Goal: Task Accomplishment & Management: Use online tool/utility

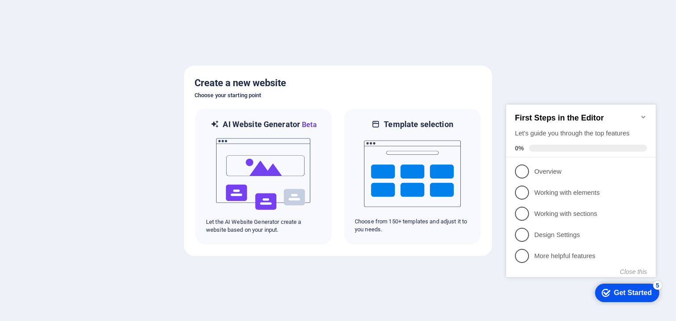
click at [419, 186] on img at bounding box center [412, 174] width 97 height 88
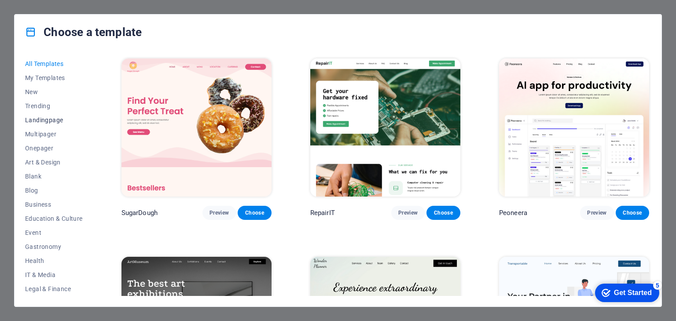
click at [42, 123] on span "Landingpage" at bounding box center [54, 120] width 58 height 7
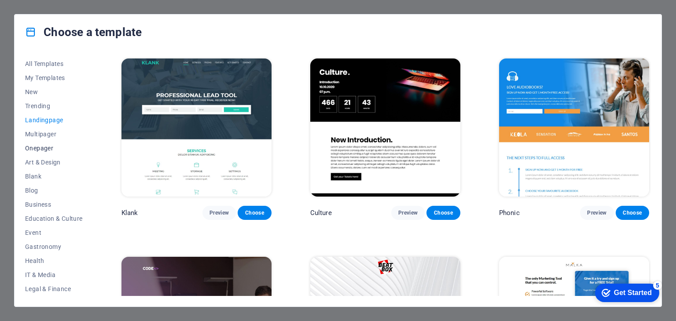
click at [42, 146] on span "Onepager" at bounding box center [54, 148] width 58 height 7
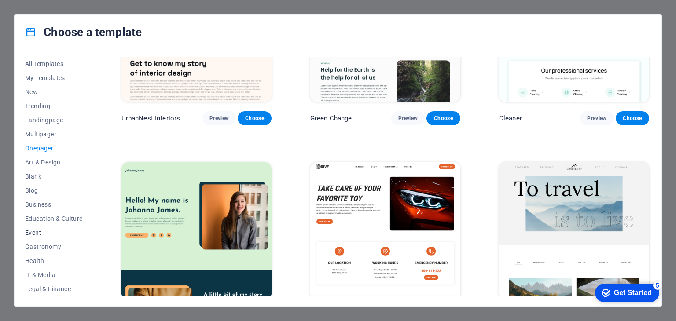
click at [41, 236] on button "Event" at bounding box center [54, 233] width 58 height 14
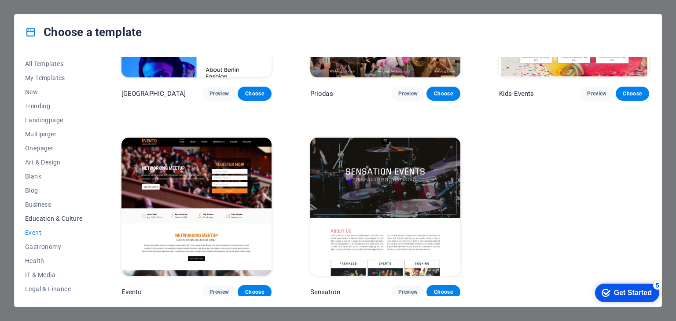
scroll to position [113, 0]
click at [223, 289] on span "Preview" at bounding box center [219, 292] width 19 height 7
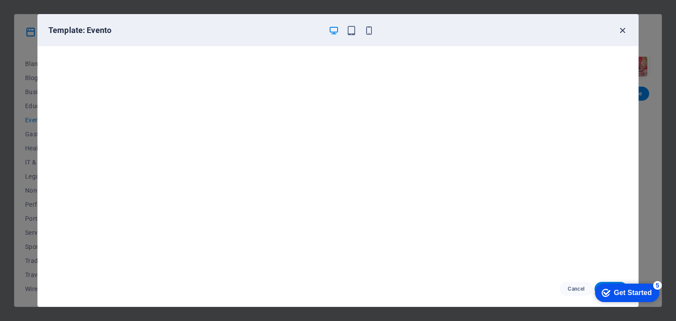
click at [624, 32] on icon "button" at bounding box center [623, 31] width 10 height 10
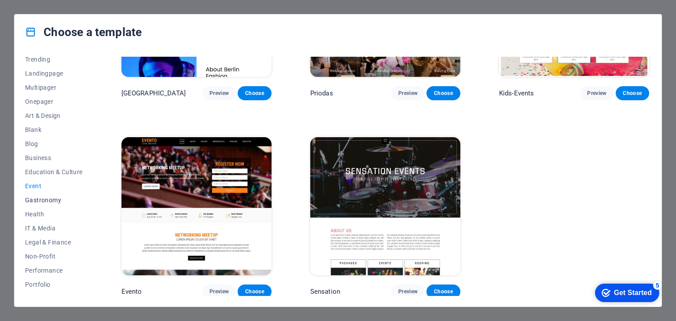
scroll to position [46, 0]
click at [37, 104] on span "Onepager" at bounding box center [54, 102] width 58 height 7
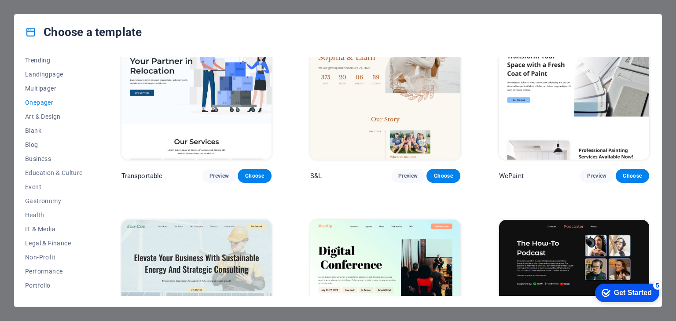
scroll to position [40, 0]
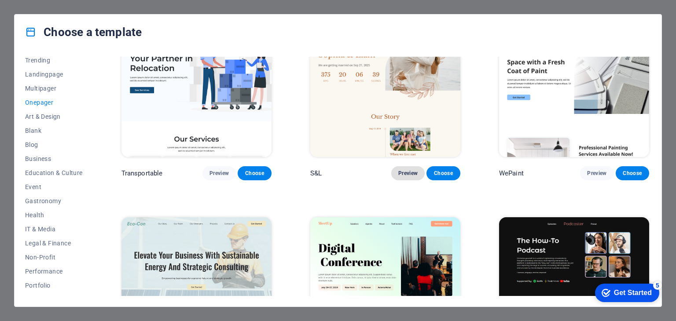
click at [392, 172] on button "Preview" at bounding box center [407, 173] width 33 height 14
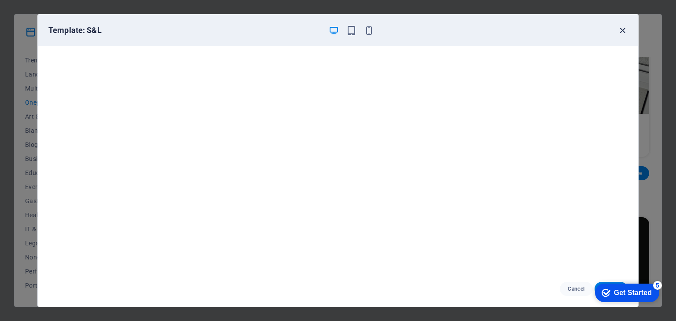
click at [623, 31] on icon "button" at bounding box center [623, 31] width 10 height 10
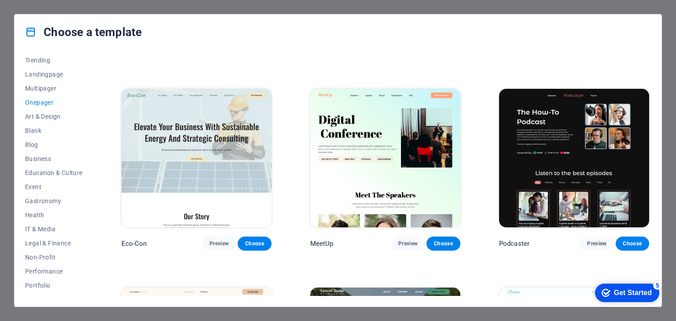
scroll to position [166, 0]
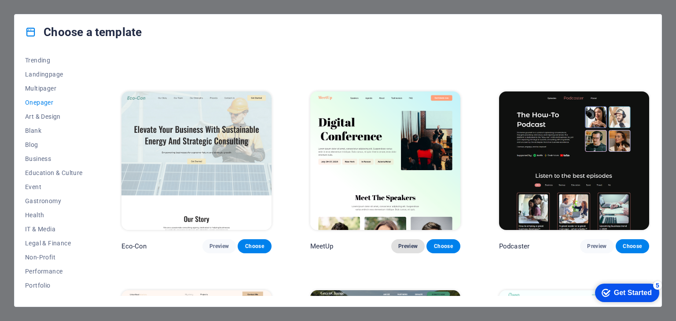
click at [398, 249] on button "Preview" at bounding box center [407, 247] width 33 height 14
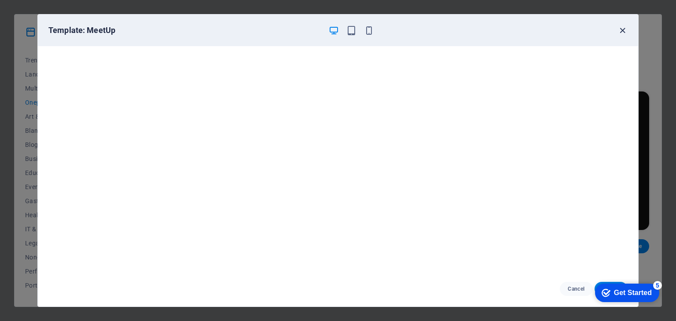
click at [626, 30] on icon "button" at bounding box center [623, 31] width 10 height 10
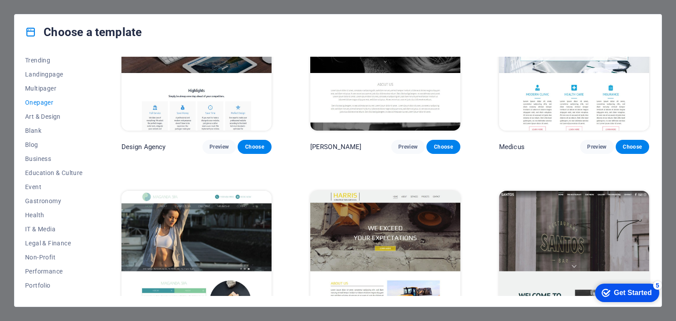
scroll to position [4474, 0]
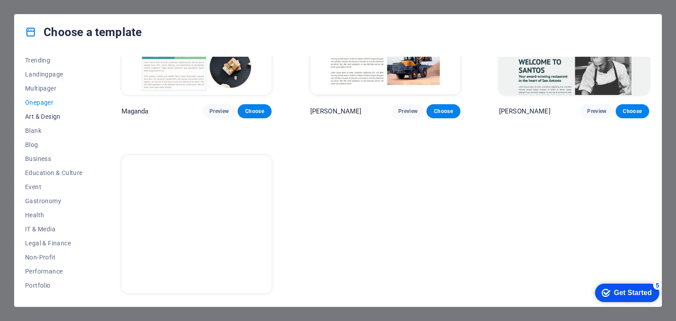
click at [38, 111] on button "Art & Design" at bounding box center [54, 117] width 58 height 14
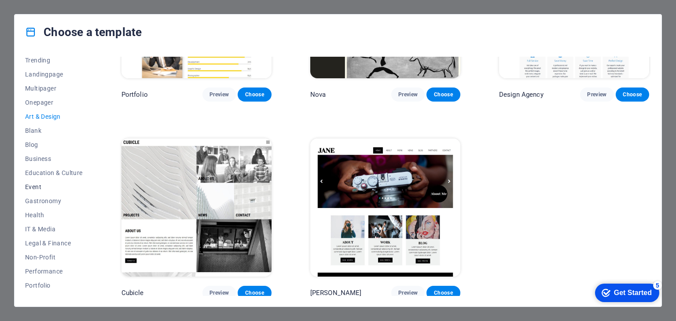
click at [40, 189] on span "Event" at bounding box center [54, 187] width 58 height 7
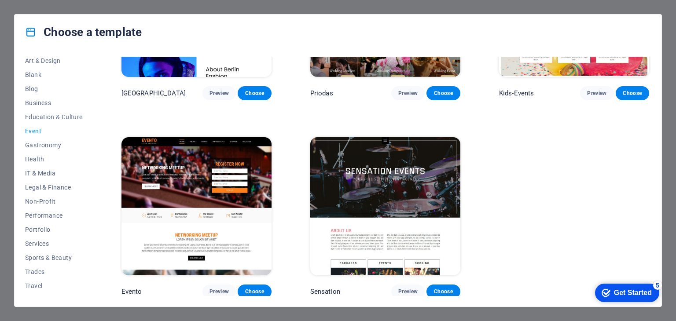
scroll to position [113, 0]
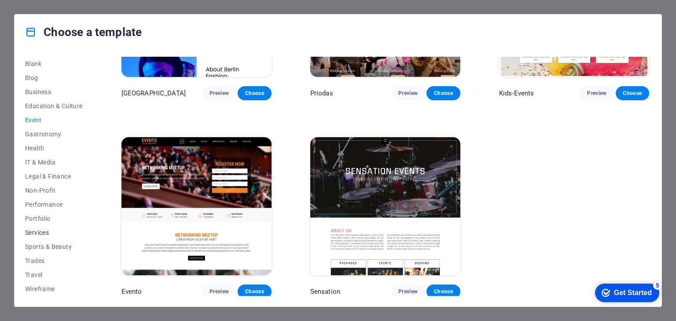
click at [30, 231] on span "Services" at bounding box center [54, 232] width 58 height 7
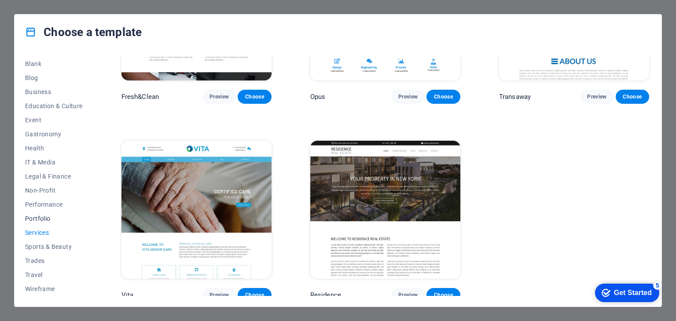
click at [41, 220] on span "Portfolio" at bounding box center [54, 218] width 58 height 7
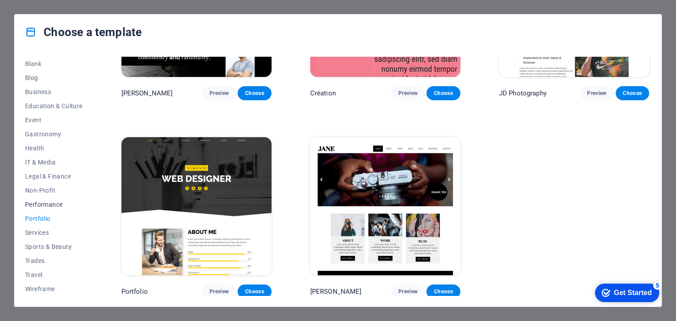
click at [41, 205] on span "Performance" at bounding box center [54, 204] width 58 height 7
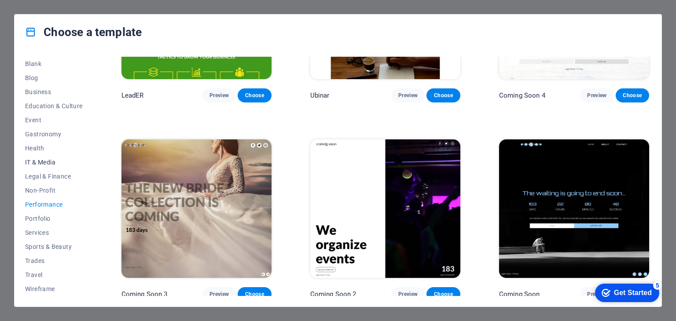
click at [46, 159] on span "IT & Media" at bounding box center [54, 162] width 58 height 7
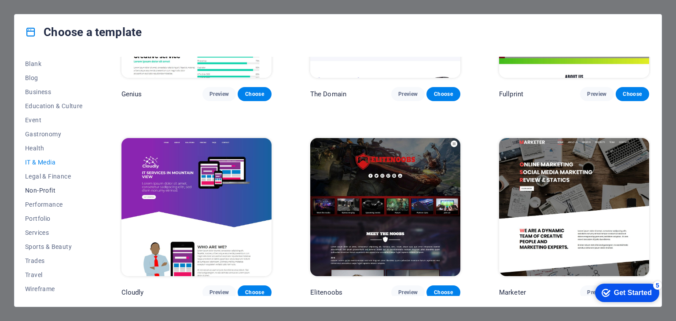
click at [41, 184] on button "Non-Profit" at bounding box center [54, 191] width 58 height 14
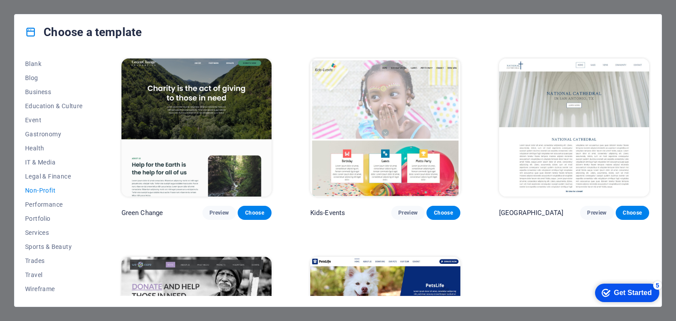
scroll to position [0, 0]
click at [35, 176] on span "Blank" at bounding box center [54, 176] width 58 height 7
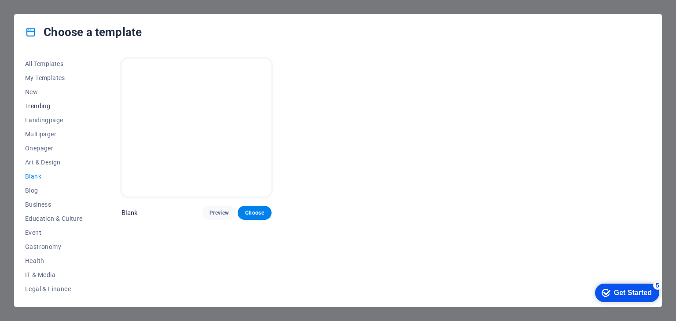
click at [32, 108] on span "Trending" at bounding box center [54, 106] width 58 height 7
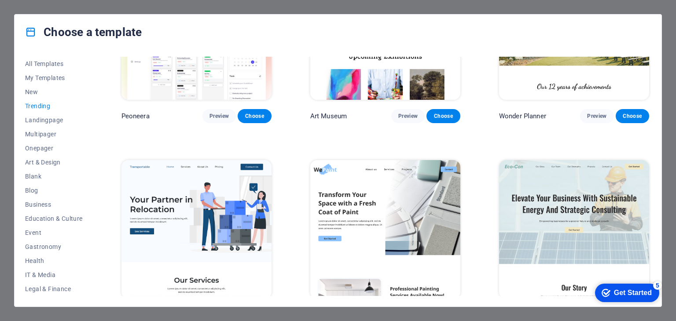
scroll to position [98, 0]
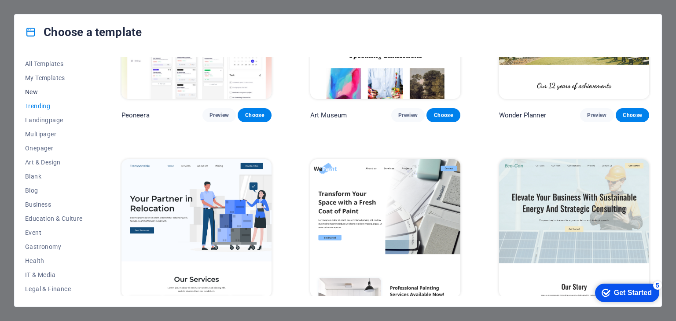
click at [26, 94] on span "New" at bounding box center [54, 92] width 58 height 7
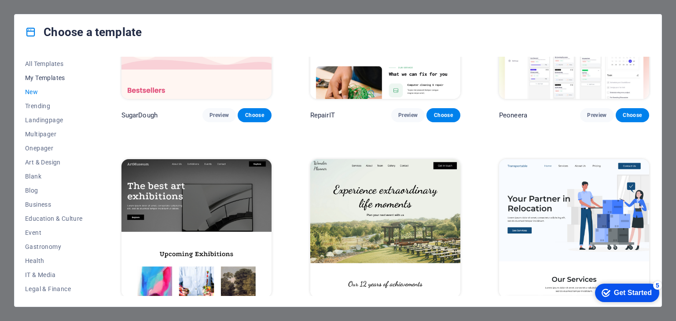
click at [37, 81] on span "My Templates" at bounding box center [54, 77] width 58 height 7
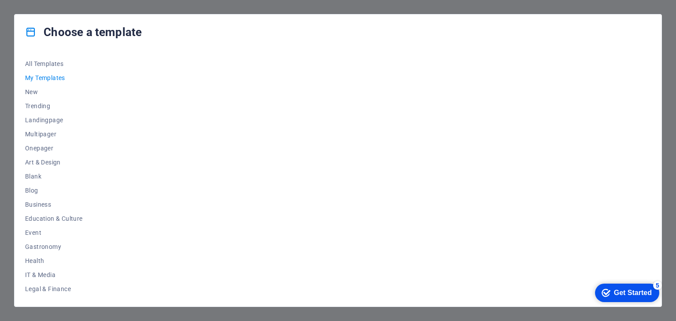
scroll to position [0, 0]
click at [39, 60] on span "All Templates" at bounding box center [54, 63] width 58 height 7
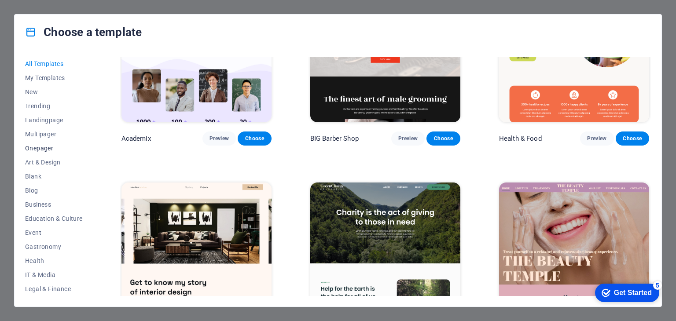
click at [34, 145] on span "Onepager" at bounding box center [54, 148] width 58 height 7
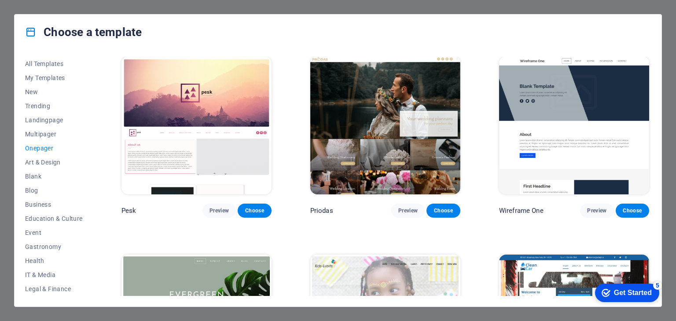
scroll to position [1202, 0]
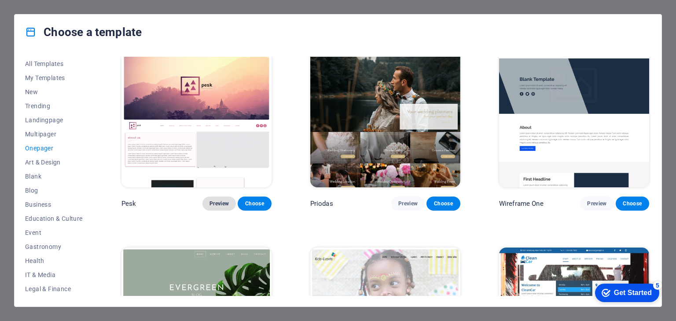
click at [224, 197] on button "Preview" at bounding box center [219, 204] width 33 height 14
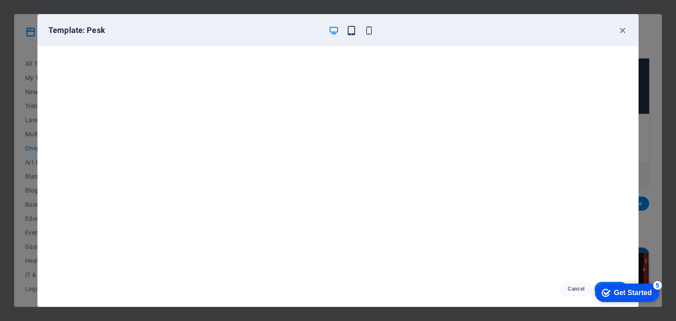
click at [356, 27] on icon "button" at bounding box center [352, 31] width 10 height 10
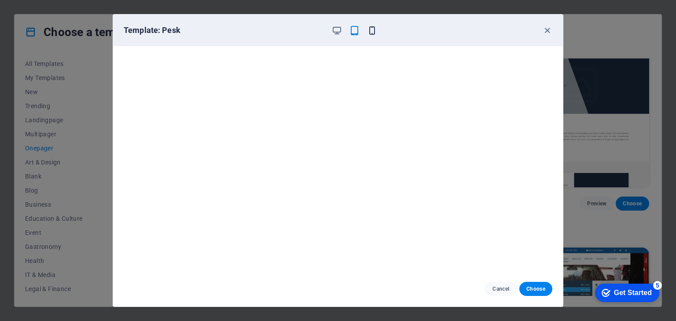
click at [370, 27] on icon "button" at bounding box center [372, 31] width 10 height 10
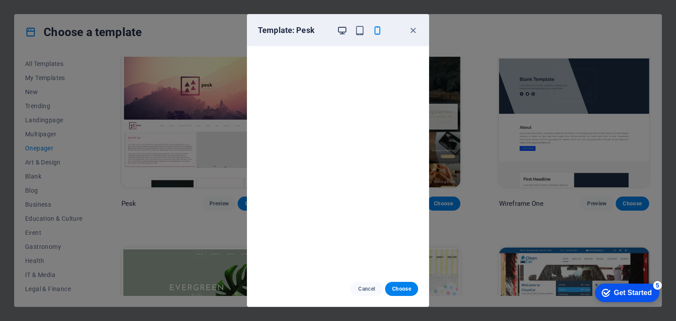
click at [342, 29] on icon "button" at bounding box center [342, 31] width 10 height 10
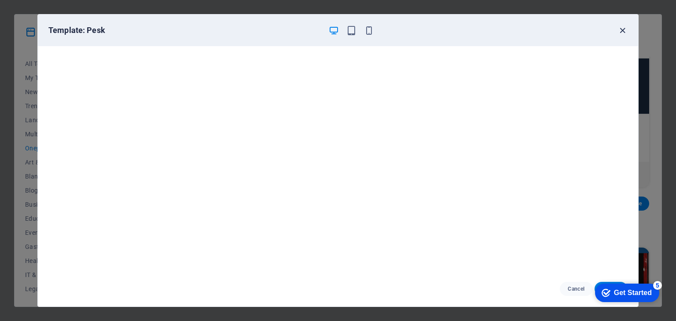
click at [620, 30] on icon "button" at bounding box center [623, 31] width 10 height 10
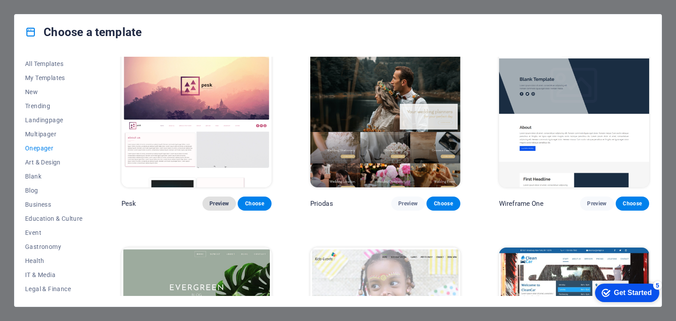
click at [217, 200] on span "Preview" at bounding box center [219, 203] width 19 height 7
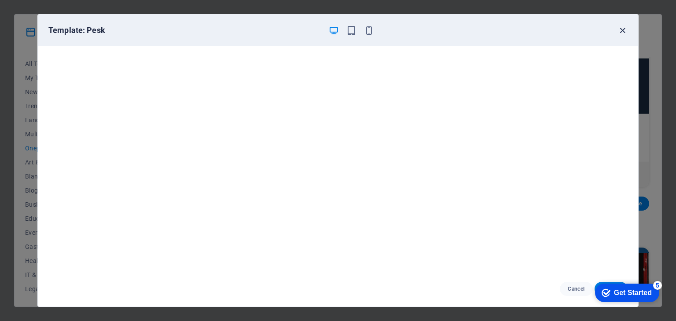
click at [626, 29] on icon "button" at bounding box center [623, 31] width 10 height 10
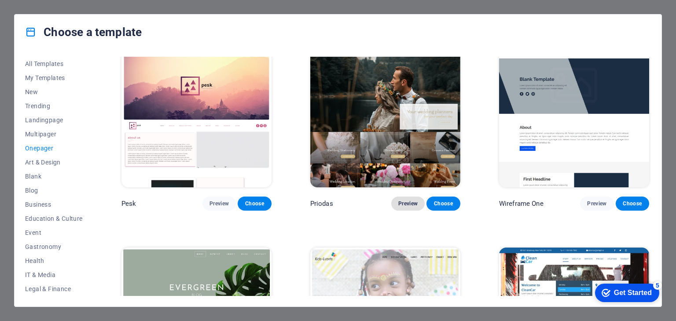
click at [406, 197] on button "Preview" at bounding box center [407, 204] width 33 height 14
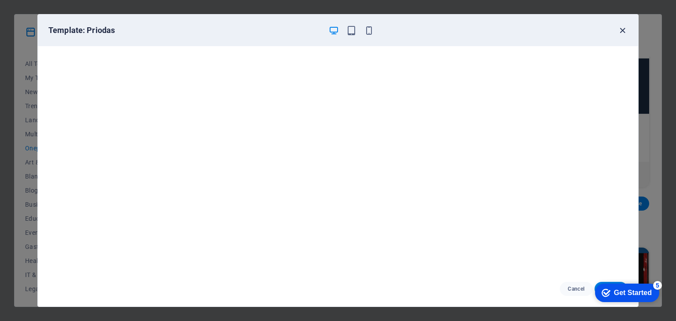
click at [626, 27] on icon "button" at bounding box center [623, 31] width 10 height 10
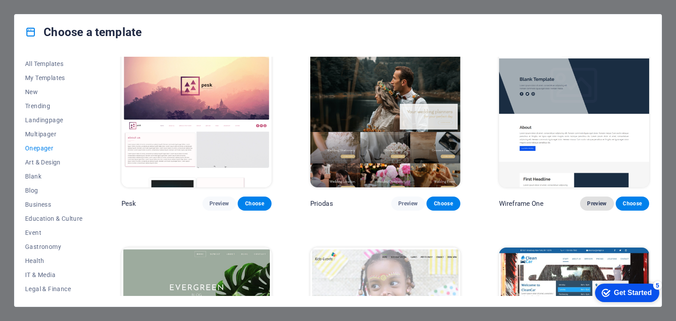
click at [592, 200] on span "Preview" at bounding box center [596, 203] width 19 height 7
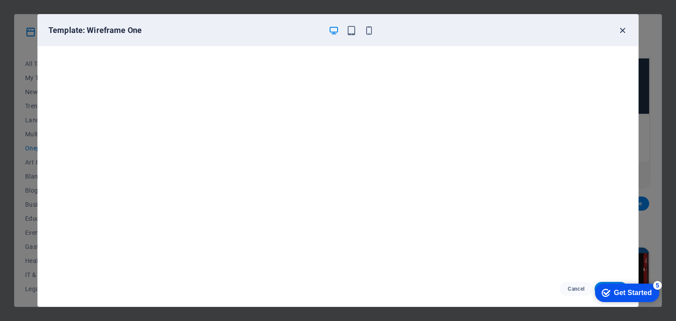
click at [624, 29] on icon "button" at bounding box center [623, 31] width 10 height 10
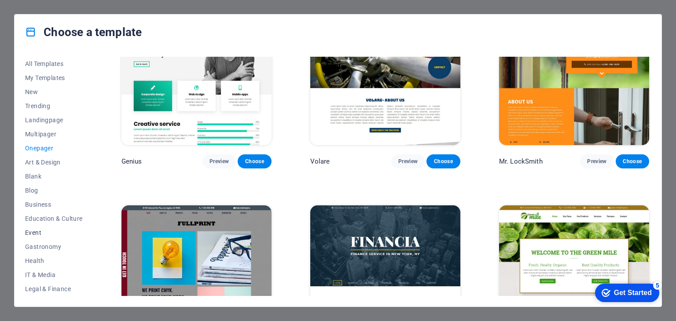
scroll to position [113, 0]
click at [38, 292] on span "Wireframe" at bounding box center [54, 289] width 58 height 7
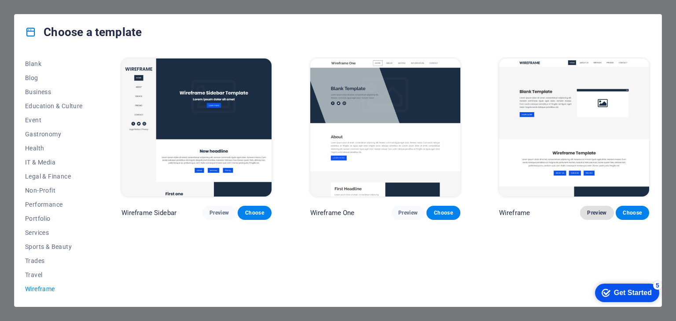
click at [595, 208] on button "Preview" at bounding box center [596, 213] width 33 height 14
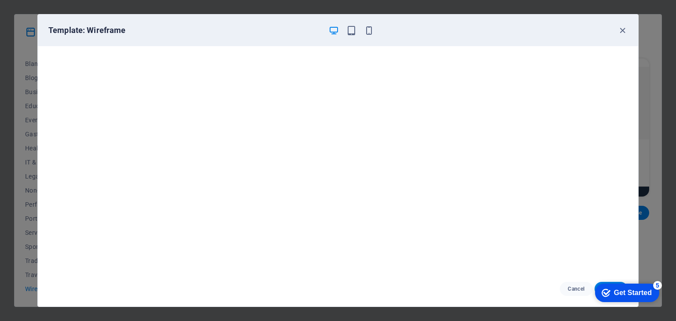
scroll to position [2, 0]
click at [623, 30] on icon "button" at bounding box center [623, 31] width 10 height 10
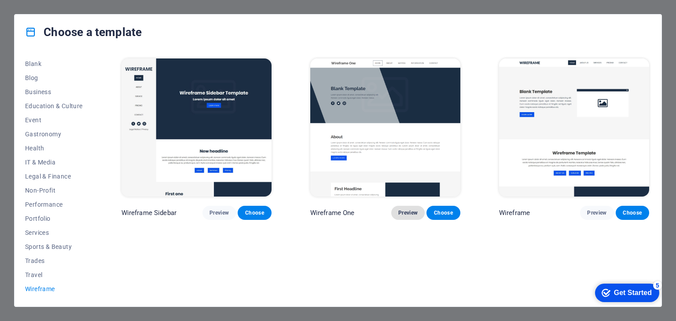
click at [403, 211] on span "Preview" at bounding box center [407, 213] width 19 height 7
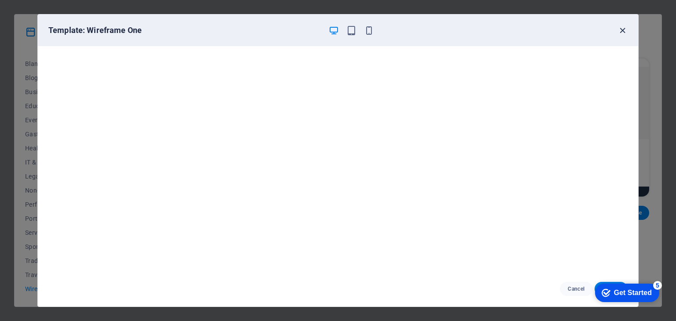
click at [622, 31] on icon "button" at bounding box center [623, 31] width 10 height 10
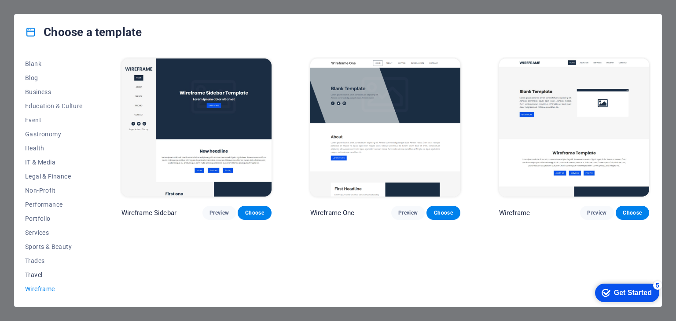
click at [35, 272] on span "Travel" at bounding box center [54, 275] width 58 height 7
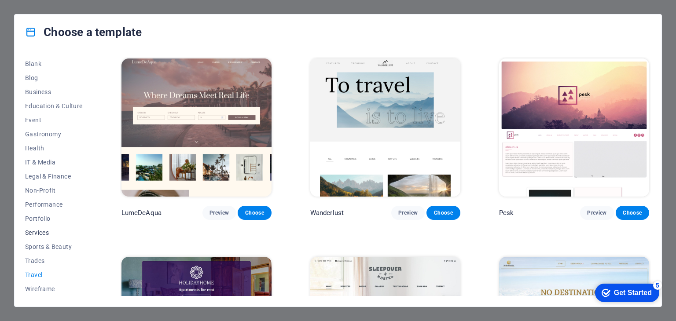
click at [35, 232] on span "Services" at bounding box center [54, 232] width 58 height 7
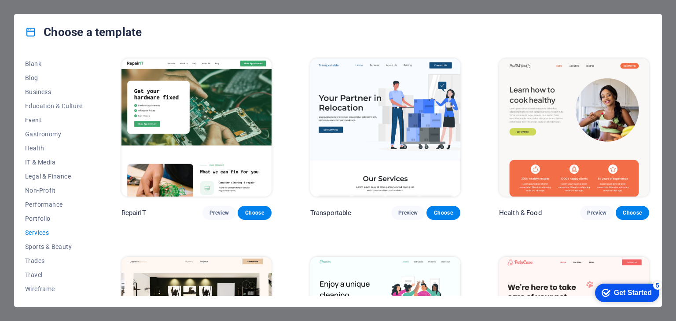
click at [32, 120] on span "Event" at bounding box center [54, 120] width 58 height 7
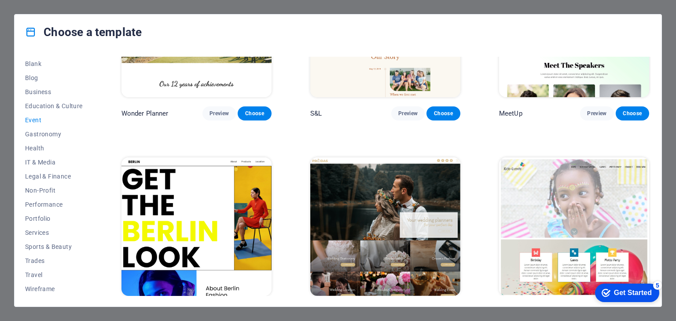
scroll to position [95, 0]
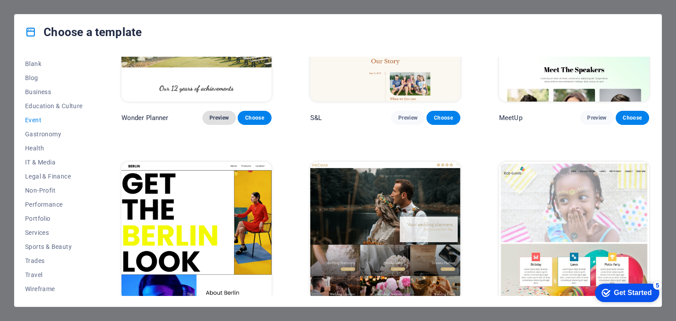
click at [221, 123] on button "Preview" at bounding box center [219, 118] width 33 height 14
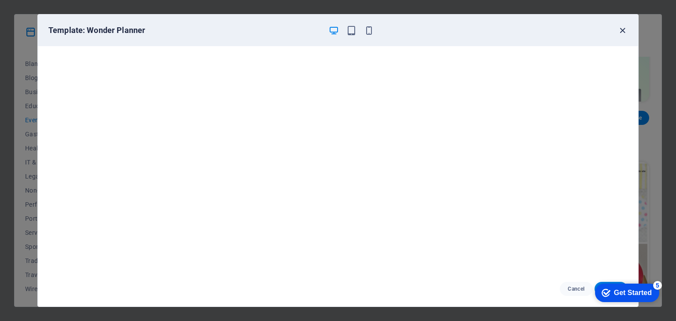
click at [621, 26] on icon "button" at bounding box center [623, 31] width 10 height 10
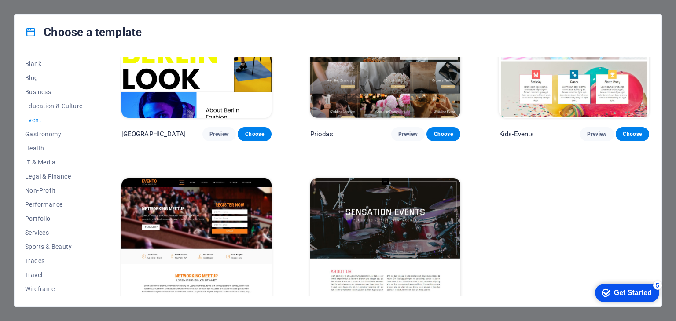
scroll to position [319, 0]
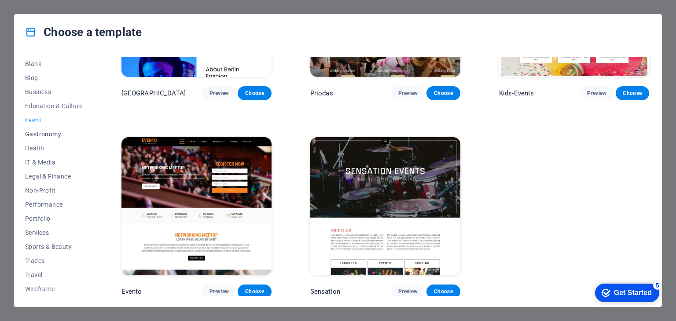
click at [31, 136] on span "Gastronomy" at bounding box center [54, 134] width 58 height 7
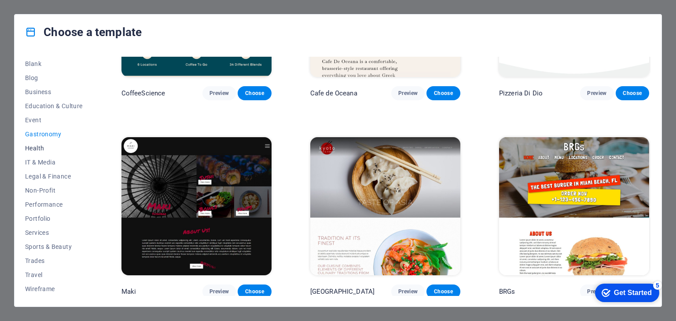
click at [31, 145] on span "Health" at bounding box center [54, 148] width 58 height 7
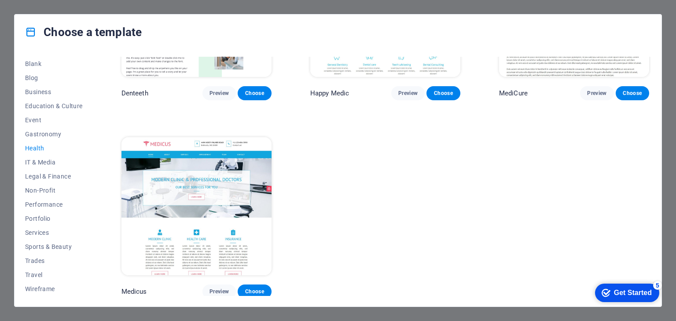
scroll to position [0, 0]
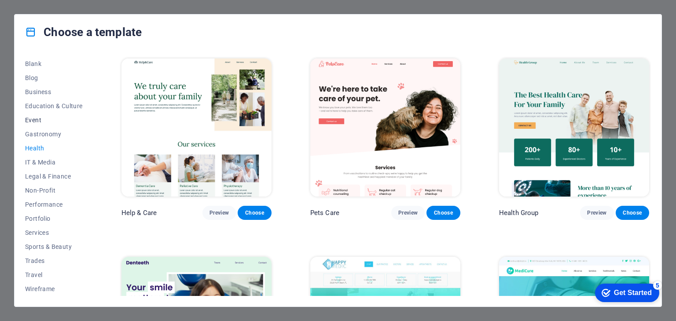
click at [30, 120] on span "Event" at bounding box center [54, 120] width 58 height 7
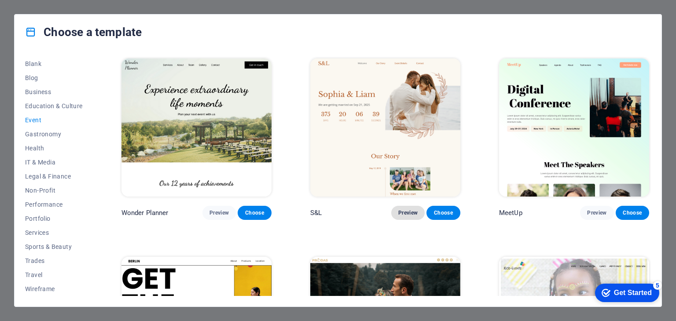
click at [409, 210] on span "Preview" at bounding box center [407, 213] width 19 height 7
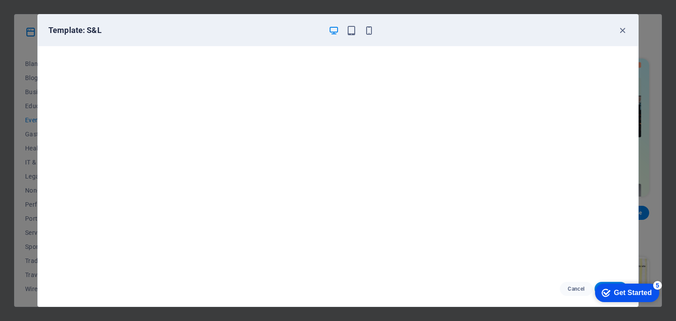
click at [630, 292] on div "Get Started" at bounding box center [633, 293] width 38 height 8
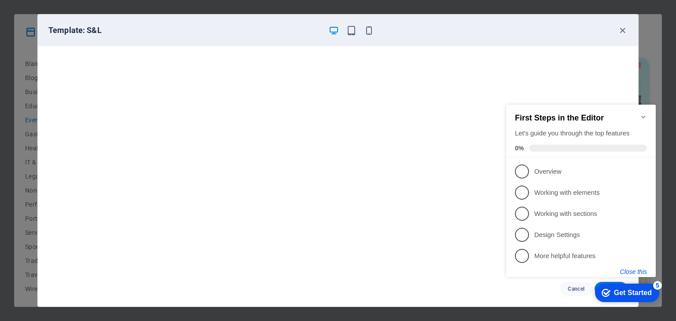
click at [636, 271] on button "Close this" at bounding box center [633, 272] width 27 height 7
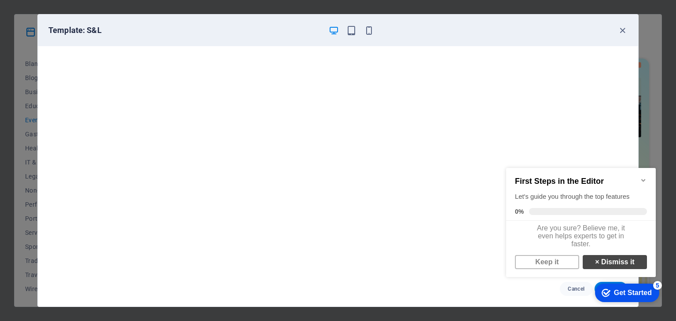
click at [604, 269] on link "× Dismiss it" at bounding box center [615, 262] width 64 height 14
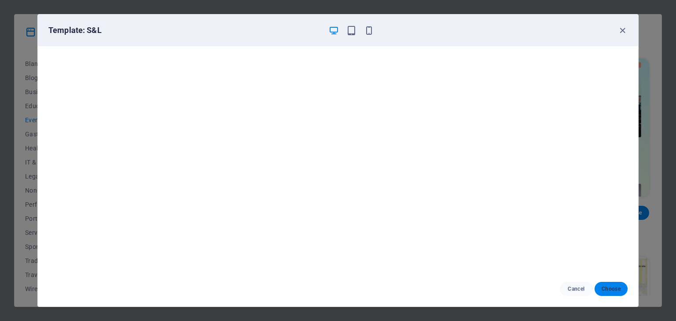
click at [614, 287] on span "Choose" at bounding box center [611, 289] width 19 height 7
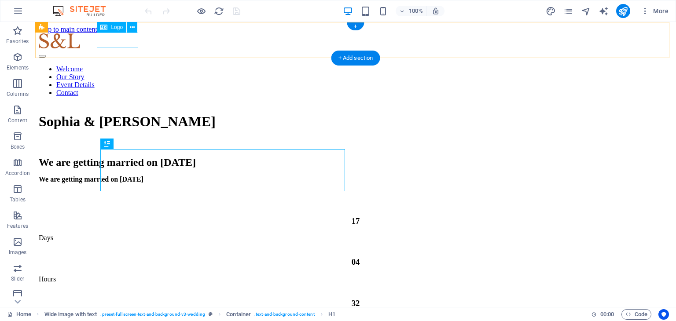
click at [121, 44] on div at bounding box center [356, 41] width 634 height 17
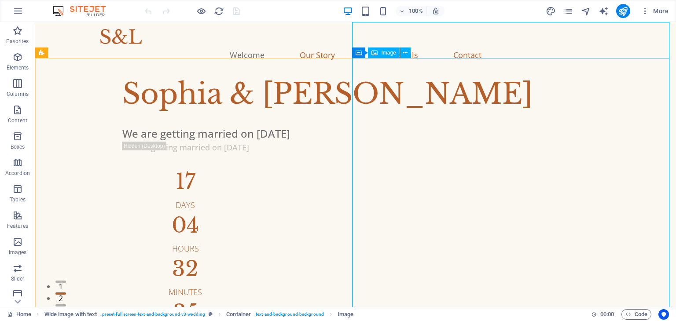
click at [387, 52] on span "Image" at bounding box center [388, 52] width 15 height 5
select select "%"
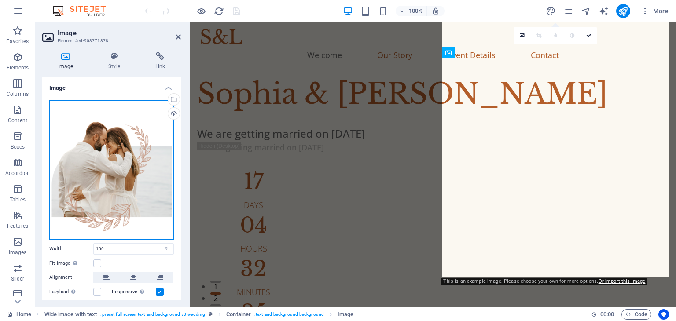
click at [97, 171] on div "Drag files here, click to choose files or select files from Files or our free s…" at bounding box center [111, 170] width 125 height 140
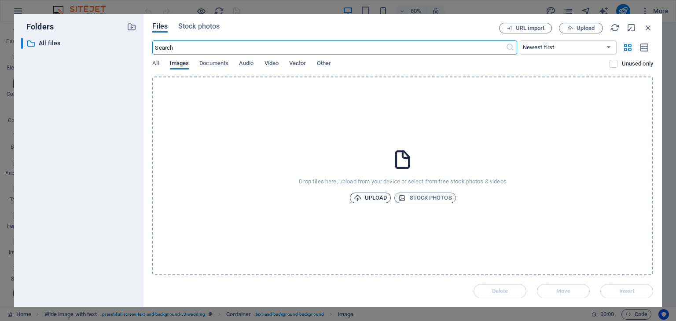
click at [376, 196] on span "Upload" at bounding box center [370, 198] width 33 height 11
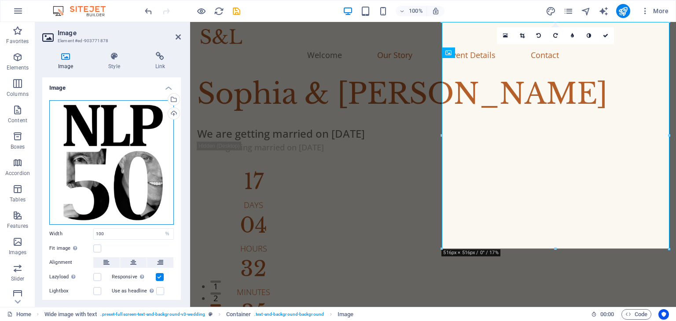
click at [116, 196] on div "Drag files here, click to choose files or select files from Files or our free s…" at bounding box center [111, 162] width 125 height 125
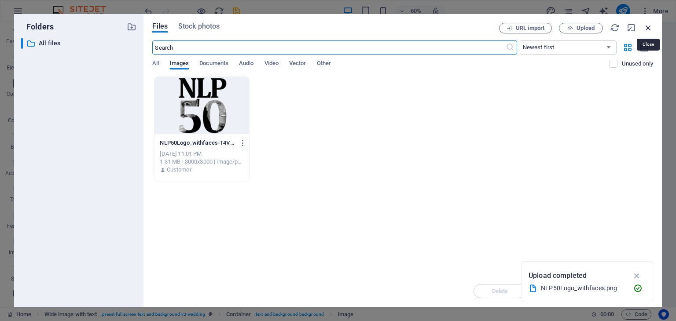
click at [649, 27] on icon "button" at bounding box center [649, 28] width 10 height 10
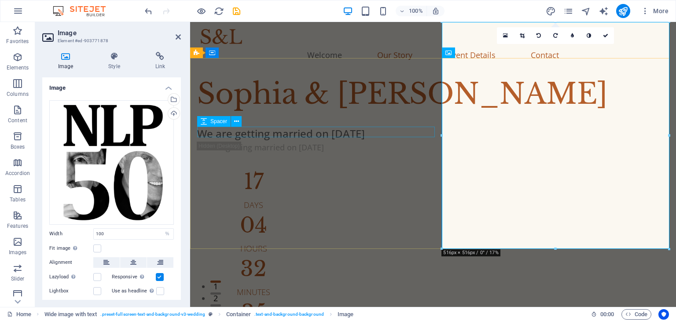
click at [324, 126] on div at bounding box center [433, 120] width 472 height 11
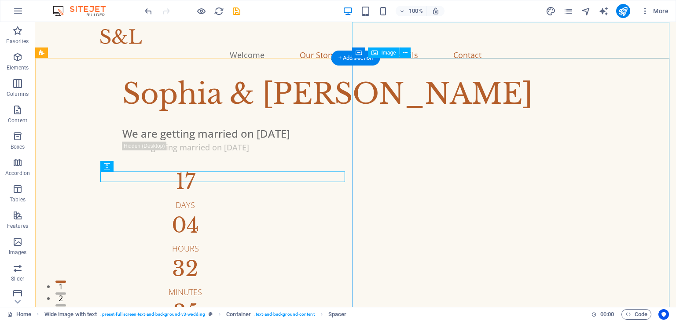
select select "%"
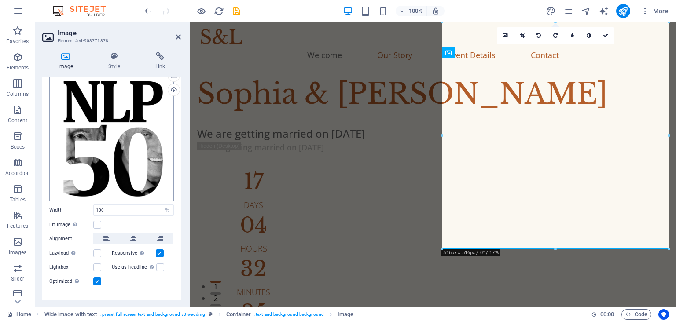
scroll to position [37, 0]
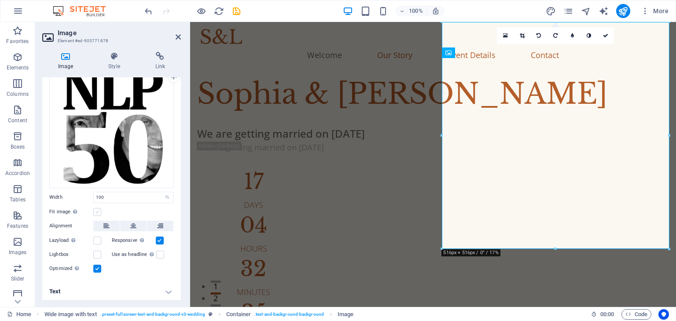
click at [100, 208] on label at bounding box center [97, 212] width 8 height 8
click at [0, 0] on input "Fit image Automatically fit image to a fixed width and height" at bounding box center [0, 0] width 0 height 0
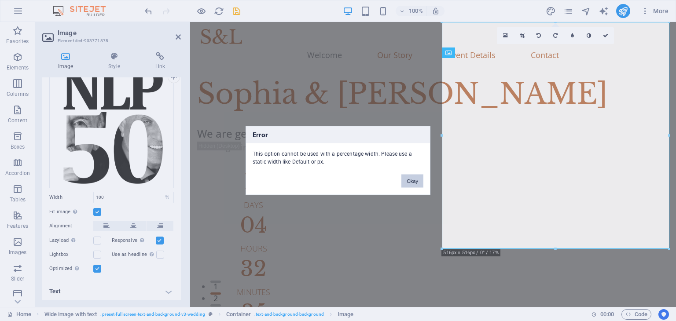
click at [412, 180] on button "Okay" at bounding box center [413, 181] width 22 height 13
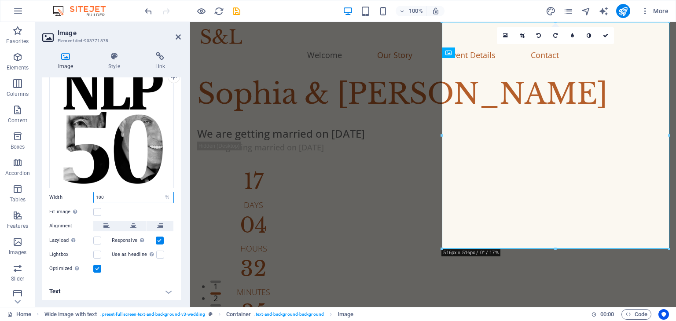
click at [117, 196] on input "100" at bounding box center [134, 197] width 80 height 11
click at [117, 195] on input "100" at bounding box center [134, 197] width 80 height 11
type input "1"
click at [94, 211] on label at bounding box center [97, 212] width 8 height 8
click at [0, 0] on input "Fit image Automatically fit image to a fixed width and height" at bounding box center [0, 0] width 0 height 0
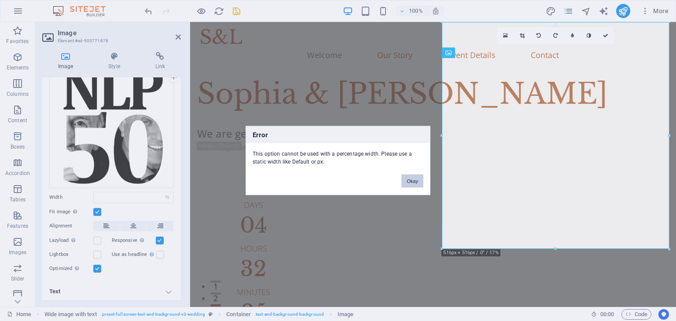
click at [408, 181] on button "Okay" at bounding box center [413, 181] width 22 height 13
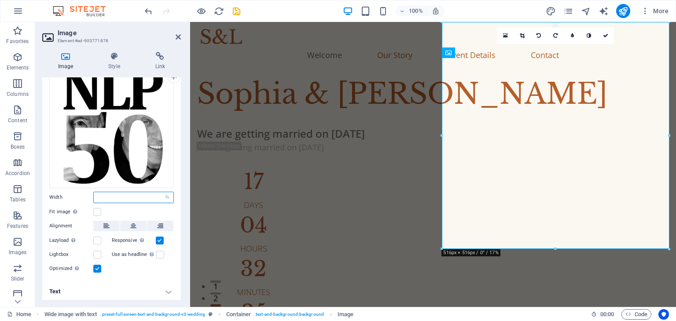
click at [115, 197] on input "number" at bounding box center [134, 197] width 80 height 11
type input "0"
type input "100"
click at [98, 207] on div "Fit image Automatically fit image to a fixed width and height" at bounding box center [111, 212] width 125 height 11
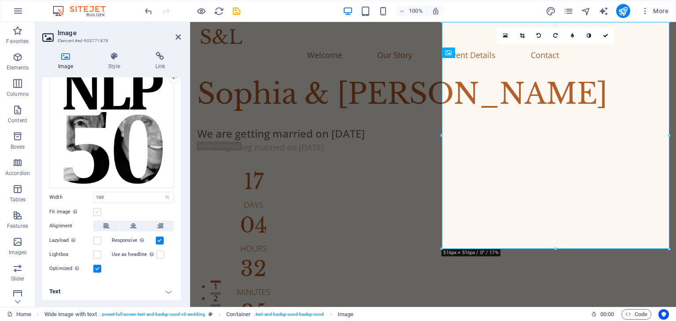
click at [98, 210] on label at bounding box center [97, 212] width 8 height 8
click at [0, 0] on input "Fit image Automatically fit image to a fixed width and height" at bounding box center [0, 0] width 0 height 0
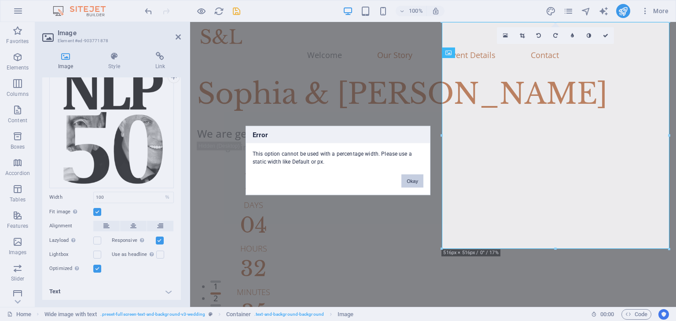
click at [409, 180] on button "Okay" at bounding box center [413, 181] width 22 height 13
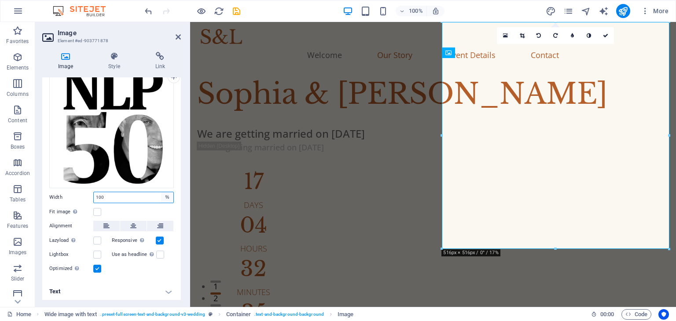
click at [165, 197] on select "Default auto px rem % em vh vw" at bounding box center [167, 197] width 12 height 11
select select "default"
click at [161, 192] on select "Default auto px rem % em vh vw" at bounding box center [167, 197] width 12 height 11
select select "DISABLED_OPTION_VALUE"
click at [100, 211] on label at bounding box center [97, 212] width 8 height 8
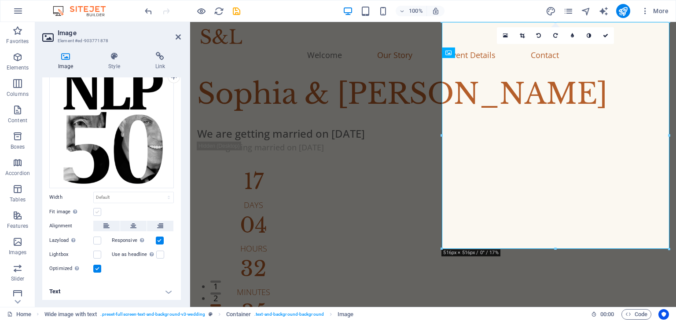
click at [0, 0] on input "Fit image Automatically fit image to a fixed width and height" at bounding box center [0, 0] width 0 height 0
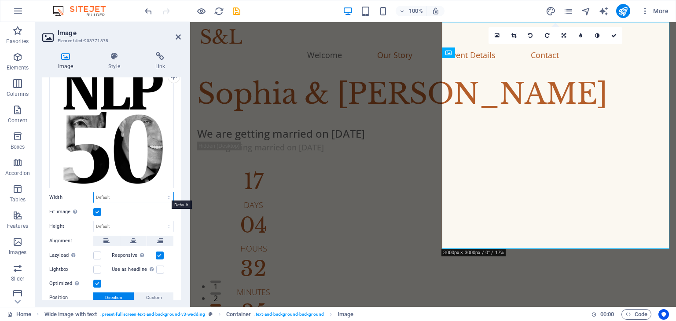
click at [167, 194] on select "Default auto px rem % em vh vw" at bounding box center [134, 197] width 80 height 11
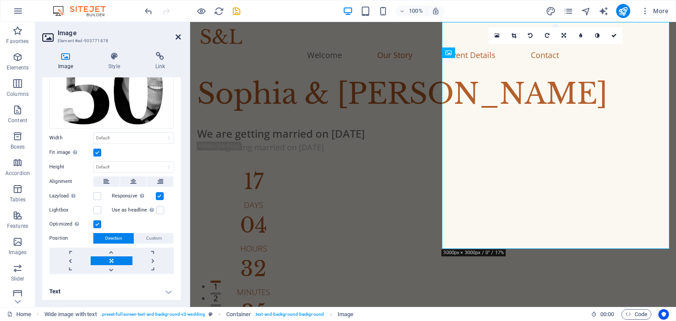
click at [178, 37] on icon at bounding box center [178, 36] width 5 height 7
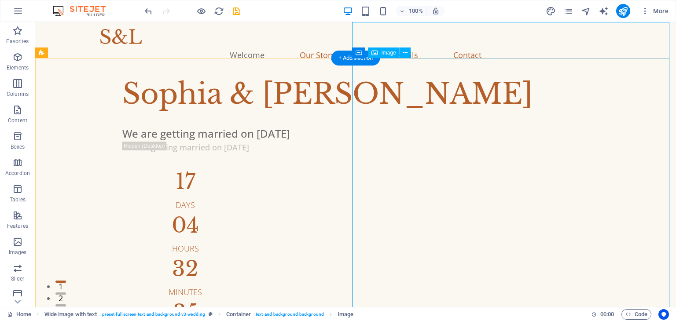
click at [181, 142] on div "We are getting married on [DATE]" at bounding box center [384, 134] width 525 height 16
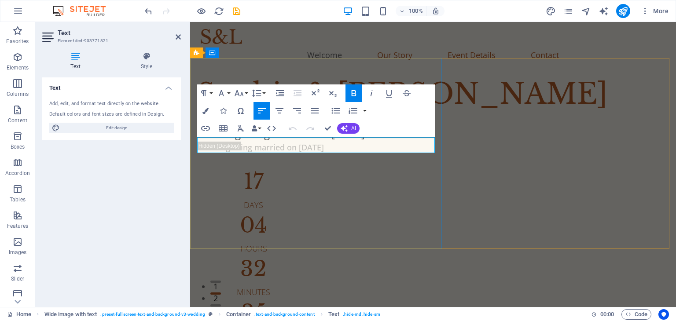
click at [297, 141] on strong "We are getting married on [DATE]" at bounding box center [281, 133] width 168 height 15
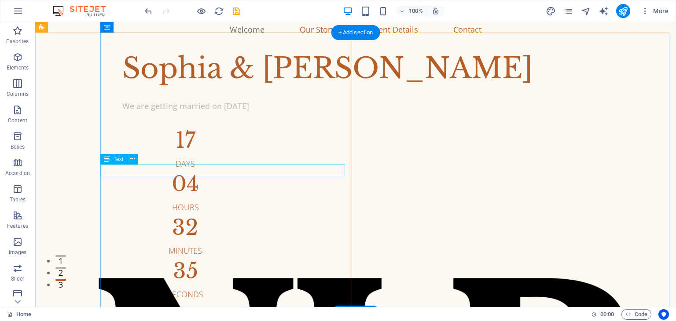
scroll to position [0, 0]
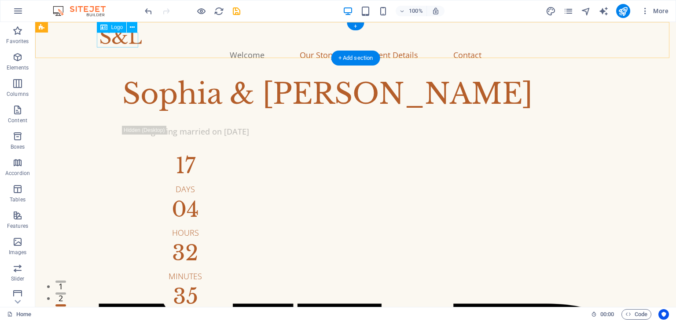
click at [121, 37] on div at bounding box center [355, 36] width 511 height 15
select select "px"
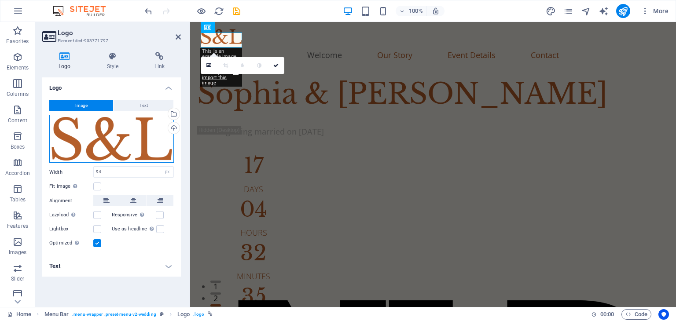
click at [123, 125] on div "Drag files here, click to choose files or select files from Files or our free s…" at bounding box center [111, 139] width 125 height 48
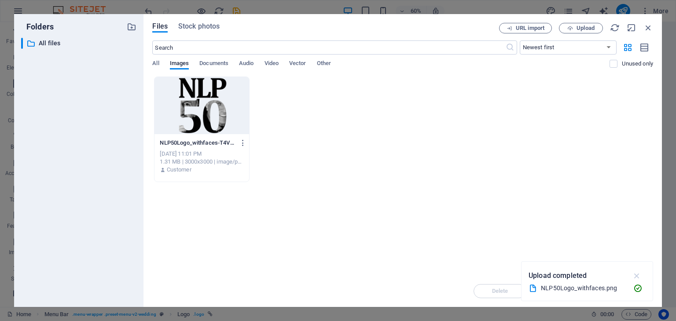
click at [639, 273] on icon "button" at bounding box center [637, 276] width 10 height 10
click at [479, 126] on div "NLP50Logo_withfaces-T4VClpwZ9PKHYMAIjAUgtg.png NLP50Logo_withfaces-T4VClpwZ9PKH…" at bounding box center [402, 130] width 501 height 106
click at [578, 27] on span "Upload" at bounding box center [586, 28] width 18 height 5
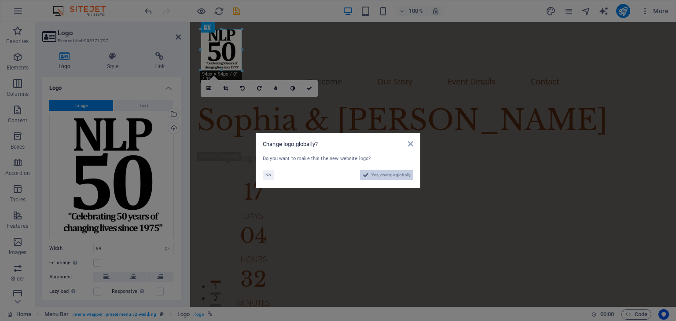
click at [384, 173] on span "Yes, change globally" at bounding box center [391, 175] width 39 height 11
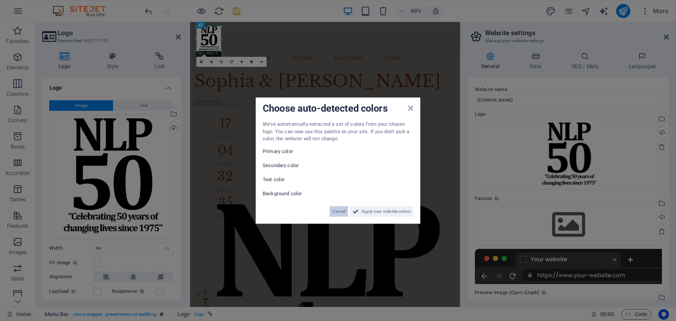
click at [341, 207] on span "Cancel" at bounding box center [338, 211] width 13 height 11
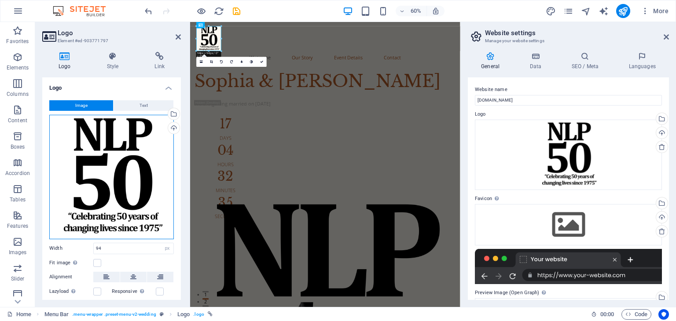
click at [135, 190] on div "Drag files here, click to choose files or select files from Files or our free s…" at bounding box center [111, 177] width 125 height 125
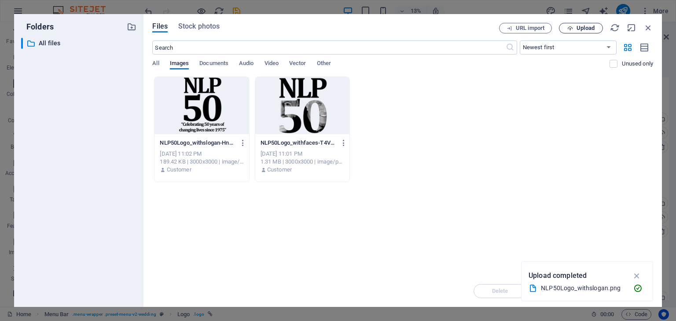
click at [591, 24] on button "Upload" at bounding box center [581, 28] width 44 height 11
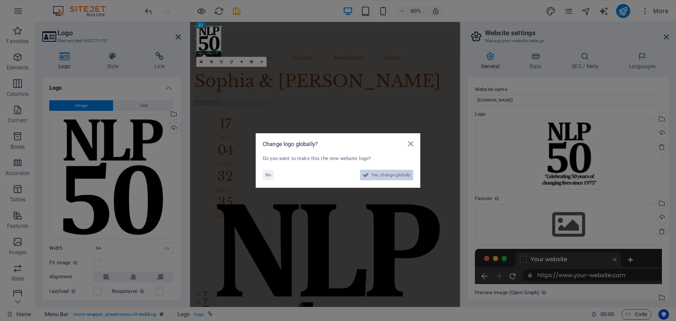
click at [378, 175] on span "Yes, change globally" at bounding box center [391, 175] width 39 height 11
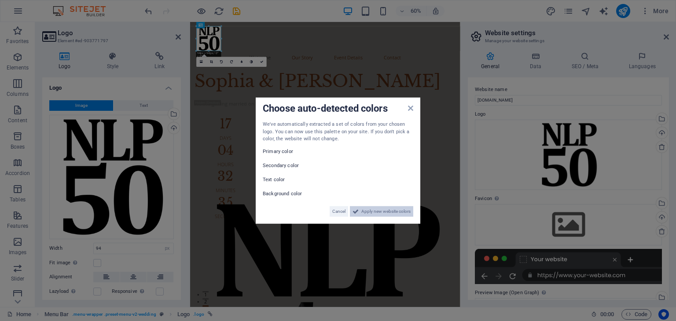
click at [382, 210] on span "Apply new website colors" at bounding box center [385, 211] width 49 height 11
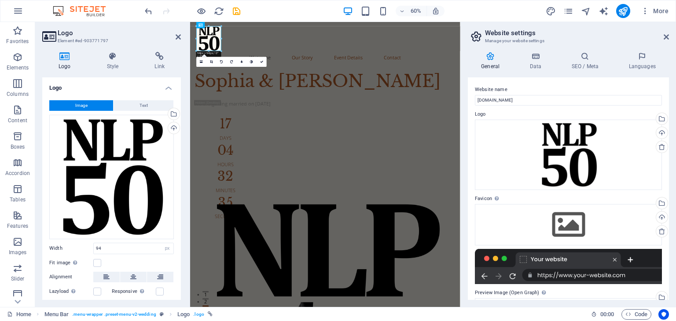
click at [175, 36] on h2 "Logo" at bounding box center [119, 33] width 123 height 8
click at [180, 36] on icon at bounding box center [178, 36] width 5 height 7
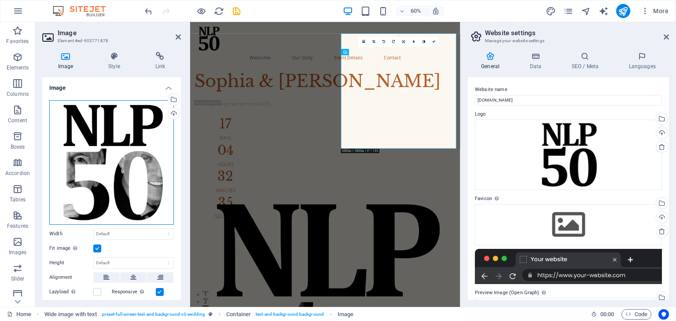
click at [95, 161] on div "Drag files here, click to choose files or select files from Files or our free s…" at bounding box center [111, 162] width 125 height 125
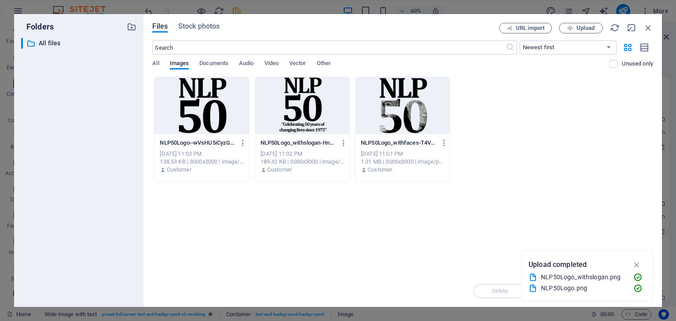
click at [95, 161] on div "​ All files All files" at bounding box center [78, 169] width 115 height 262
click at [579, 26] on span "Upload" at bounding box center [586, 28] width 18 height 5
click at [592, 24] on button "Upload" at bounding box center [581, 28] width 44 height 11
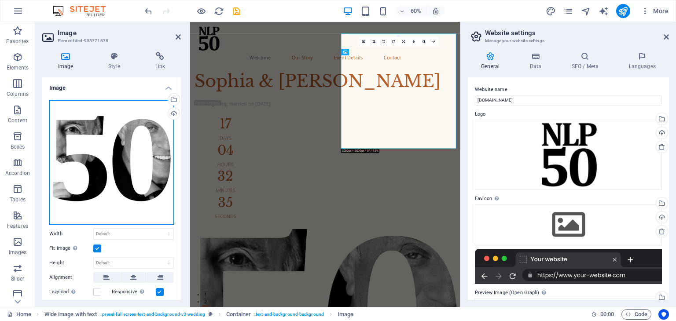
click at [129, 181] on div "Drag files here, click to choose files or select files from Files or our free s…" at bounding box center [111, 162] width 125 height 125
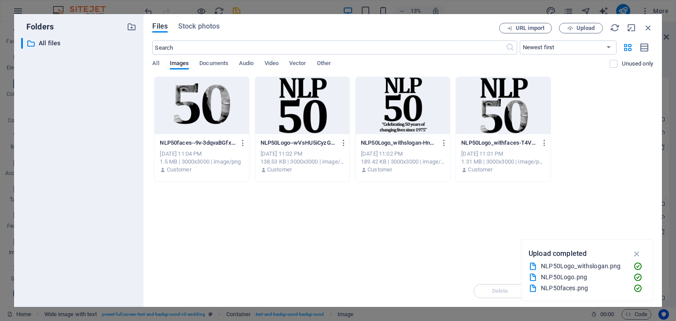
click at [129, 181] on div "​ All files All files" at bounding box center [78, 169] width 115 height 262
click at [190, 107] on div at bounding box center [202, 105] width 94 height 57
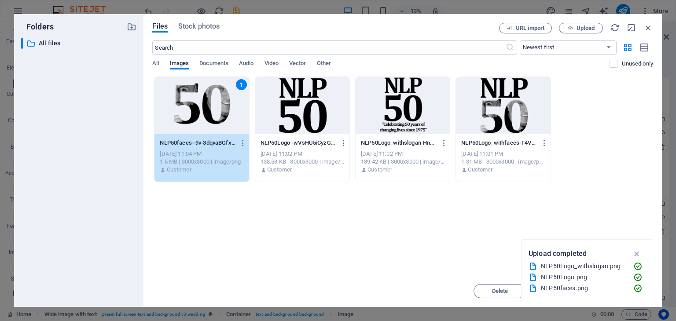
click at [190, 107] on div "1" at bounding box center [202, 105] width 94 height 57
click at [190, 107] on aside "Image Element #ed-903771878 Image Style Link Image Drag files here, click to ch…" at bounding box center [112, 164] width 155 height 285
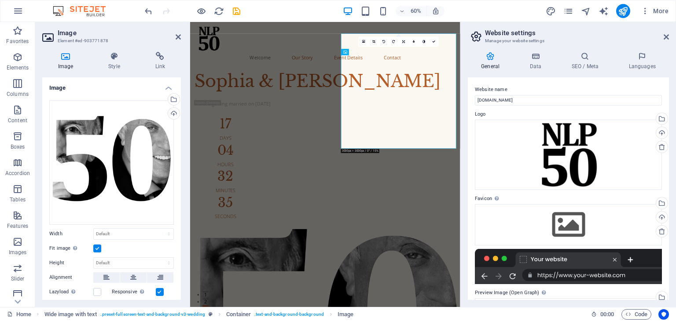
scroll to position [29, 0]
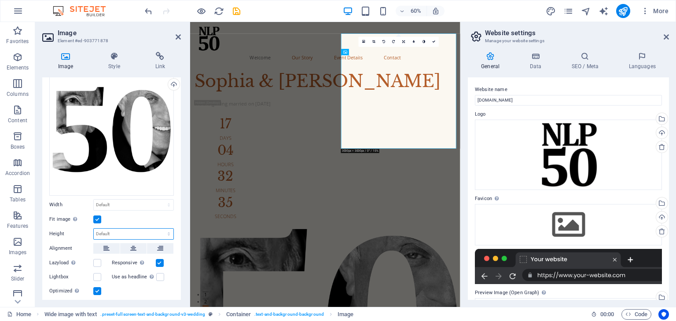
click at [130, 231] on select "Default auto px" at bounding box center [134, 234] width 80 height 11
click at [94, 229] on select "Default auto px" at bounding box center [134, 234] width 80 height 11
select select "DISABLED_OPTION_VALUE"
click at [130, 245] on icon at bounding box center [133, 248] width 6 height 11
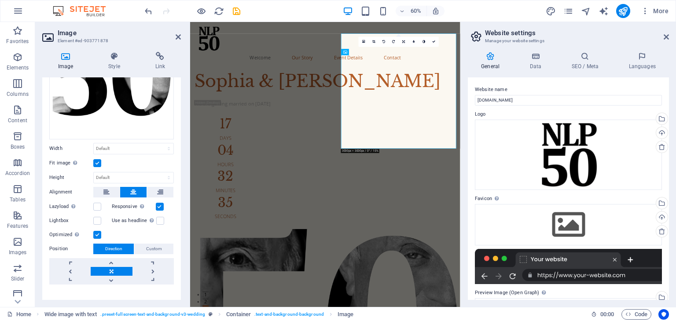
scroll to position [96, 0]
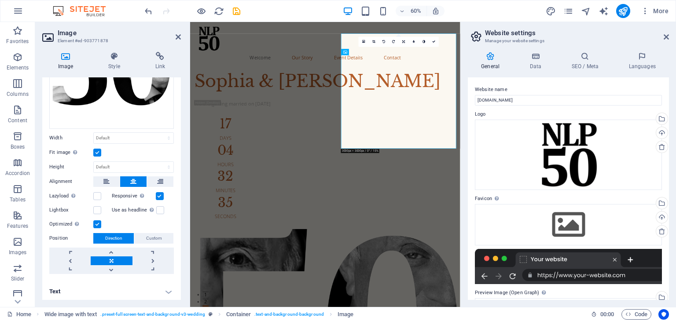
click at [113, 258] on link at bounding box center [111, 261] width 41 height 9
click at [178, 37] on icon at bounding box center [178, 36] width 5 height 7
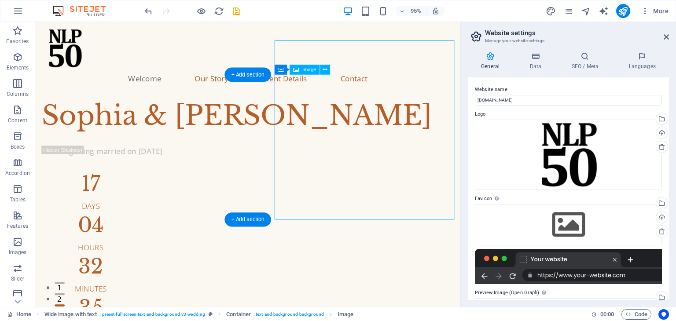
drag, startPoint x: 353, startPoint y: 141, endPoint x: 353, endPoint y: 157, distance: 15.9
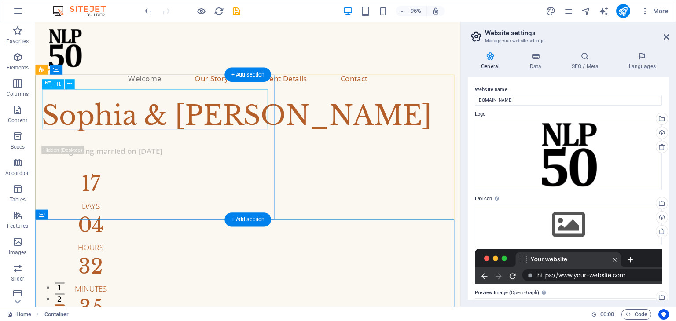
click at [233, 108] on div "Sophia & [PERSON_NAME]" at bounding box center [259, 121] width 434 height 42
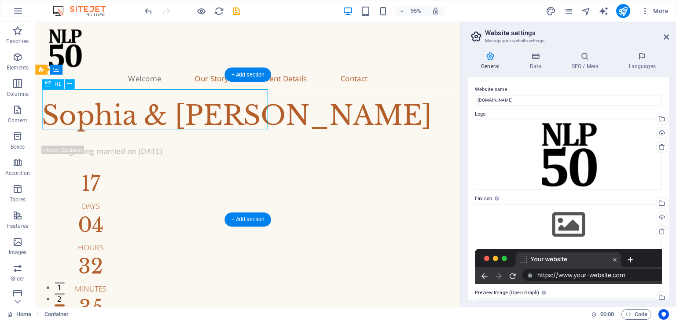
click at [233, 108] on div "Sophia & [PERSON_NAME]" at bounding box center [259, 121] width 434 height 42
click at [91, 164] on div at bounding box center [259, 173] width 434 height 18
click at [0, 0] on div "Spacer" at bounding box center [0, 0] width 0 height 0
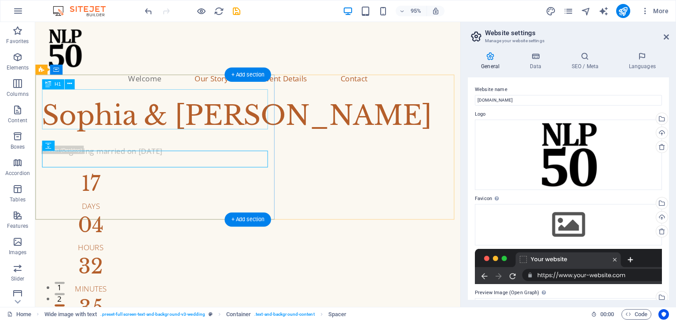
click at [237, 110] on div "Sophia & [PERSON_NAME]" at bounding box center [259, 121] width 434 height 42
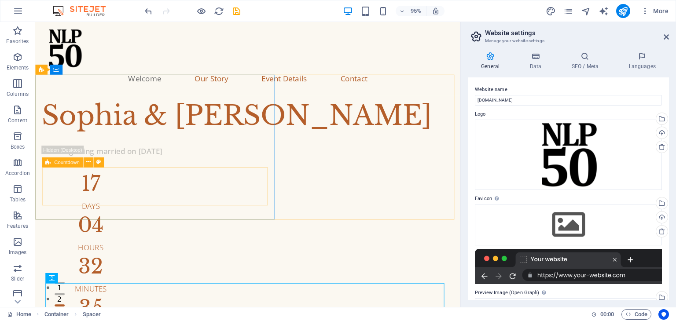
click at [50, 162] on icon at bounding box center [47, 162] width 5 height 10
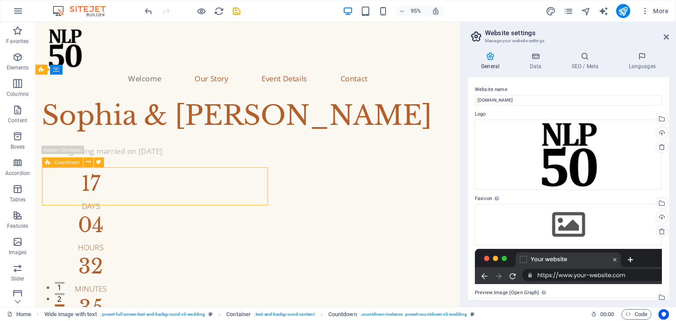
click at [50, 162] on icon at bounding box center [47, 162] width 5 height 10
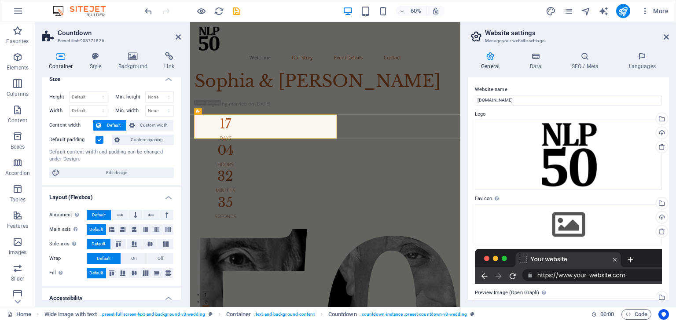
scroll to position [0, 0]
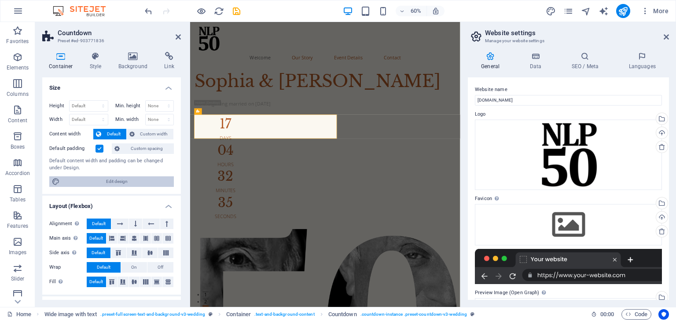
click at [115, 181] on span "Edit design" at bounding box center [117, 182] width 109 height 11
select select "px"
select select "300"
select select "px"
select select "rem"
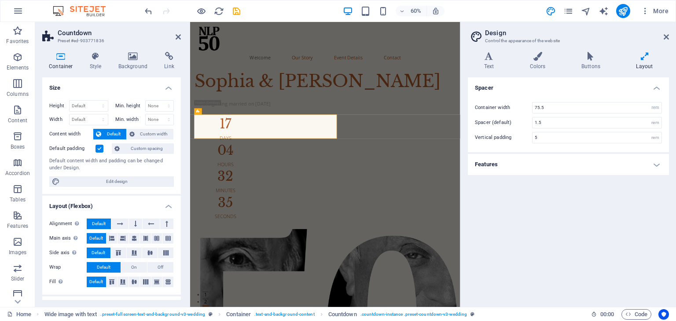
click at [59, 52] on div "Container Style Background Link Size Height Default px rem % vh vw Min. height …" at bounding box center [111, 176] width 153 height 262
click at [177, 35] on icon at bounding box center [178, 36] width 5 height 7
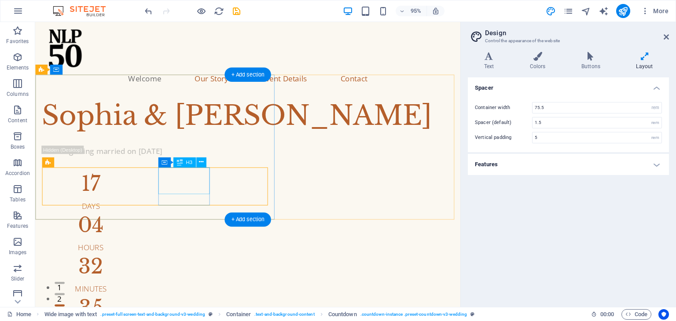
click at [145, 269] on div "32" at bounding box center [93, 279] width 103 height 21
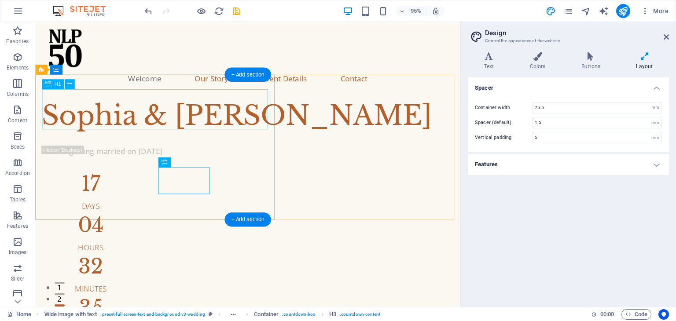
click at [132, 118] on div "Sophia & [PERSON_NAME]" at bounding box center [259, 121] width 434 height 42
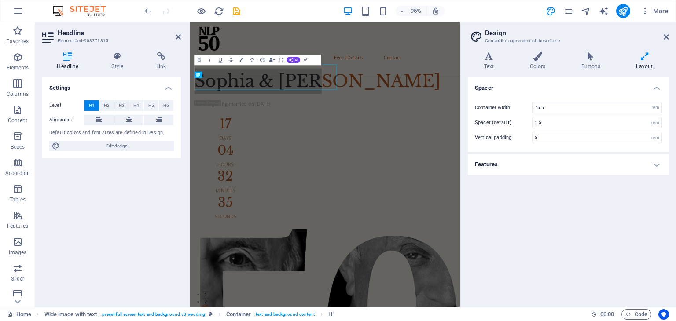
click at [127, 113] on div "Level H1 H2 H3 H4 H5 H6 Alignment Default colors and font sizes are defined in …" at bounding box center [111, 126] width 139 height 66
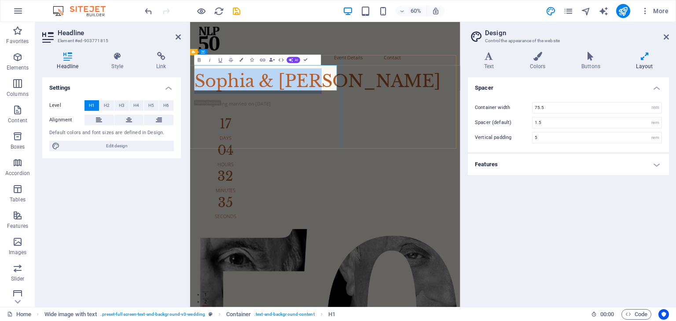
click at [307, 118] on h1 "Sophia & [PERSON_NAME]" at bounding box center [415, 121] width 436 height 42
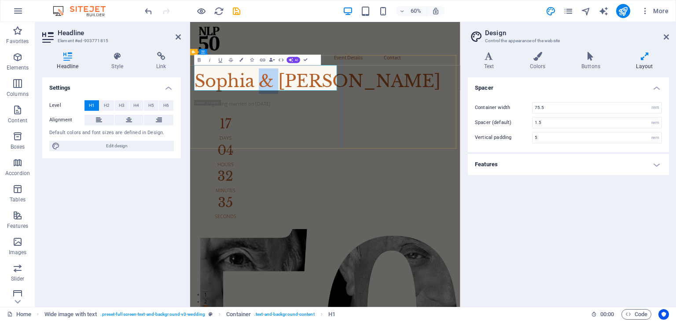
click at [307, 118] on h1 "Sophia & [PERSON_NAME]" at bounding box center [415, 121] width 436 height 42
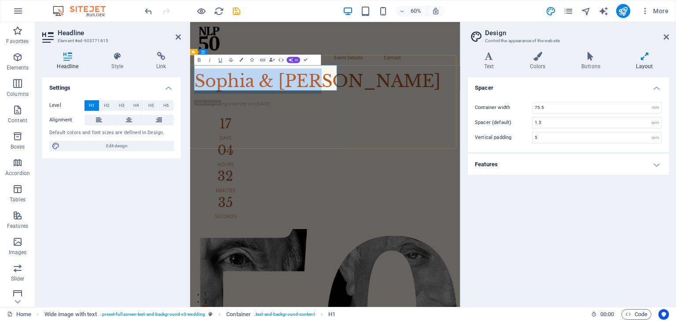
click at [307, 118] on h1 "Sophia & [PERSON_NAME]" at bounding box center [415, 121] width 436 height 42
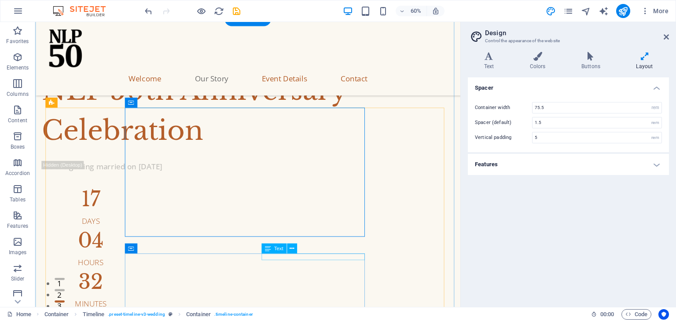
scroll to position [273, 0]
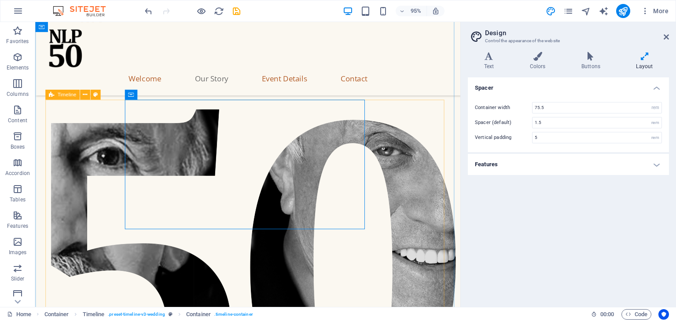
click at [60, 96] on span "Timeline" at bounding box center [66, 94] width 19 height 5
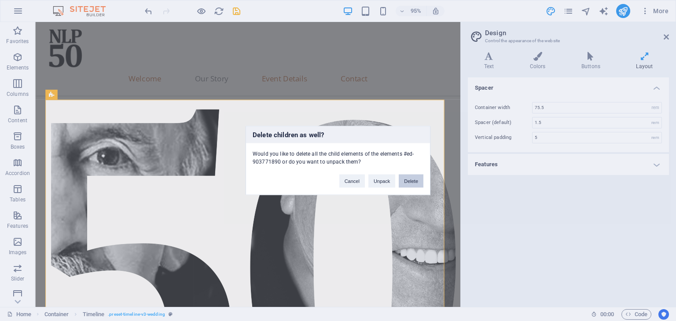
click at [402, 181] on button "Delete" at bounding box center [411, 181] width 25 height 13
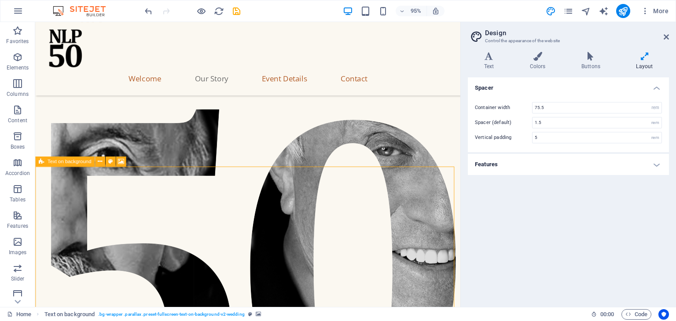
click at [41, 159] on icon at bounding box center [41, 162] width 5 height 10
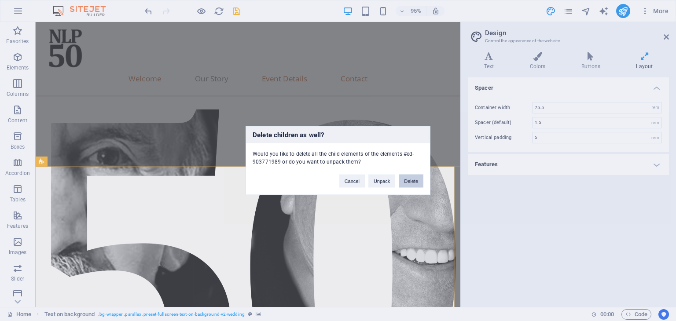
click at [414, 180] on button "Delete" at bounding box center [411, 181] width 25 height 13
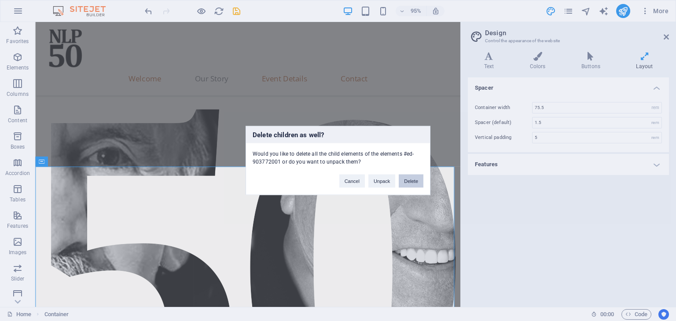
click at [416, 183] on button "Delete" at bounding box center [411, 181] width 25 height 13
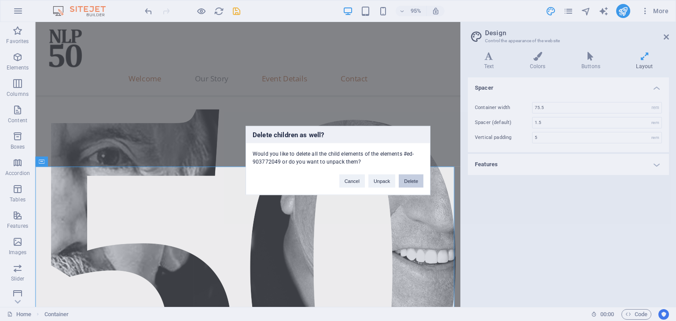
click at [412, 178] on button "Delete" at bounding box center [411, 181] width 25 height 13
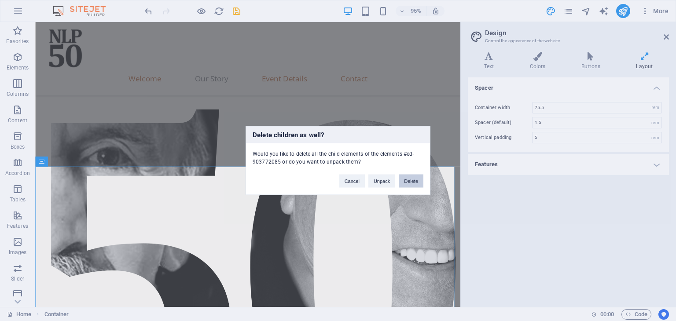
click at [417, 181] on button "Delete" at bounding box center [411, 181] width 25 height 13
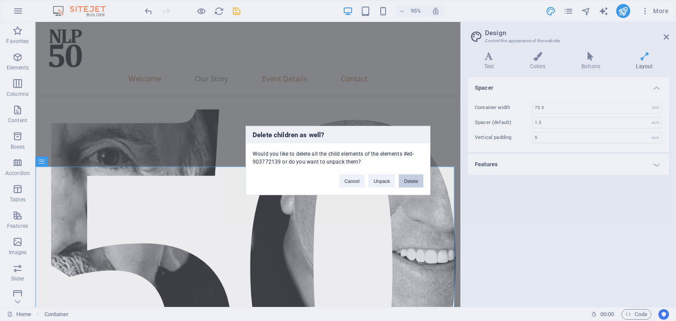
click at [408, 175] on button "Delete" at bounding box center [411, 181] width 25 height 13
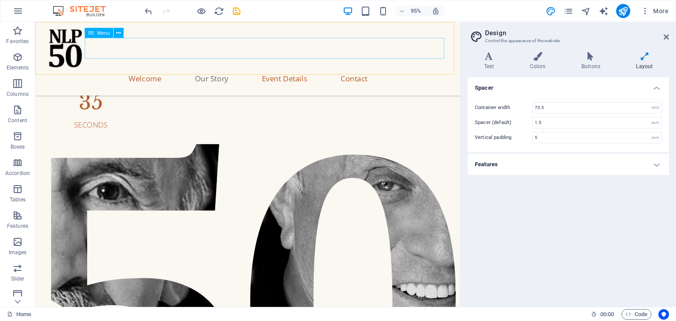
click at [230, 70] on nav "Welcome Our Story Event Details Contact" at bounding box center [259, 81] width 427 height 22
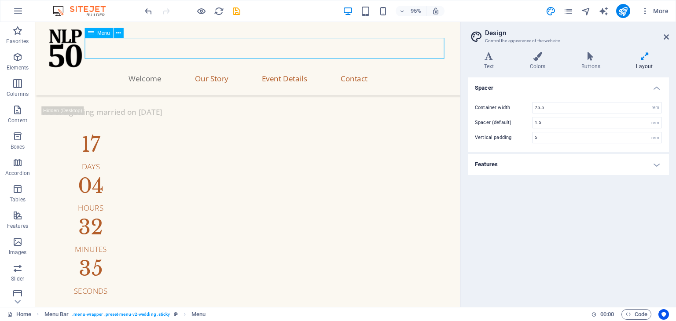
select select
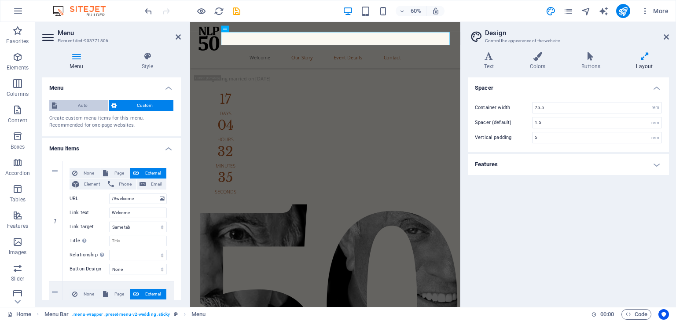
click at [81, 103] on span "Auto" at bounding box center [83, 105] width 46 height 11
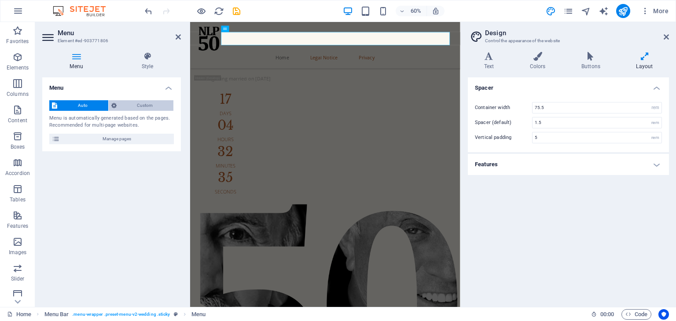
click at [134, 108] on span "Custom" at bounding box center [145, 105] width 52 height 11
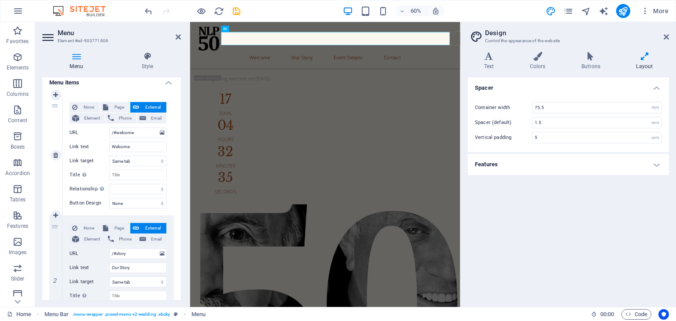
scroll to position [67, 0]
click at [58, 276] on icon at bounding box center [55, 276] width 5 height 6
select select
type input "/#event"
type input "Event Details"
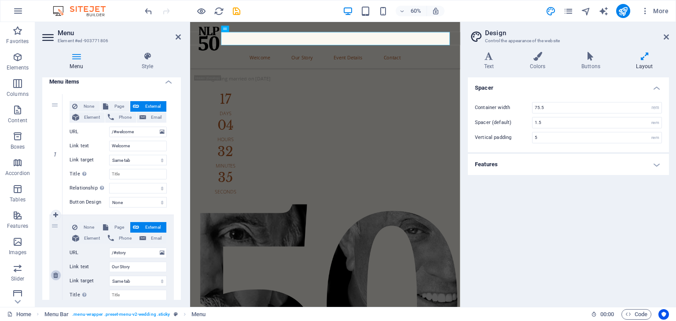
select select
type input "/#contact"
type input "Contact"
select select
click at [58, 276] on icon at bounding box center [55, 276] width 5 height 6
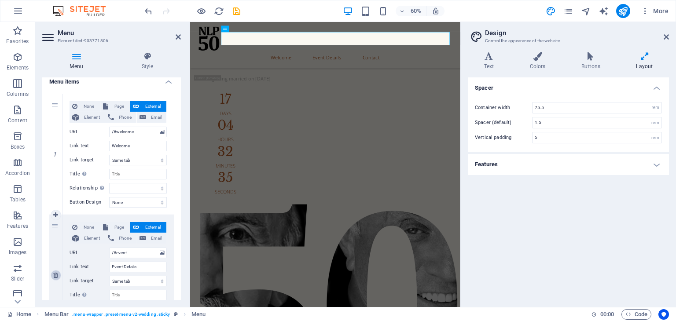
select select
type input "/#contact"
type input "Contact"
select select
click at [58, 276] on icon at bounding box center [55, 276] width 5 height 6
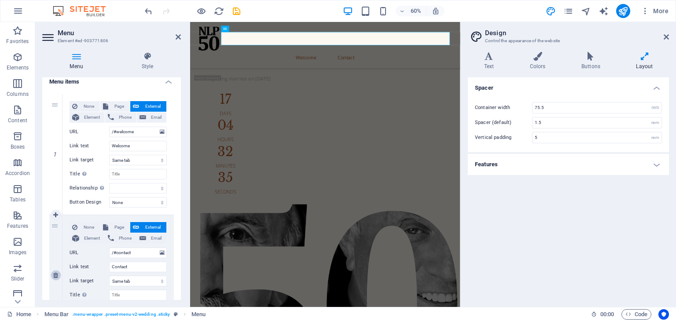
select select
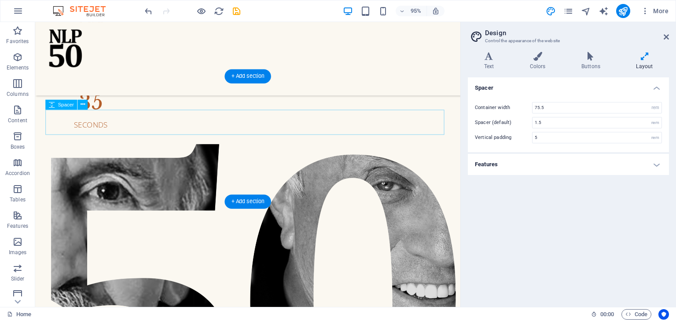
scroll to position [205, 0]
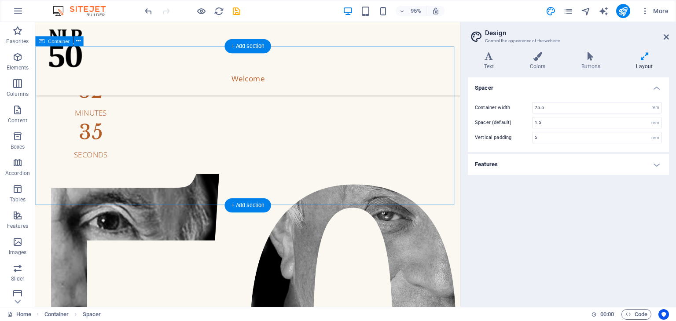
scroll to position [237, 0]
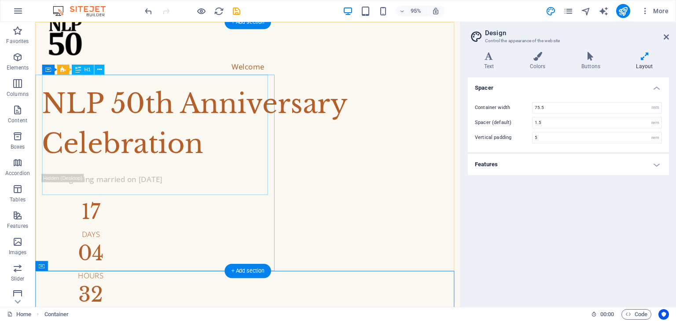
scroll to position [0, 0]
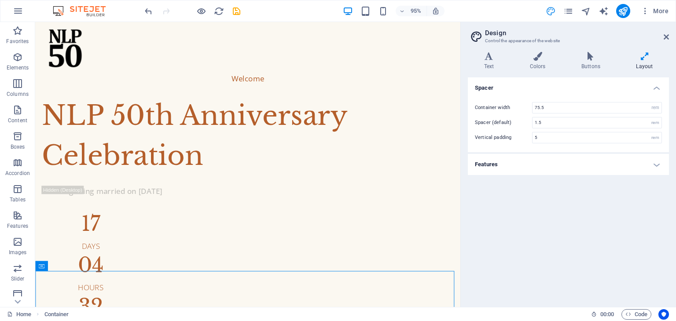
click at [546, 15] on icon "design" at bounding box center [551, 11] width 10 height 10
click at [543, 60] on icon at bounding box center [538, 56] width 48 height 9
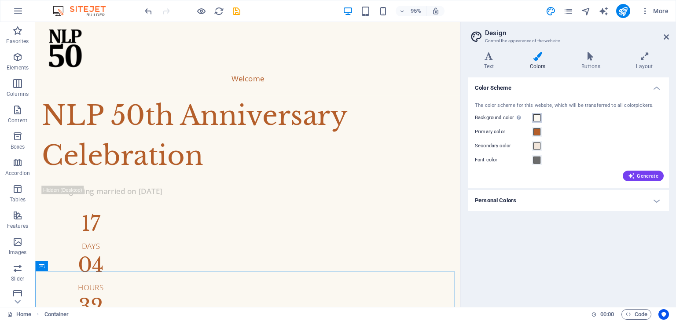
click at [538, 119] on span at bounding box center [537, 117] width 7 height 7
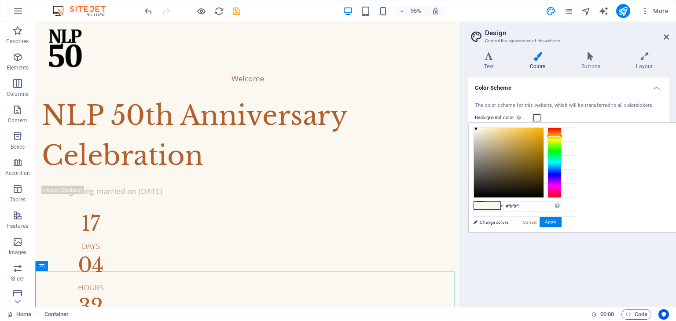
click at [538, 119] on span at bounding box center [537, 117] width 7 height 7
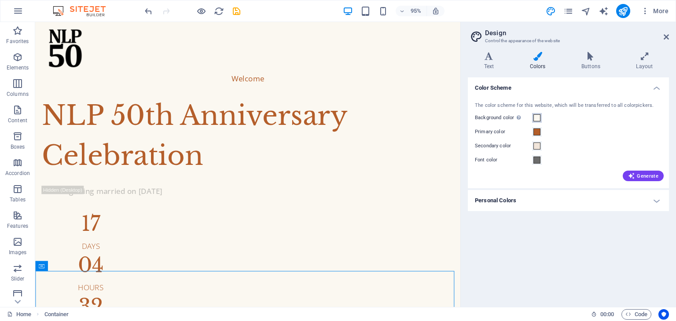
click at [538, 119] on span at bounding box center [537, 117] width 7 height 7
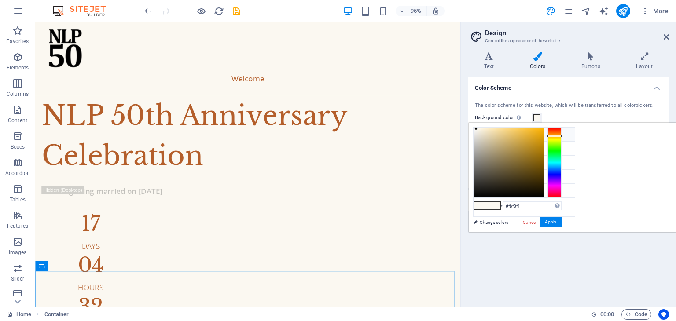
click at [521, 138] on li "Background color #fbf8f1" at bounding box center [524, 135] width 101 height 14
click at [485, 137] on li "Background color #fbf8f1" at bounding box center [524, 135] width 101 height 14
click at [480, 133] on icon at bounding box center [481, 134] width 6 height 6
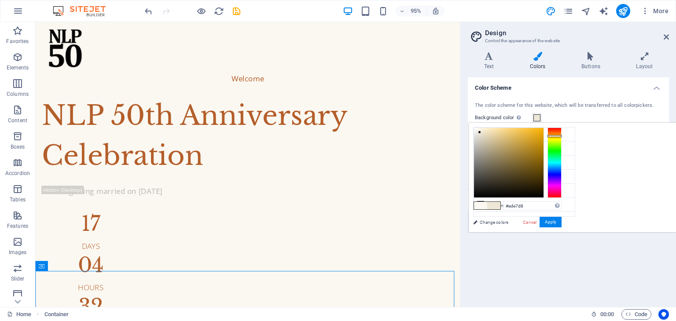
drag, startPoint x: 590, startPoint y: 140, endPoint x: 590, endPoint y: 132, distance: 7.5
click at [544, 132] on div at bounding box center [509, 163] width 70 height 70
drag, startPoint x: 590, startPoint y: 132, endPoint x: 604, endPoint y: 131, distance: 14.2
click at [495, 131] on div at bounding box center [493, 130] width 3 height 3
click at [562, 135] on div at bounding box center [518, 163] width 88 height 70
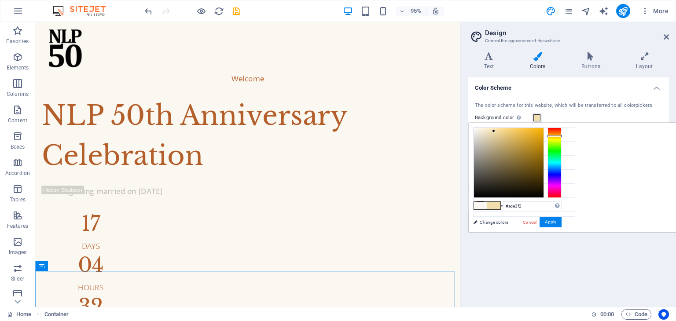
click at [562, 165] on div at bounding box center [555, 163] width 14 height 70
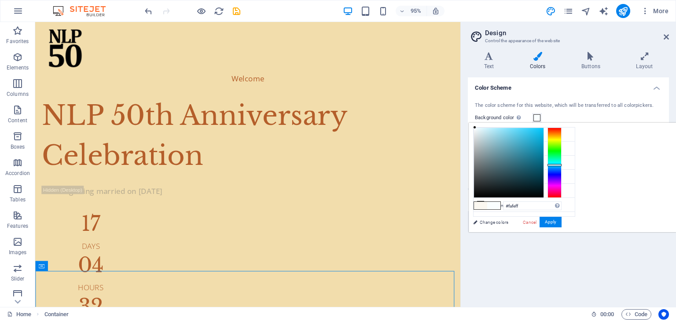
drag, startPoint x: 596, startPoint y: 131, endPoint x: 585, endPoint y: 126, distance: 11.8
click at [544, 128] on div at bounding box center [509, 163] width 70 height 70
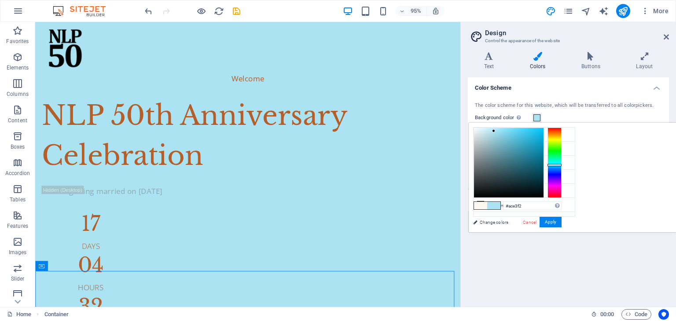
type input "#fafeff"
click at [562, 219] on button "Apply" at bounding box center [551, 222] width 22 height 11
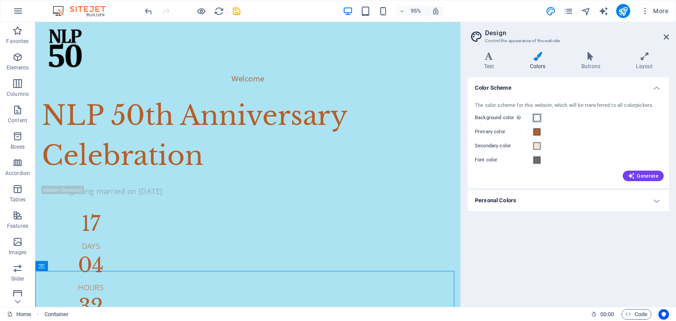
click at [535, 119] on span at bounding box center [537, 117] width 7 height 7
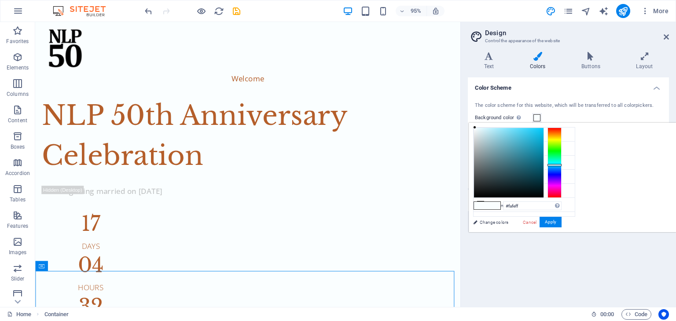
click at [535, 119] on span at bounding box center [537, 117] width 7 height 7
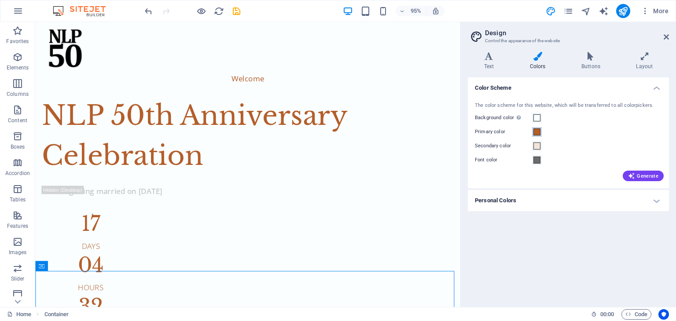
click at [539, 130] on span at bounding box center [537, 132] width 7 height 7
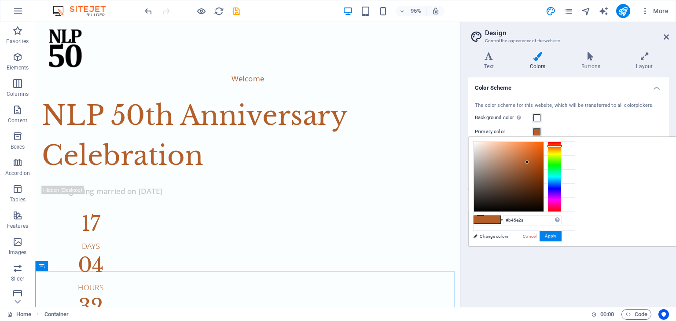
click at [539, 130] on span at bounding box center [537, 132] width 7 height 7
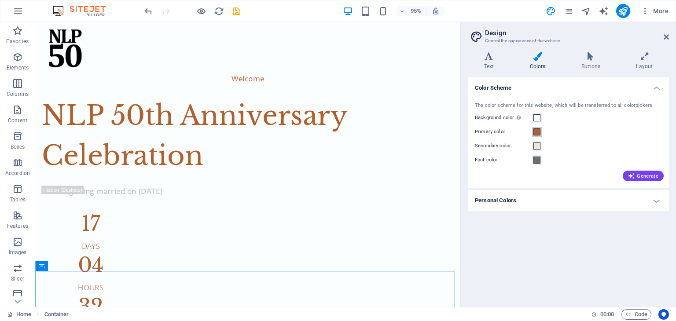
click at [539, 130] on span at bounding box center [537, 132] width 7 height 7
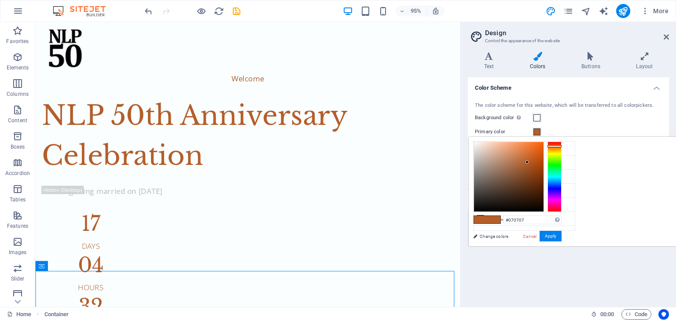
type input "#000000"
click at [566, 221] on div "#000000 Supported formats #0852ed rgb(8, 82, 237) rgba(8, 82, 237, 90%) hsv(221…" at bounding box center [517, 255] width 97 height 237
click at [562, 234] on button "Apply" at bounding box center [551, 236] width 22 height 11
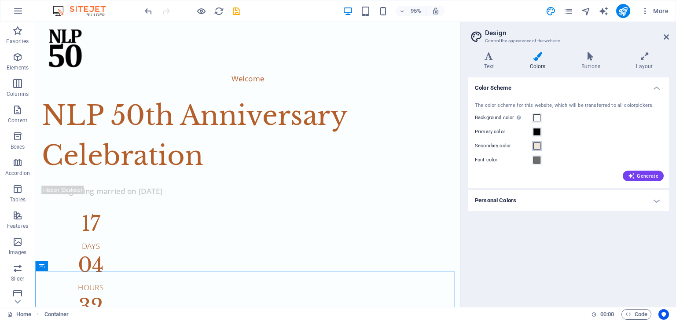
click at [539, 142] on button "Secondary color" at bounding box center [537, 146] width 10 height 10
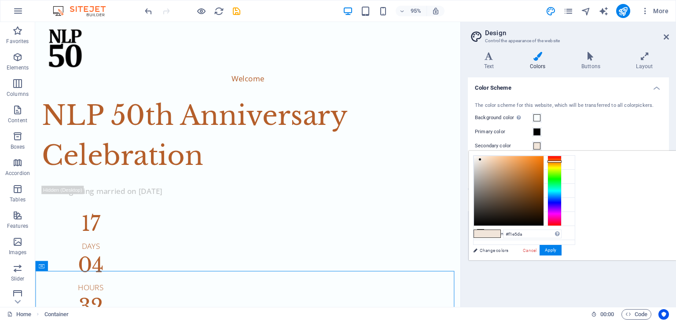
click at [539, 142] on button "Secondary color" at bounding box center [537, 146] width 10 height 10
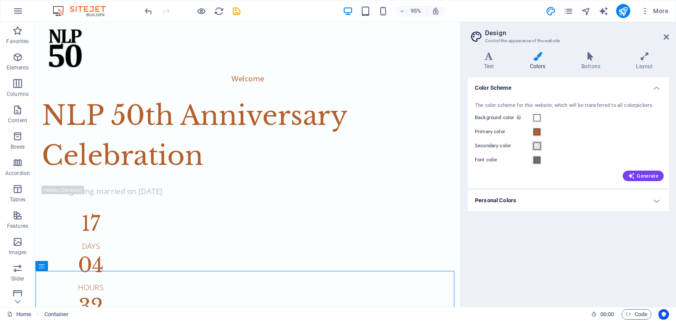
click at [539, 148] on span at bounding box center [537, 146] width 7 height 7
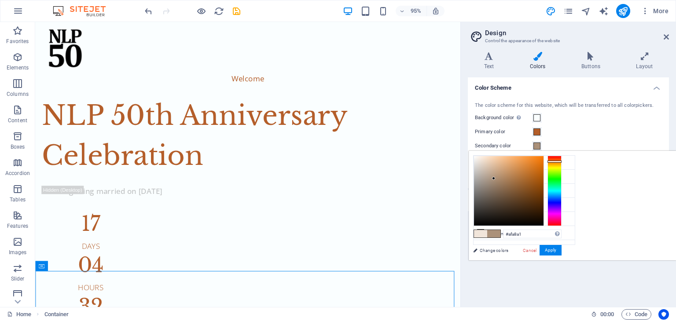
type input "#afa8a3"
drag, startPoint x: 640, startPoint y: 189, endPoint x: 589, endPoint y: 177, distance: 52.3
click at [544, 177] on div at bounding box center [509, 191] width 70 height 70
click at [562, 248] on button "Apply" at bounding box center [551, 250] width 22 height 11
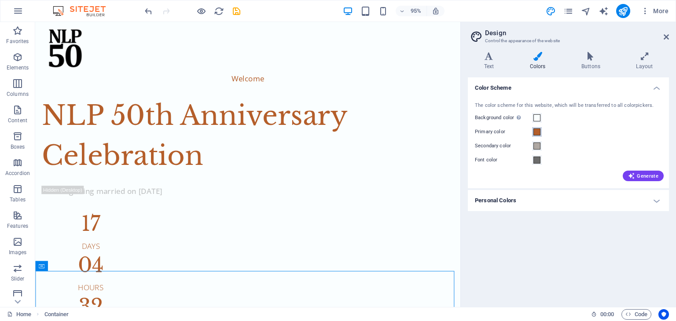
click at [539, 131] on span at bounding box center [537, 132] width 7 height 7
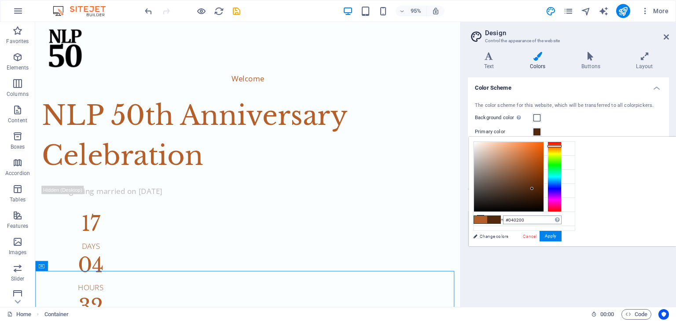
type input "#000000"
drag, startPoint x: 526, startPoint y: 166, endPoint x: 541, endPoint y: 218, distance: 54.2
click at [541, 218] on div "#000000 Supported formats #0852ed rgb(8, 82, 237) rgba(8, 82, 237, 90%) hsv(221…" at bounding box center [517, 255] width 97 height 237
click at [553, 238] on button "Apply" at bounding box center [551, 236] width 22 height 11
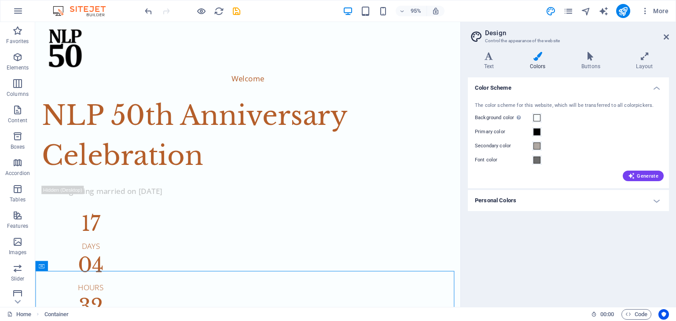
click at [594, 232] on div "Color Scheme The color scheme for this website, which will be transferred to al…" at bounding box center [568, 188] width 201 height 223
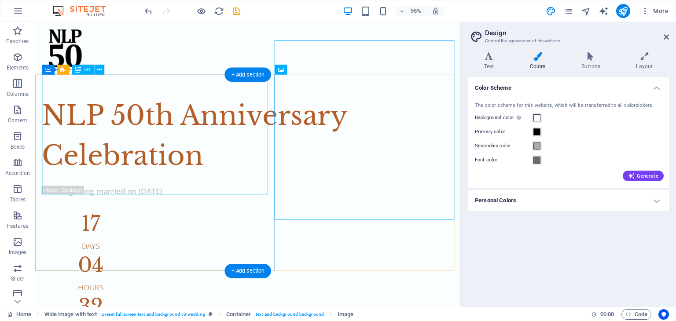
click at [175, 179] on div "NLP 50th Anniversary Celebration" at bounding box center [259, 142] width 434 height 85
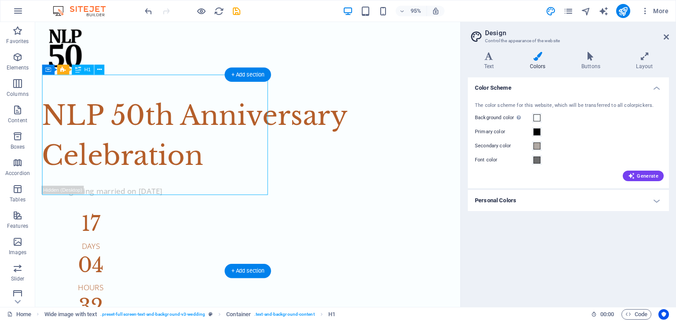
click at [174, 179] on div "NLP 50th Anniversary Celebration" at bounding box center [259, 142] width 434 height 85
click at [94, 100] on div "NLP 50th Anniversary Celebration" at bounding box center [259, 142] width 434 height 85
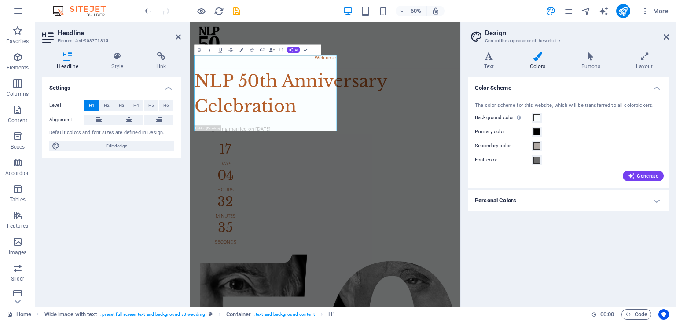
click at [650, 220] on div "Color Scheme The color scheme for this website, which will be transferred to al…" at bounding box center [568, 188] width 201 height 223
click at [590, 205] on h4 "Personal Colors" at bounding box center [568, 200] width 201 height 21
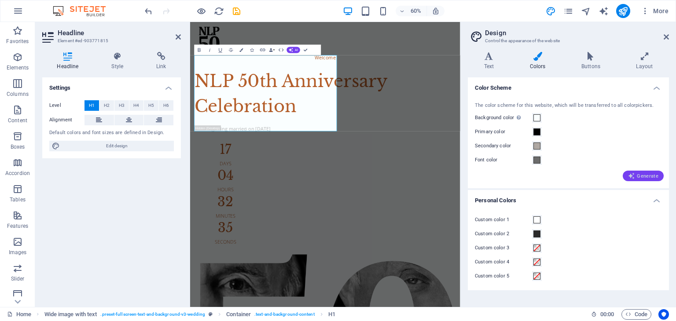
click at [638, 175] on span "Generate" at bounding box center [643, 176] width 30 height 7
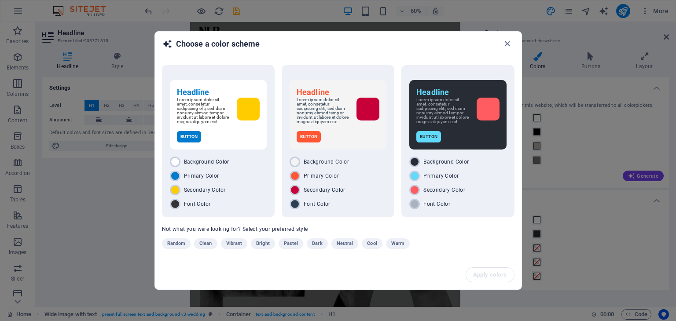
click at [214, 239] on div "Random Clean Vibrant Bright Pastel Dark Neutral Cool Warm" at bounding box center [316, 246] width 308 height 14
click at [212, 239] on button "Clean" at bounding box center [205, 244] width 23 height 11
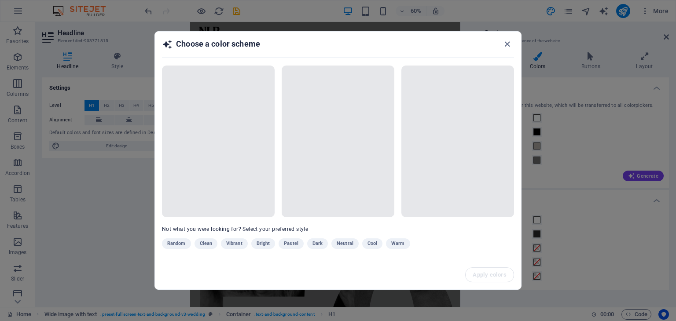
click at [270, 244] on div "Random Clean Vibrant Bright Pastel Dark Neutral Cool Warm" at bounding box center [316, 246] width 308 height 14
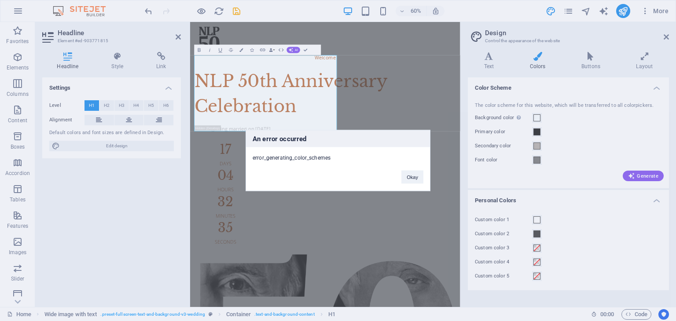
click at [637, 174] on div "An error occurred error_generating_color_schemes Okay" at bounding box center [338, 160] width 676 height 321
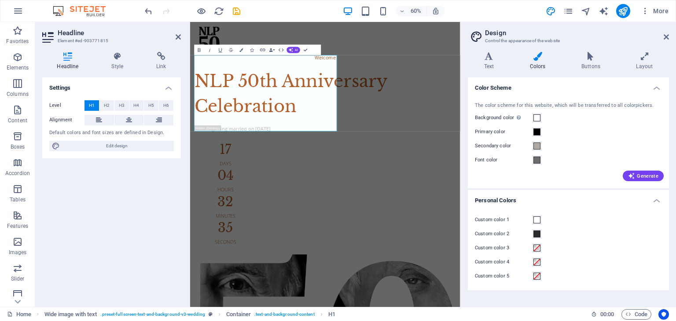
click at [637, 174] on span "Generate" at bounding box center [643, 176] width 30 height 7
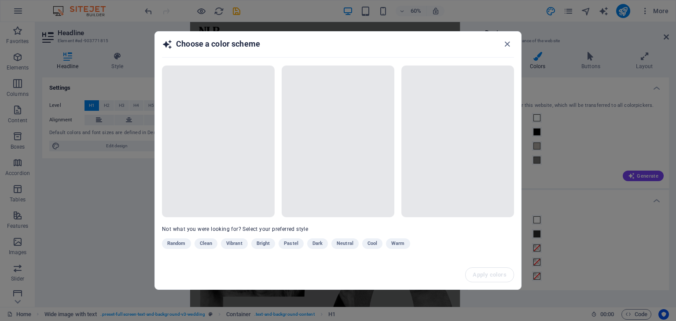
click at [339, 241] on div "Random Clean Vibrant Bright Pastel Dark Neutral Cool Warm" at bounding box center [316, 246] width 308 height 14
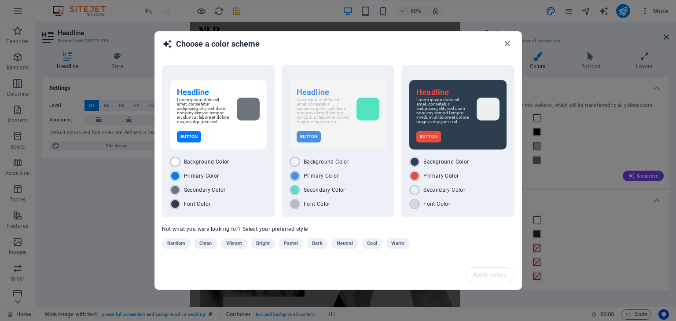
click at [342, 243] on span "Neutral" at bounding box center [345, 244] width 17 height 11
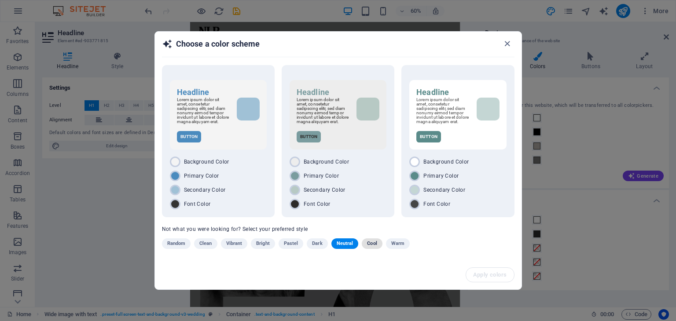
click at [376, 243] on span "Cool" at bounding box center [372, 244] width 10 height 11
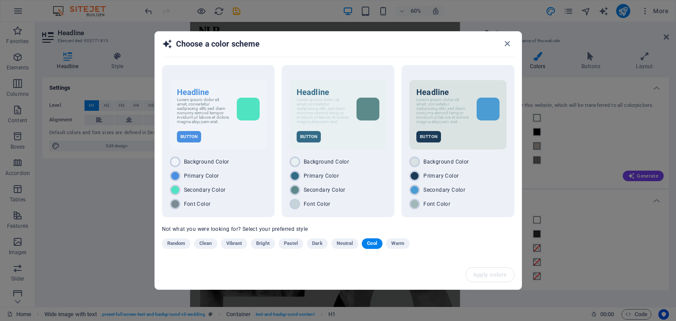
click at [206, 245] on span "Clean" at bounding box center [205, 244] width 12 height 11
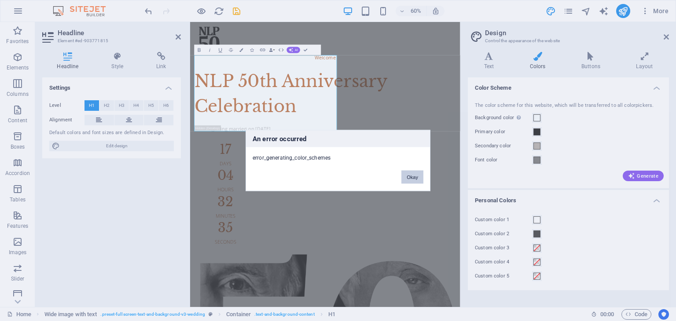
click at [422, 171] on button "Okay" at bounding box center [413, 177] width 22 height 13
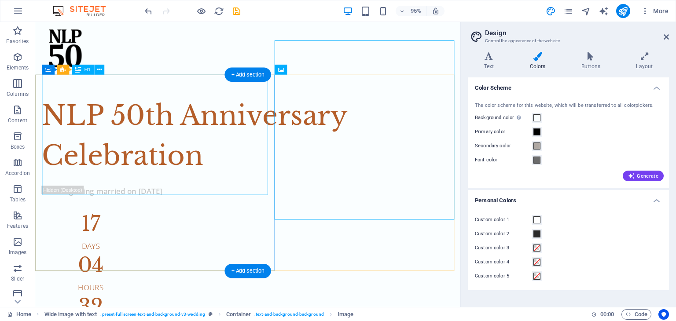
click at [154, 148] on div "NLP 50th Anniversary Celebration" at bounding box center [259, 142] width 434 height 85
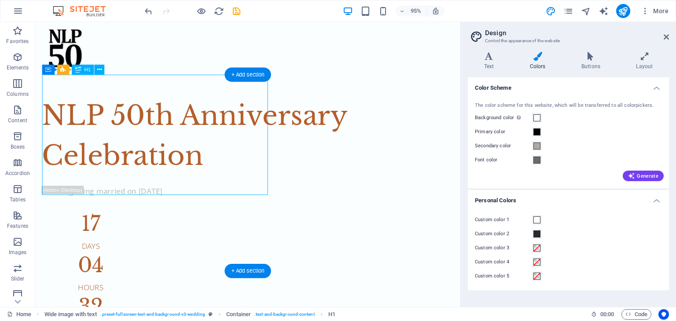
click at [154, 147] on div "NLP 50th Anniversary Celebration" at bounding box center [259, 142] width 434 height 85
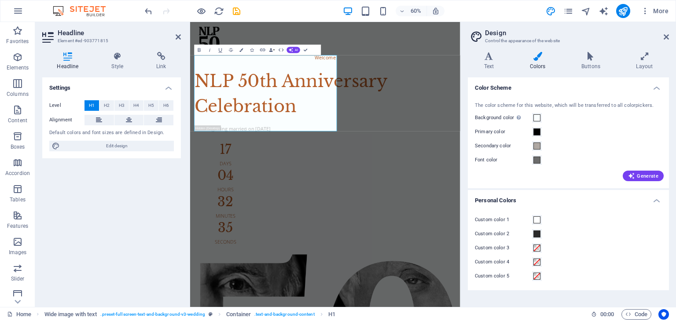
click at [148, 141] on span "Edit design" at bounding box center [117, 146] width 109 height 11
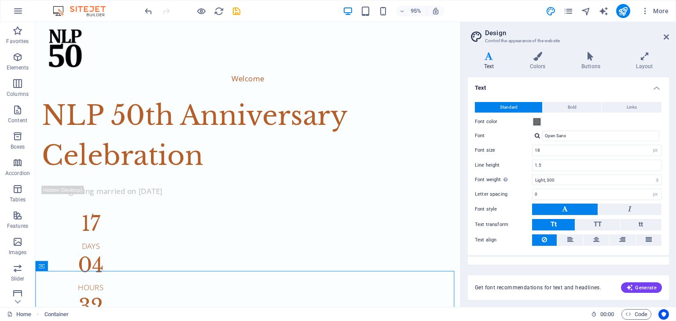
click at [666, 32] on h2 "Design" at bounding box center [577, 33] width 184 height 8
click at [666, 37] on icon at bounding box center [666, 36] width 5 height 7
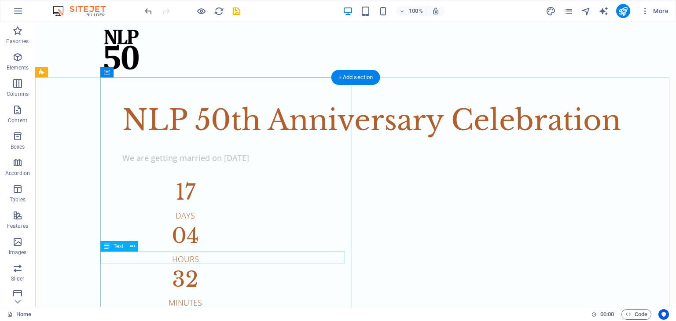
click at [214, 164] on div "We are getting married on [DATE]" at bounding box center [384, 158] width 525 height 12
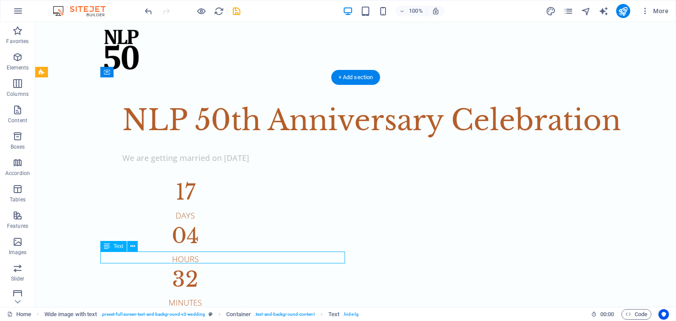
click at [214, 164] on div "We are getting married on [DATE]" at bounding box center [384, 158] width 525 height 12
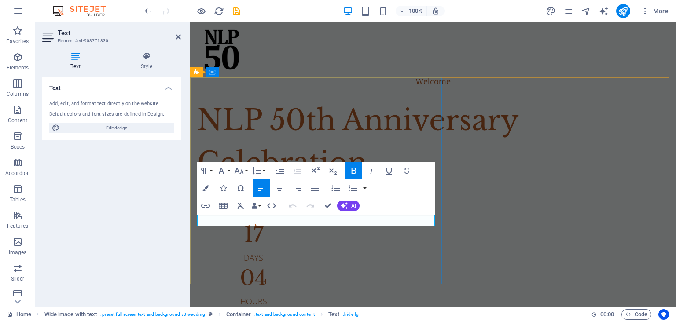
click at [264, 206] on strong "We are getting married on [DATE]" at bounding box center [260, 200] width 127 height 11
click at [149, 230] on div "Text Add, edit, and format text directly on the website. Default colors and fon…" at bounding box center [111, 188] width 139 height 223
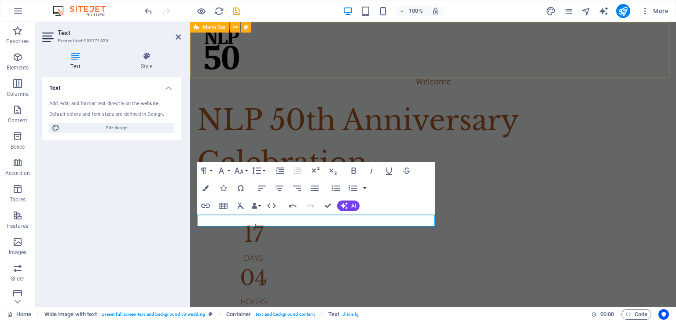
click at [366, 62] on div "Welcome" at bounding box center [433, 60] width 486 height 77
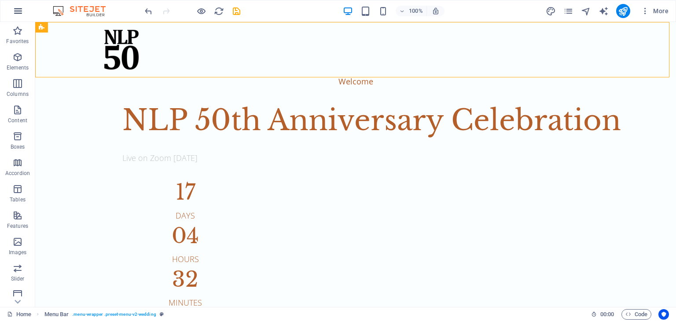
click at [22, 13] on icon "button" at bounding box center [18, 11] width 11 height 11
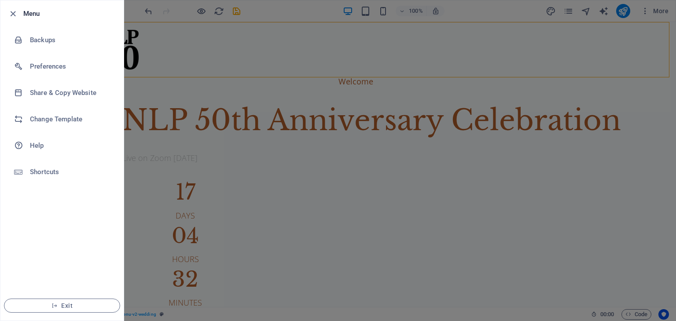
click at [232, 96] on div at bounding box center [338, 160] width 676 height 321
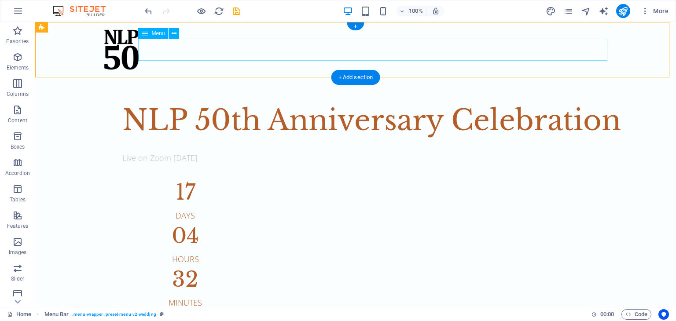
click at [359, 70] on nav "Welcome" at bounding box center [355, 81] width 511 height 22
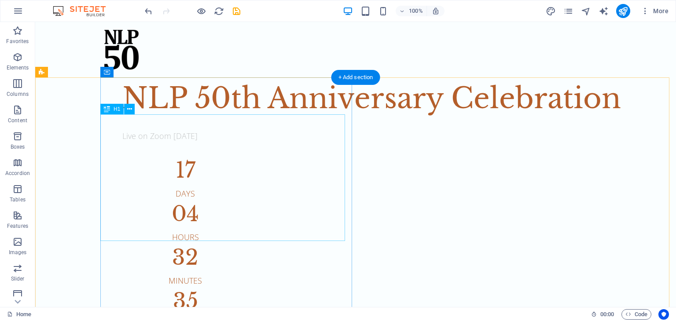
click at [327, 120] on div "NLP 50th Anniversary Celebration" at bounding box center [384, 98] width 525 height 42
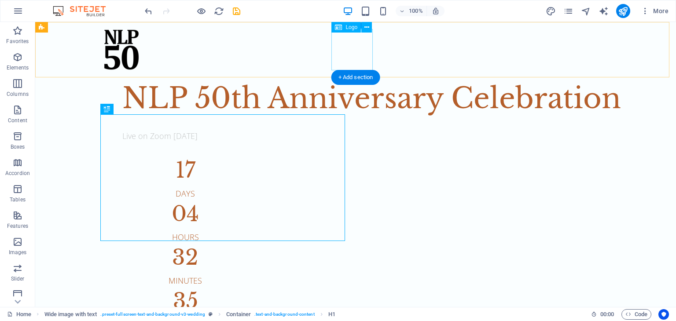
click at [366, 57] on div at bounding box center [355, 49] width 511 height 41
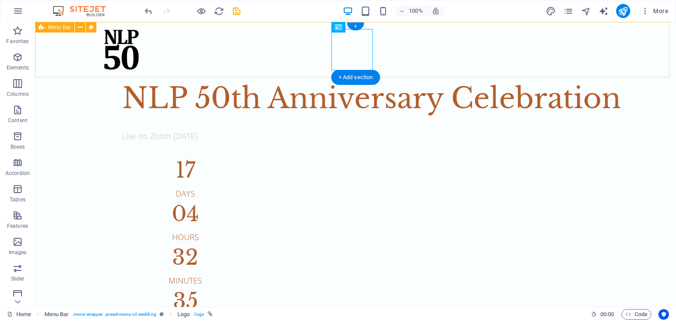
click at [417, 42] on div at bounding box center [355, 49] width 641 height 55
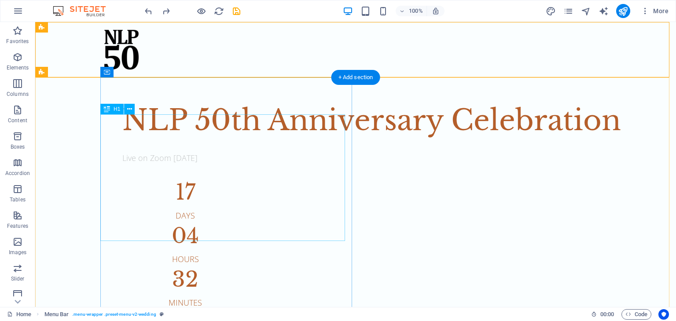
click at [261, 142] on div "NLP 50th Anniversary Celebration" at bounding box center [384, 121] width 525 height 42
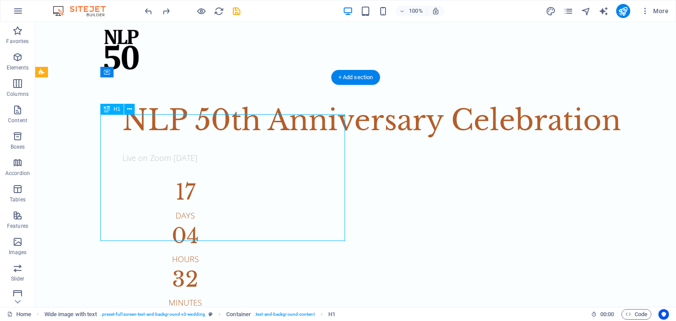
click at [261, 142] on div "NLP 50th Anniversary Celebration" at bounding box center [384, 121] width 525 height 42
drag, startPoint x: 261, startPoint y: 221, endPoint x: 106, endPoint y: 221, distance: 155.0
click at [122, 164] on div "Live on Zoom [DATE]" at bounding box center [384, 158] width 525 height 12
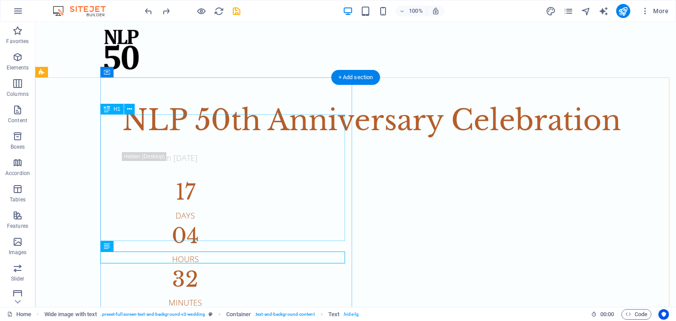
click at [278, 142] on div "NLP 50th Anniversary Celebration" at bounding box center [384, 121] width 525 height 42
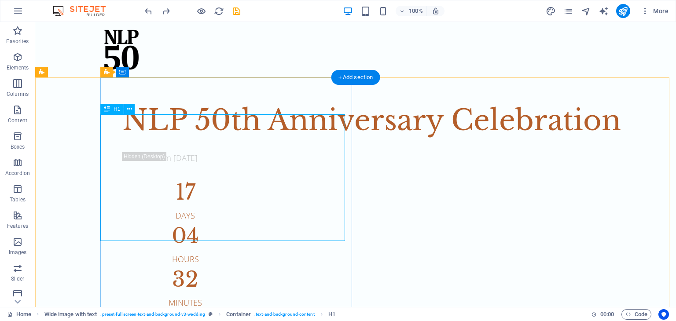
click at [237, 142] on div "NLP 50th Anniversary Celebration" at bounding box center [384, 121] width 525 height 42
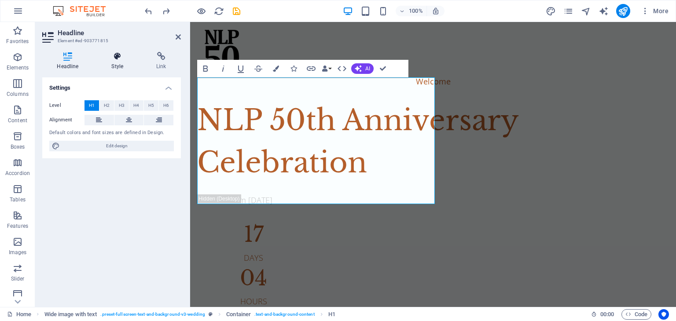
click at [118, 59] on icon at bounding box center [117, 56] width 41 height 9
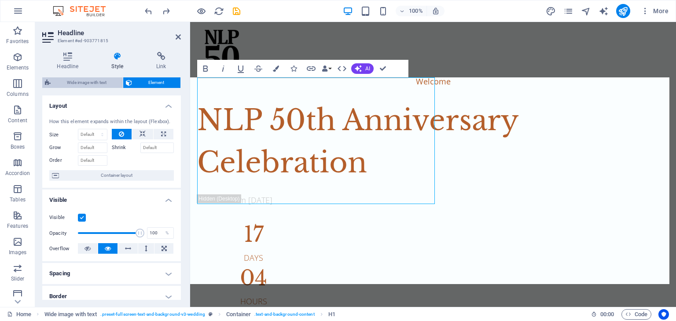
click at [93, 82] on span "Wide image with text" at bounding box center [86, 82] width 67 height 11
select select "%"
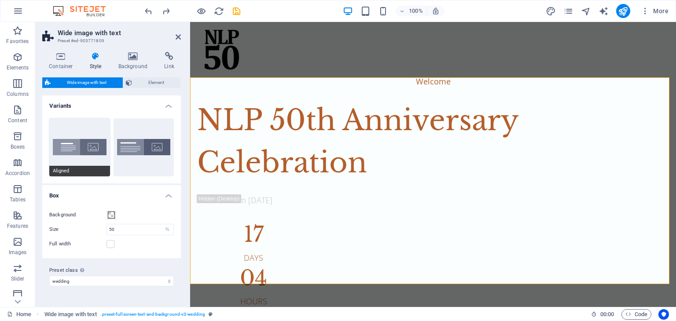
click at [77, 147] on button "Aligned" at bounding box center [79, 147] width 61 height 58
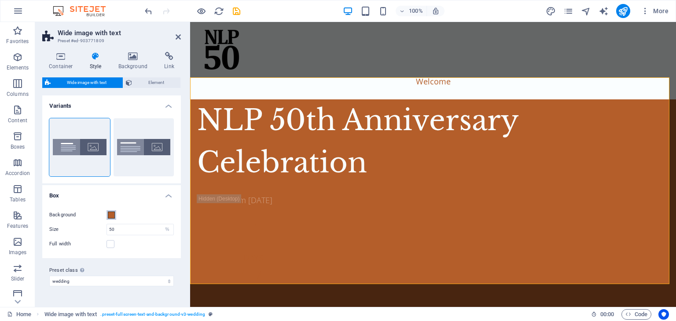
click at [110, 213] on span at bounding box center [111, 215] width 7 height 7
click at [0, 0] on div "less Background color #fafeff Primary color #b45e2a Secondary color #afa8a3 Fon…" at bounding box center [0, 0] width 0 height 0
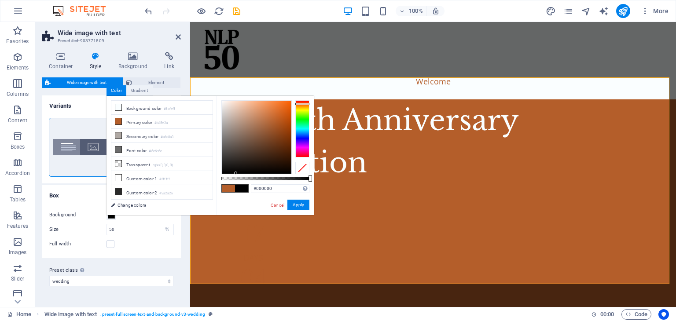
drag, startPoint x: 257, startPoint y: 121, endPoint x: 236, endPoint y: 175, distance: 58.0
click at [236, 175] on div "#000000 Supported formats #0852ed rgb(8, 82, 237) rgba(8, 82, 237, 90%) hsv(221…" at bounding box center [265, 219] width 97 height 247
click at [298, 205] on button "Apply" at bounding box center [299, 205] width 22 height 11
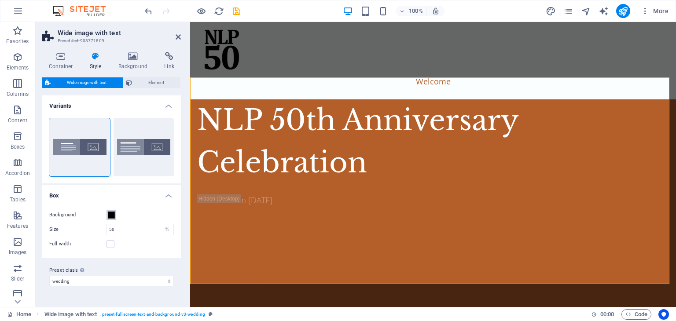
click at [113, 217] on span at bounding box center [111, 215] width 7 height 7
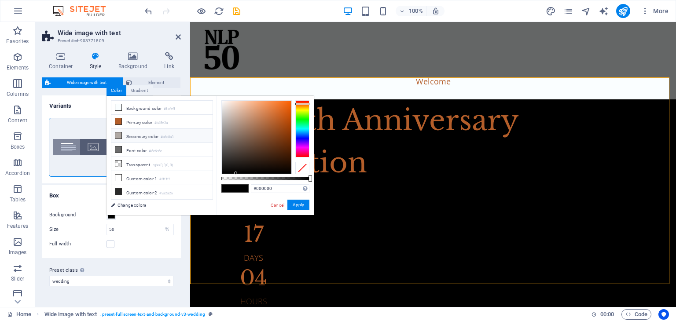
click at [136, 136] on li "Secondary color #afa8a3" at bounding box center [161, 136] width 101 height 14
click at [140, 151] on li "Font color #6c6c6c" at bounding box center [161, 150] width 101 height 14
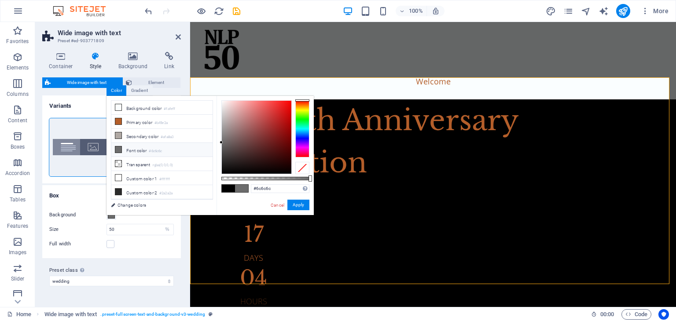
click at [138, 143] on li "Font color #6c6c6c" at bounding box center [161, 150] width 101 height 14
click at [138, 134] on li "Secondary color #afa8a3" at bounding box center [161, 136] width 101 height 14
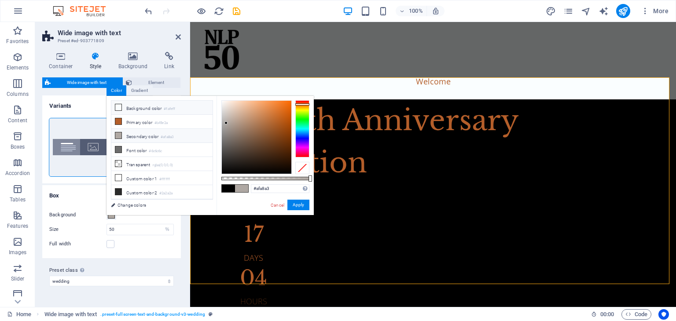
click at [138, 112] on li "Background color #fafeff" at bounding box center [161, 108] width 101 height 14
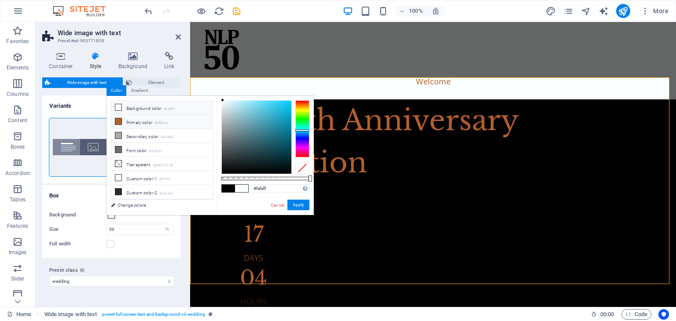
click at [137, 121] on li "Primary color #b45e2a" at bounding box center [161, 122] width 101 height 14
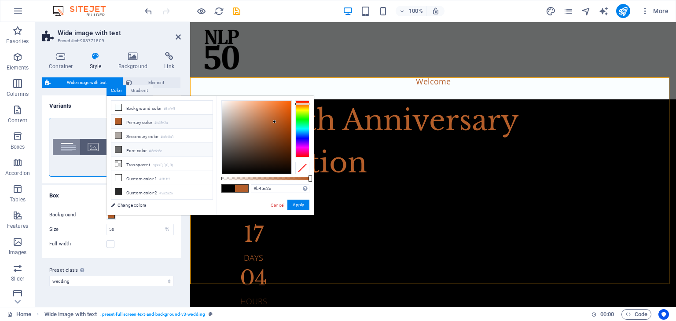
click at [155, 148] on small "#6c6c6c" at bounding box center [155, 151] width 13 height 6
type input "#6c6c6c"
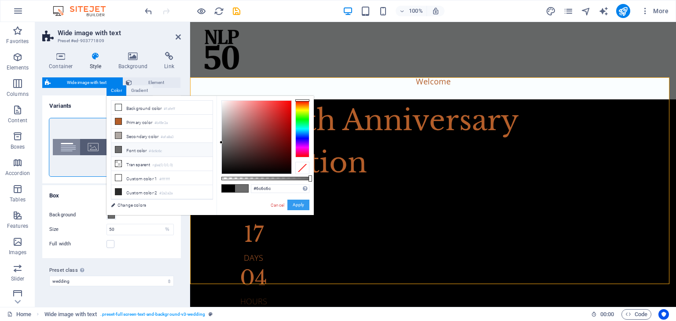
click at [301, 205] on button "Apply" at bounding box center [299, 205] width 22 height 11
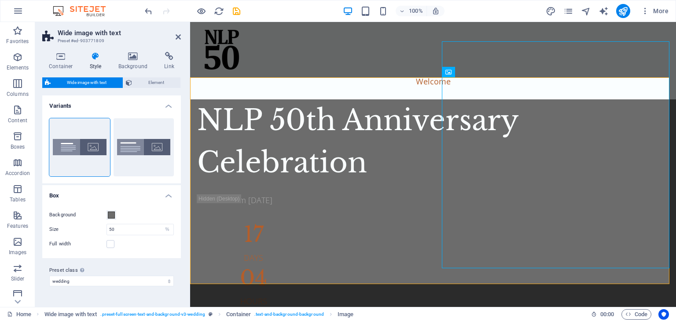
click at [165, 149] on div "Default" at bounding box center [144, 147] width 61 height 58
click at [228, 245] on div "17" at bounding box center [253, 234] width 113 height 21
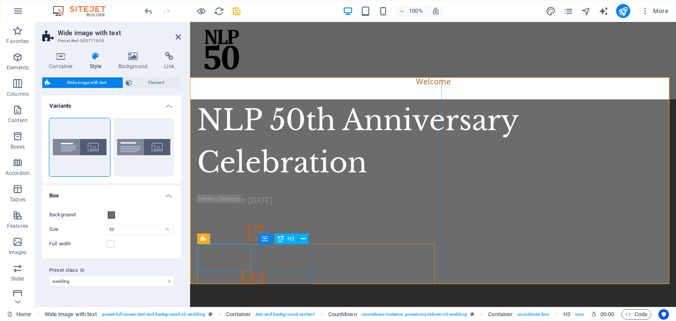
click at [277, 268] on div "04" at bounding box center [253, 278] width 113 height 21
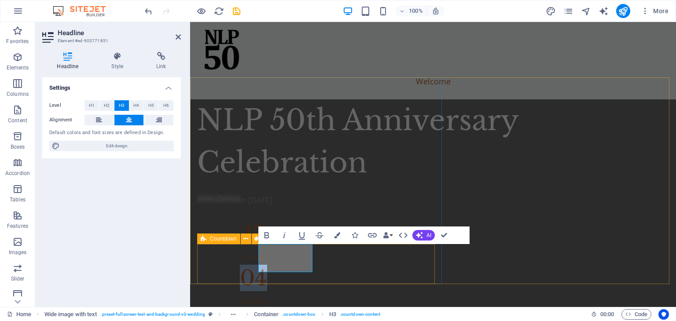
click at [204, 238] on icon at bounding box center [204, 239] width 6 height 11
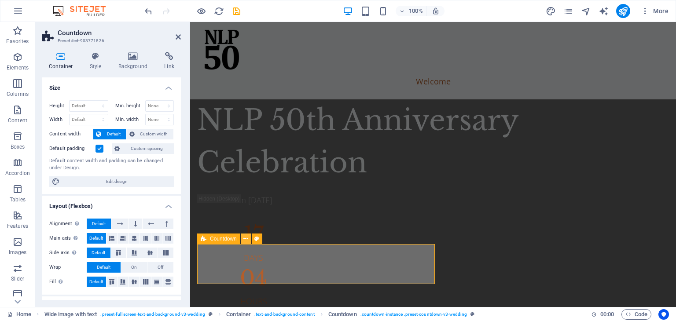
click at [244, 240] on icon at bounding box center [245, 239] width 5 height 9
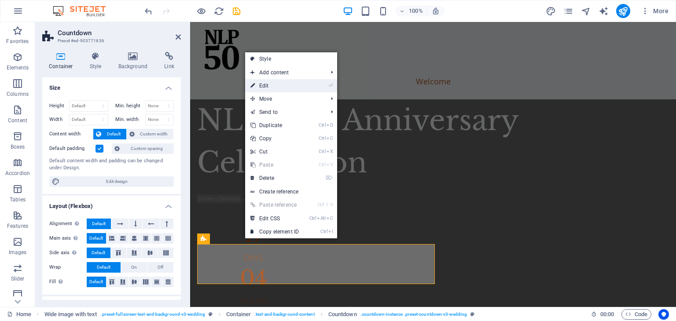
click at [285, 81] on link "⏎ Edit" at bounding box center [274, 85] width 59 height 13
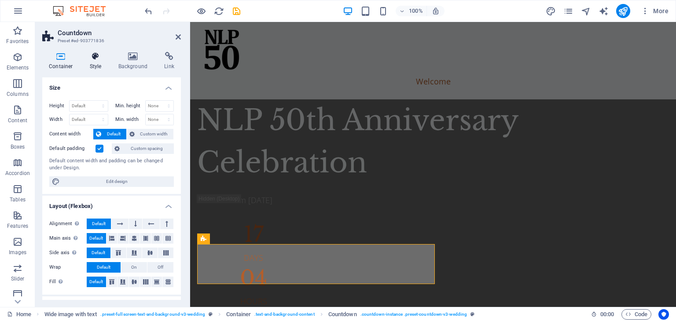
click at [100, 56] on icon at bounding box center [95, 56] width 25 height 9
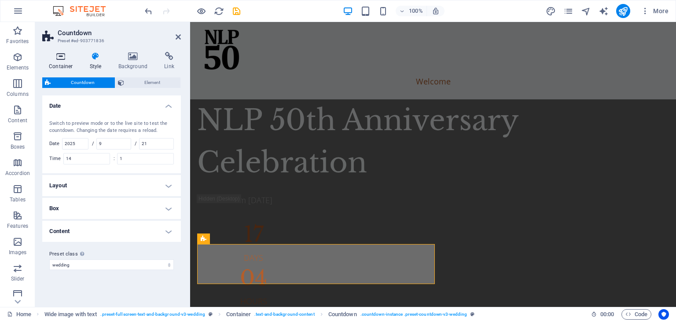
click at [68, 58] on icon at bounding box center [60, 56] width 37 height 9
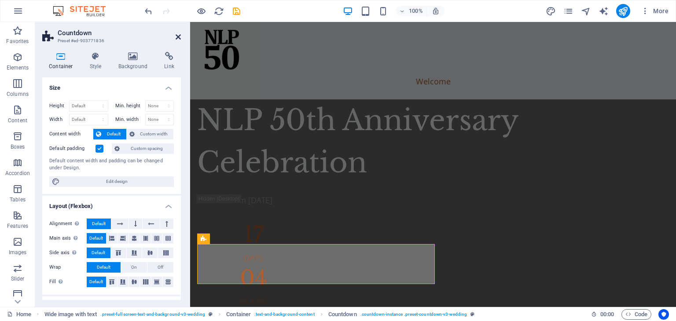
click at [177, 37] on icon at bounding box center [178, 36] width 5 height 7
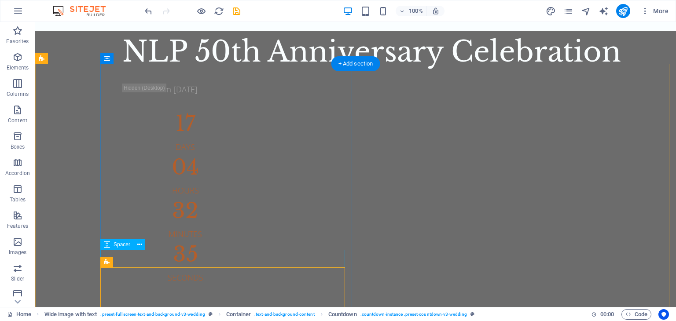
scroll to position [83, 0]
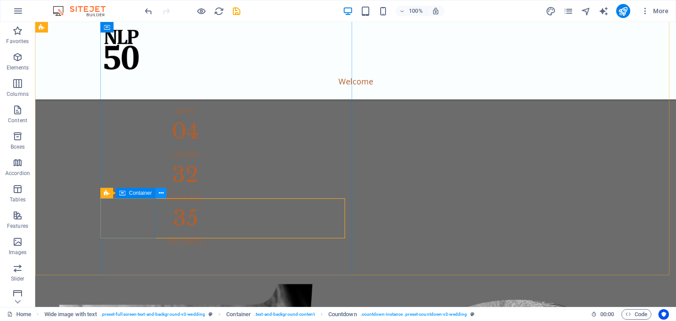
click at [162, 193] on icon at bounding box center [161, 193] width 5 height 9
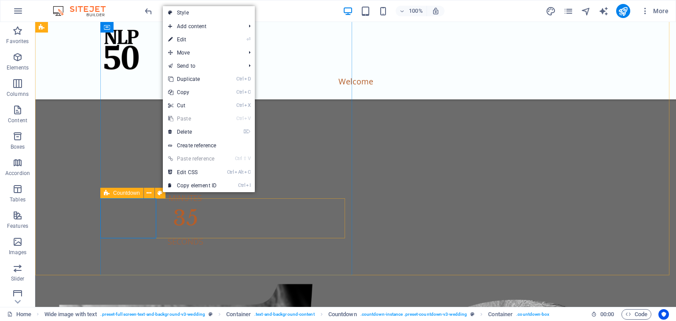
click at [104, 191] on icon at bounding box center [107, 193] width 6 height 11
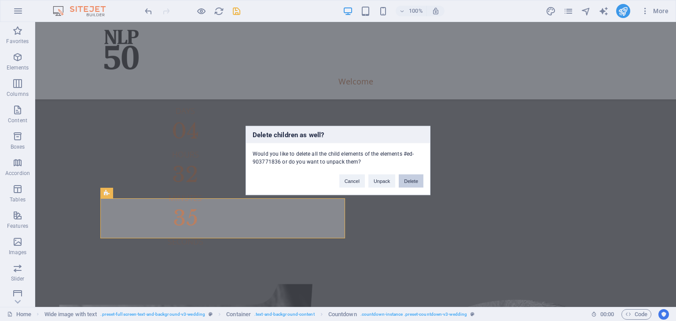
click at [409, 181] on button "Delete" at bounding box center [411, 181] width 25 height 13
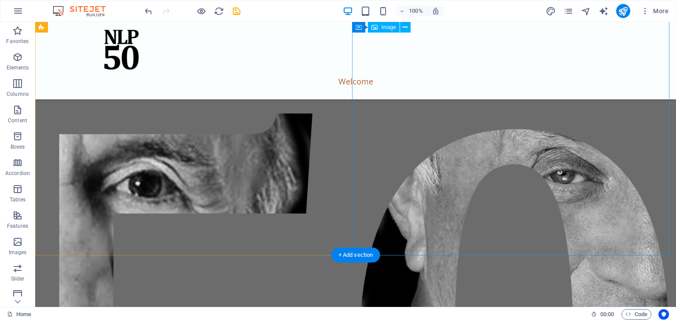
scroll to position [103, 0]
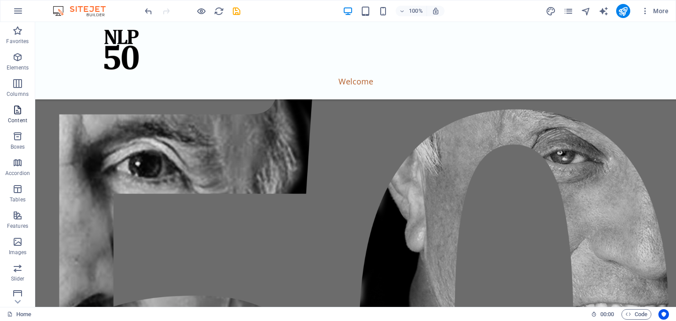
click at [17, 110] on icon "button" at bounding box center [17, 110] width 11 height 11
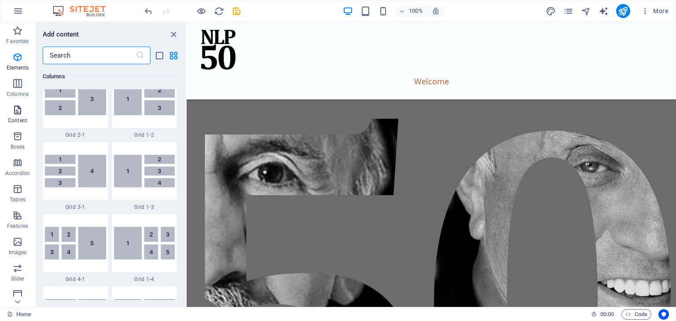
scroll to position [1541, 0]
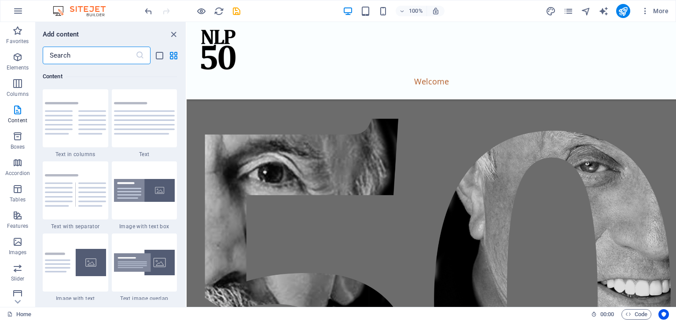
click at [77, 57] on input "text" at bounding box center [89, 56] width 93 height 18
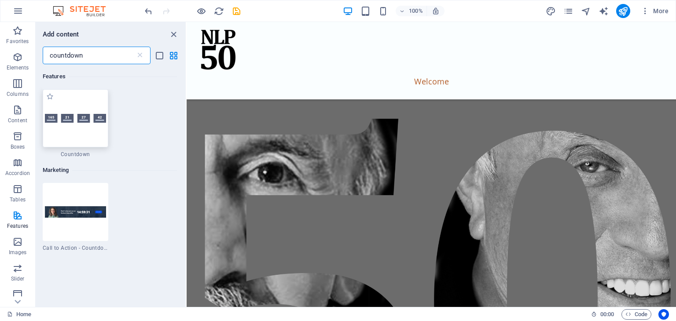
scroll to position [0, 0]
type input "countdown"
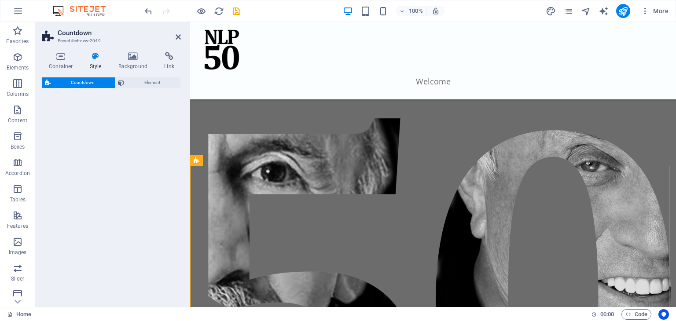
select select "preset-countdown-v3-default"
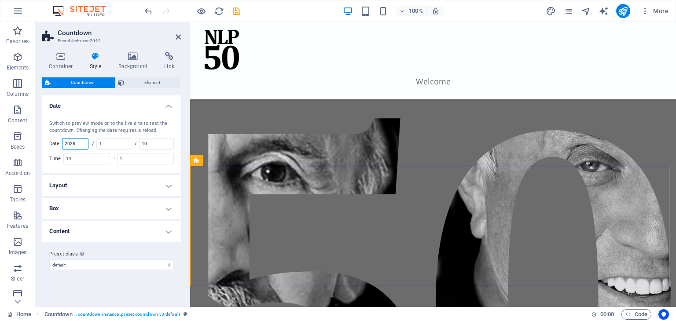
click at [79, 141] on input "2028" at bounding box center [76, 144] width 26 height 11
type input "2025"
type input "1"
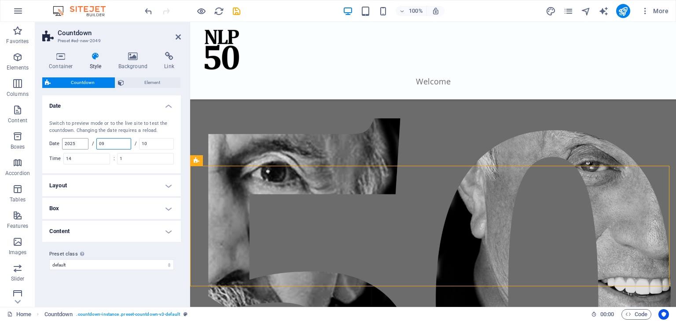
type input "09"
type input "27"
click at [79, 159] on input "14" at bounding box center [87, 159] width 46 height 11
type input "15"
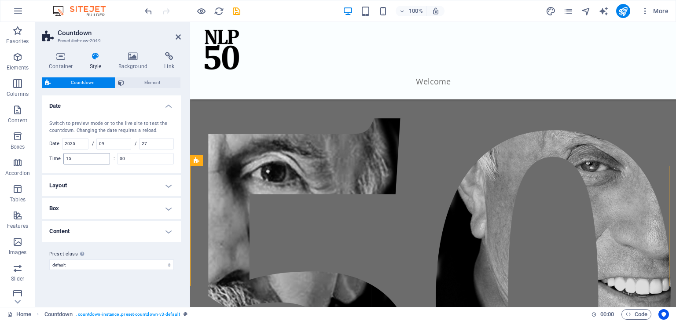
type input "1"
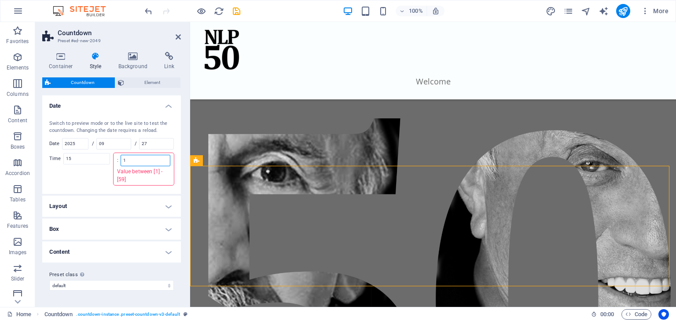
click at [155, 155] on input "1" at bounding box center [145, 160] width 49 height 11
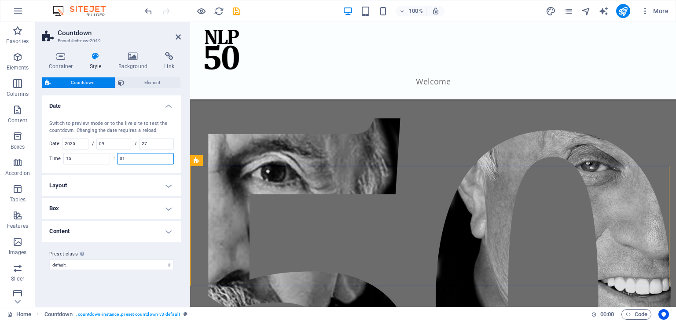
type input "01"
click at [114, 166] on div "Switch to preview mode or to the live site to test the countdown. Changing the …" at bounding box center [112, 142] width 142 height 62
click at [106, 188] on h4 "Layout" at bounding box center [111, 185] width 139 height 21
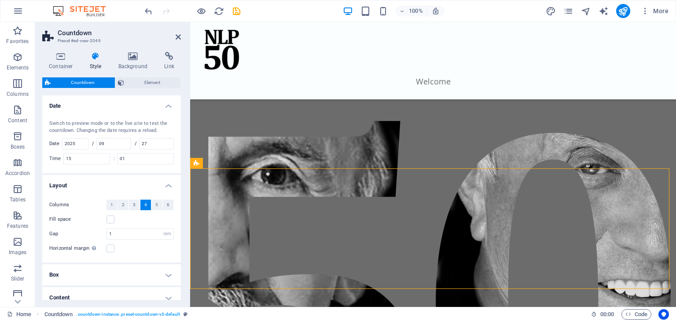
scroll to position [43, 0]
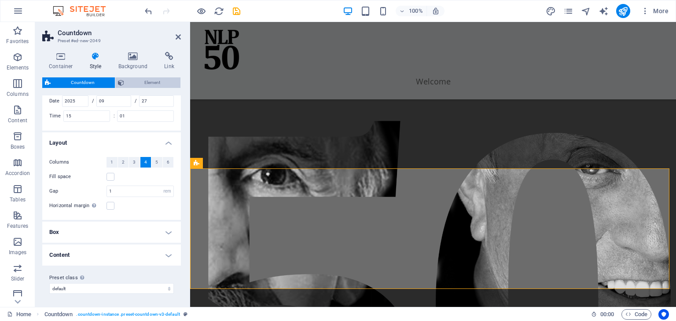
click at [125, 84] on button "Element" at bounding box center [147, 82] width 65 height 11
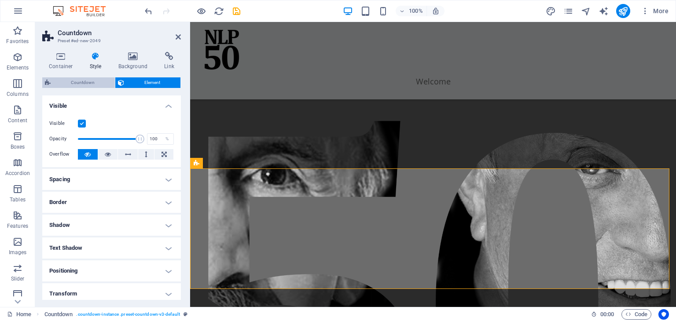
click at [80, 82] on span "Countdown" at bounding box center [82, 82] width 59 height 11
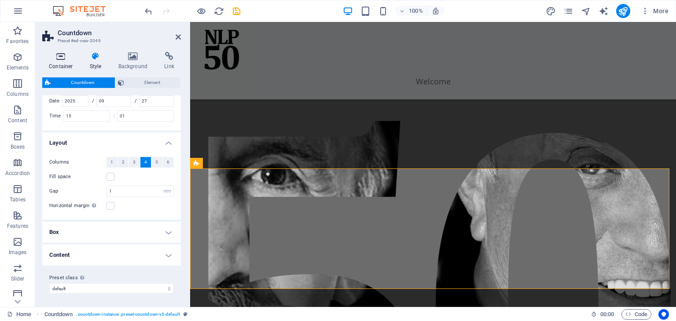
click at [64, 59] on icon at bounding box center [60, 56] width 37 height 9
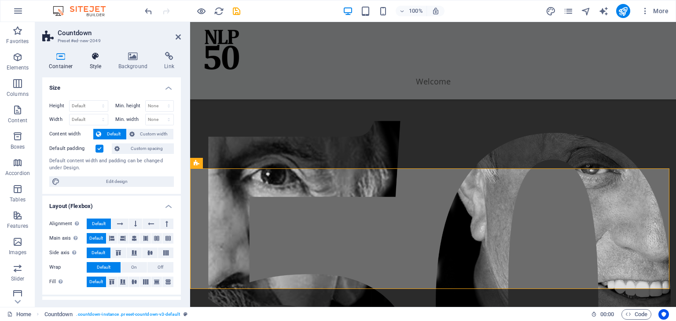
click at [92, 55] on icon at bounding box center [95, 56] width 25 height 9
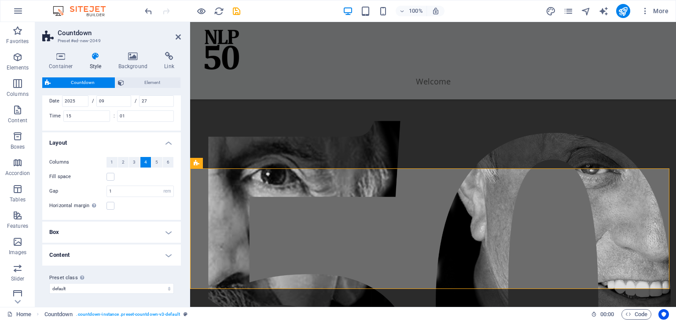
scroll to position [0, 0]
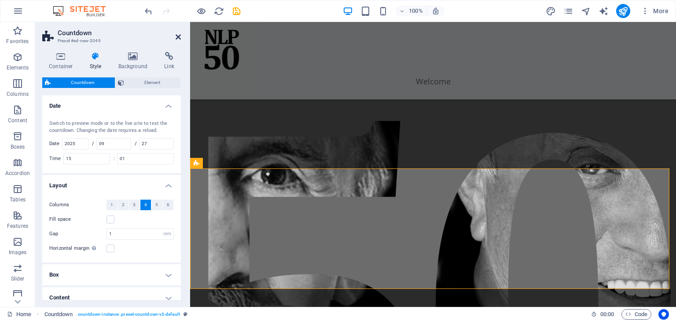
click at [180, 34] on icon at bounding box center [178, 36] width 5 height 7
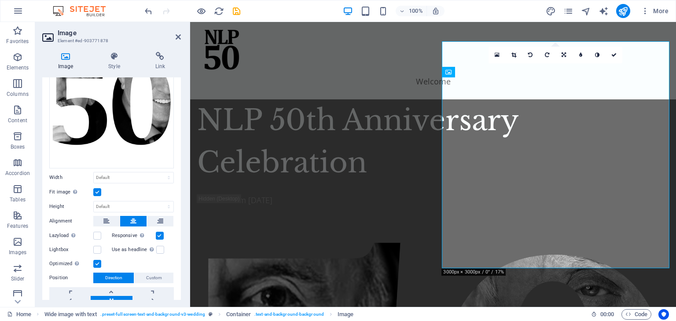
scroll to position [58, 0]
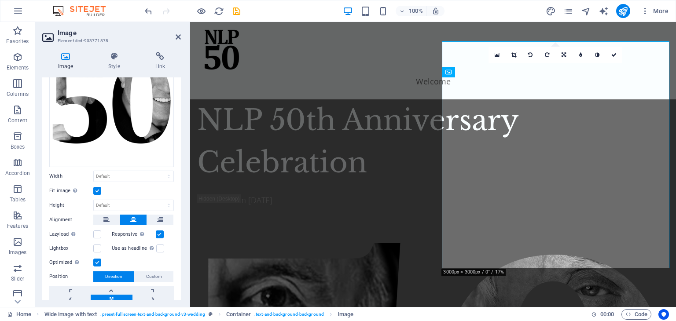
click at [97, 187] on label at bounding box center [97, 191] width 8 height 8
click at [0, 0] on input "Fit image Automatically fit image to a fixed width and height" at bounding box center [0, 0] width 0 height 0
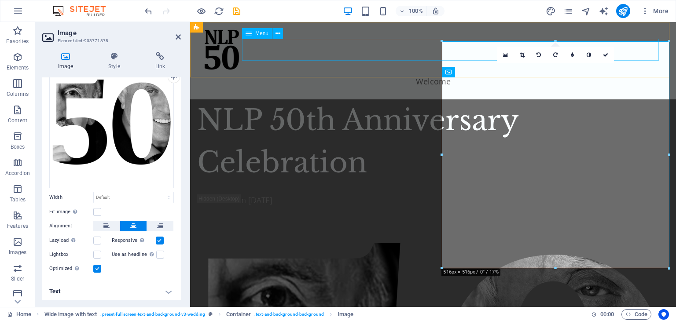
click at [401, 70] on nav "Welcome" at bounding box center [433, 81] width 465 height 22
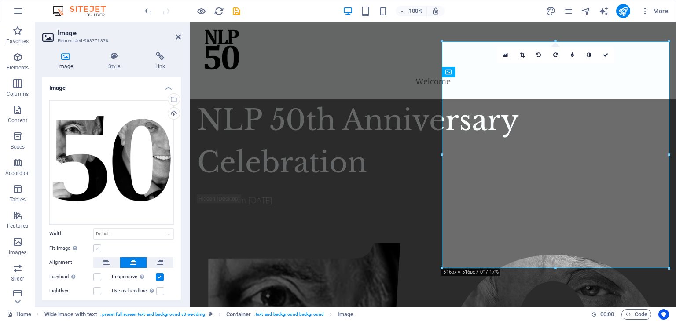
click at [95, 246] on label at bounding box center [97, 249] width 8 height 8
click at [0, 0] on input "Fit image Automatically fit image to a fixed width and height" at bounding box center [0, 0] width 0 height 0
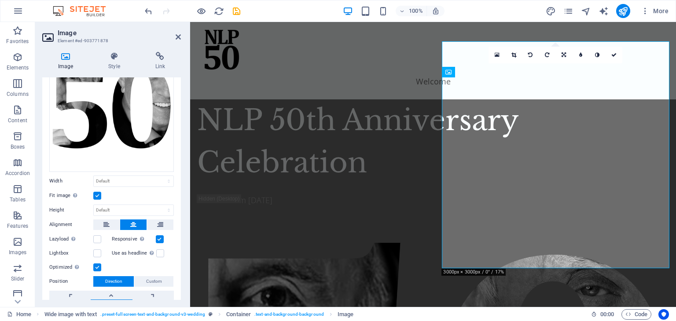
scroll to position [60, 0]
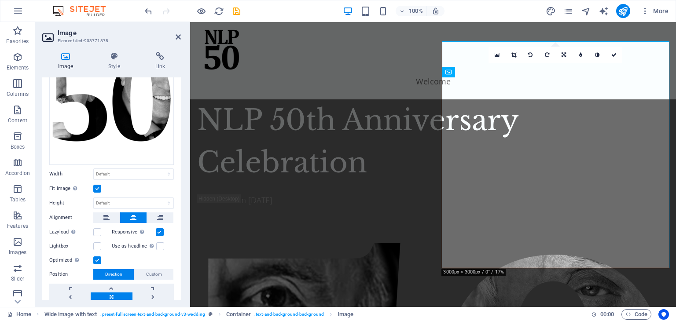
click at [112, 209] on div "Drag files here, click to choose files or select files from Files or our free s…" at bounding box center [111, 175] width 139 height 284
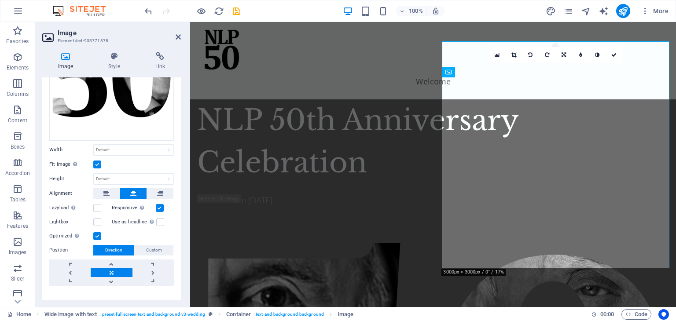
scroll to position [96, 0]
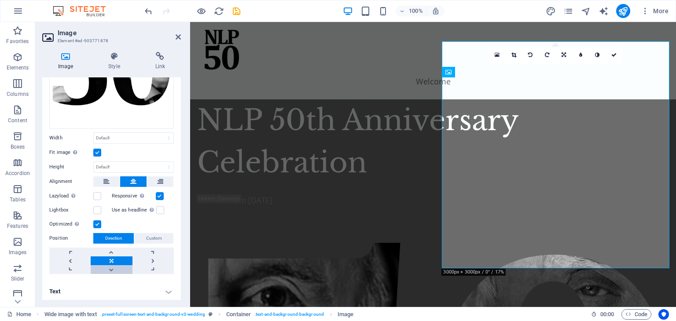
click at [110, 269] on link at bounding box center [111, 270] width 41 height 9
click at [176, 37] on icon at bounding box center [178, 36] width 5 height 7
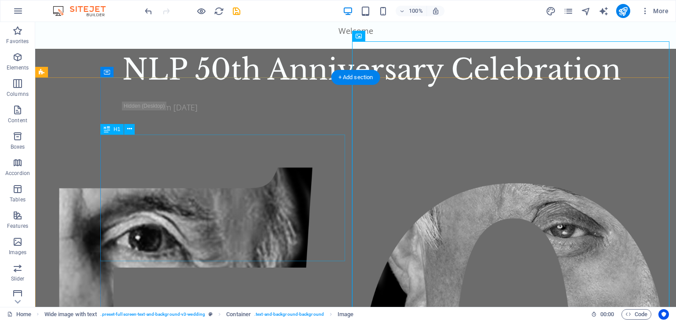
scroll to position [0, 0]
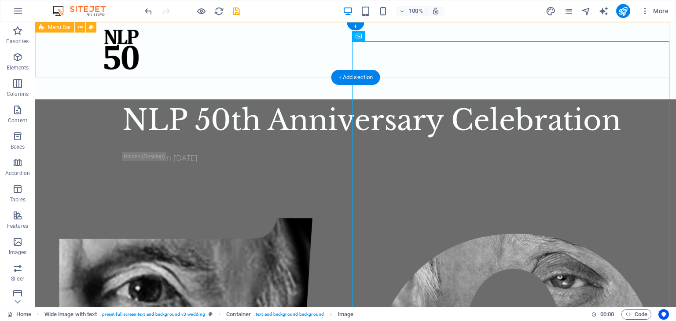
click at [249, 71] on div "Welcome" at bounding box center [355, 60] width 641 height 77
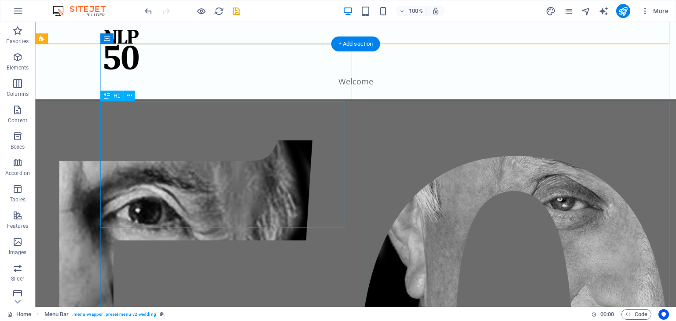
scroll to position [63, 0]
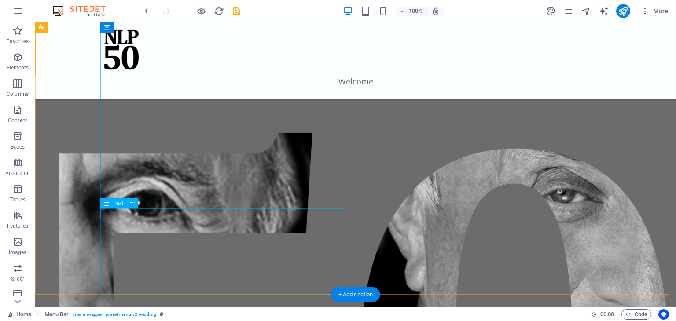
click at [183, 79] on div "Live on Zoom [DATE]" at bounding box center [384, 73] width 525 height 12
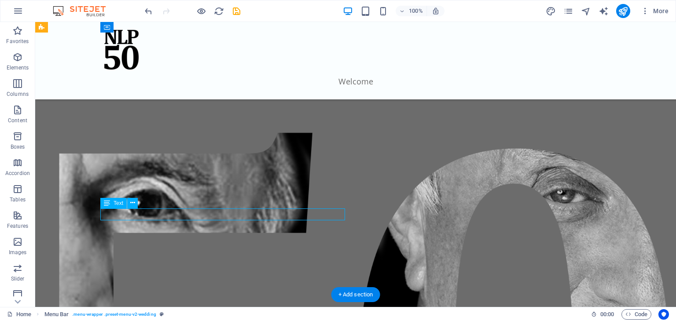
click at [183, 79] on div "Live on Zoom [DATE]" at bounding box center [384, 73] width 525 height 12
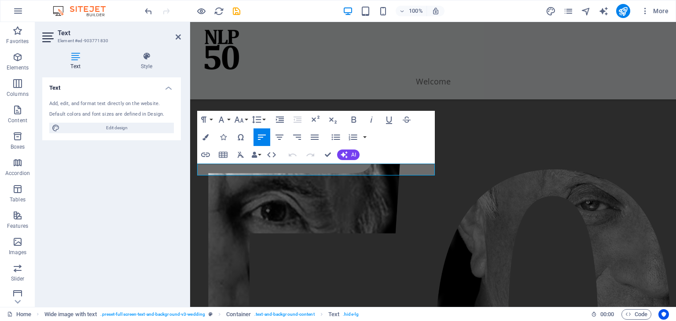
click at [183, 214] on div "Text Style Text Add, edit, and format text directly on the website. Default col…" at bounding box center [111, 176] width 153 height 262
click at [273, 121] on p "Live on Zoom [DATE]" at bounding box center [433, 115] width 472 height 12
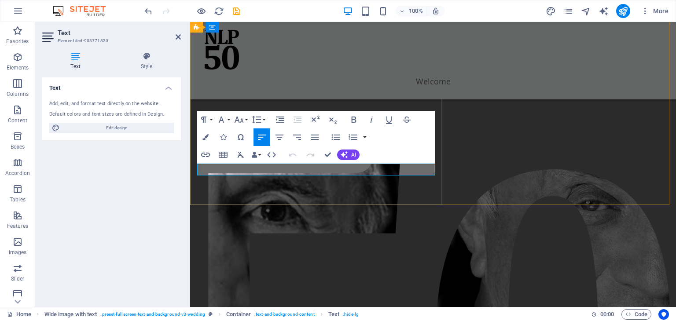
click at [332, 121] on p "Live on Zoom [DATE]" at bounding box center [433, 115] width 472 height 12
click at [249, 121] on p "Live on Zoom [DATE]" at bounding box center [433, 115] width 472 height 12
drag, startPoint x: 343, startPoint y: 172, endPoint x: 194, endPoint y: 162, distance: 149.2
click at [194, 139] on div "NLP 50th Anniversary Celebration Live on Zoom - [DATE]" at bounding box center [433, 76] width 486 height 125
click at [352, 118] on icon "button" at bounding box center [354, 120] width 5 height 6
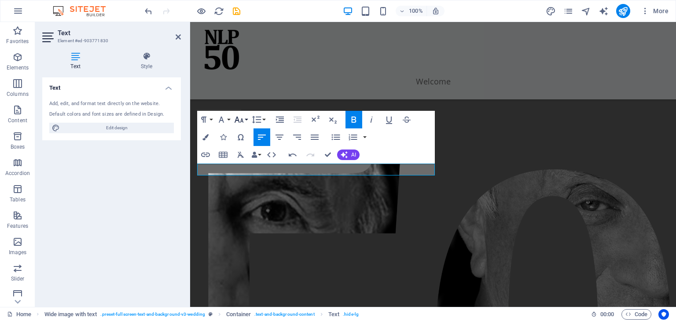
click at [243, 121] on icon "button" at bounding box center [239, 120] width 9 height 6
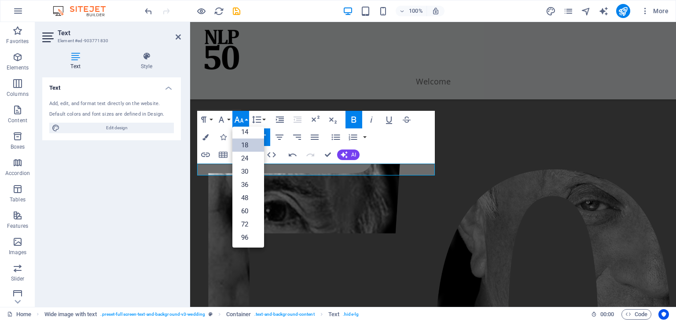
scroll to position [70, 0]
click at [227, 122] on button "Font Family" at bounding box center [223, 120] width 17 height 18
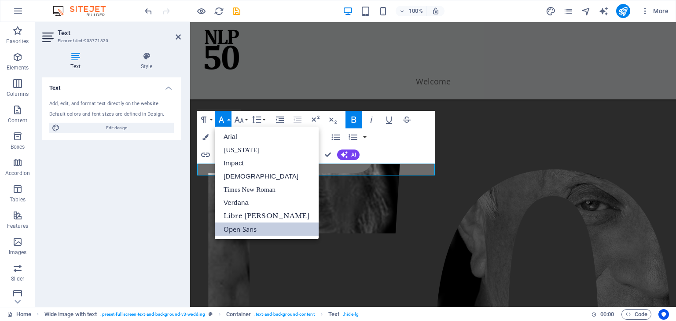
scroll to position [0, 0]
click at [384, 136] on div "Paragraph Format Normal Heading 1 Heading 2 Heading 3 Heading 4 Heading 5 Headi…" at bounding box center [316, 137] width 238 height 53
click at [242, 117] on icon "button" at bounding box center [239, 119] width 11 height 11
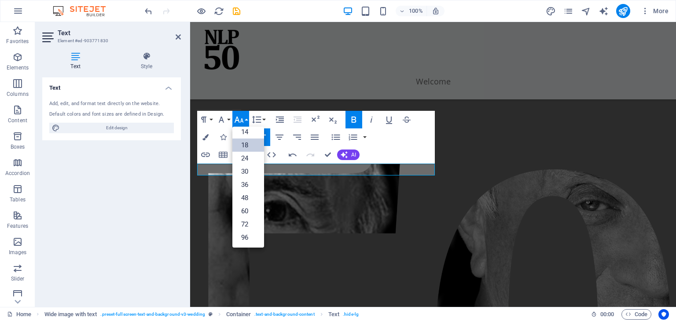
scroll to position [70, 0]
click at [247, 177] on link "30" at bounding box center [248, 172] width 32 height 13
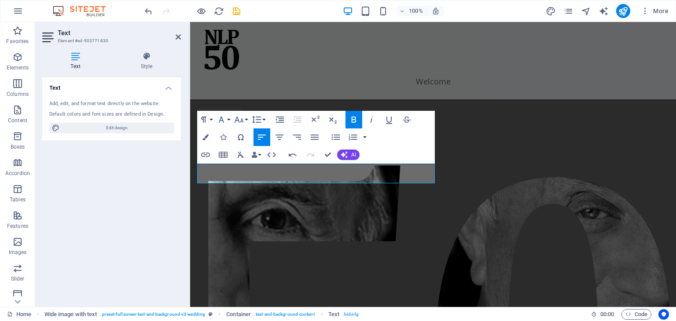
scroll to position [59, 0]
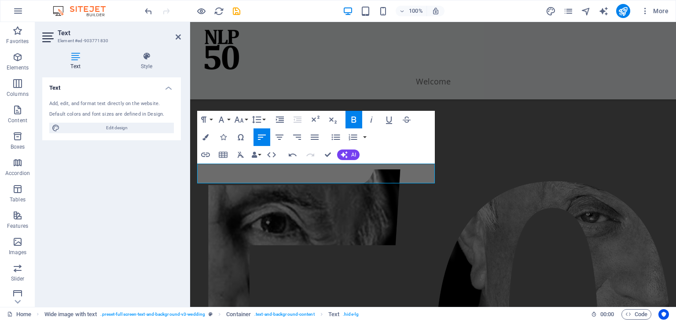
click at [148, 194] on div "Text Add, edit, and format text directly on the website. Default colors and fon…" at bounding box center [111, 188] width 139 height 223
click at [157, 203] on div "Text Add, edit, and format text directly on the website. Default colors and fon…" at bounding box center [111, 188] width 139 height 223
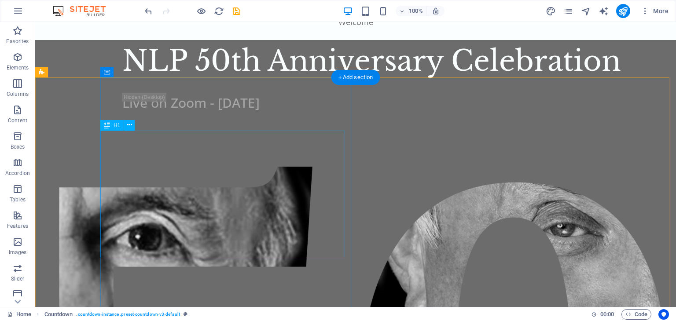
scroll to position [0, 0]
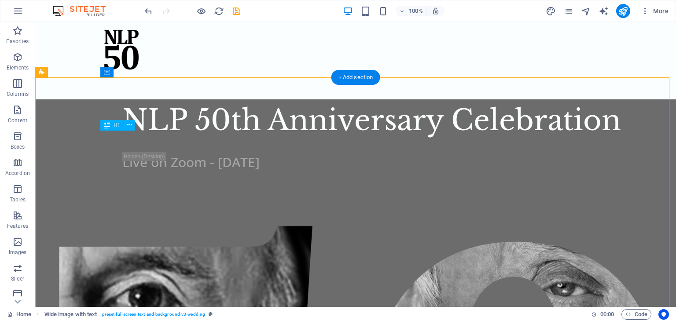
drag, startPoint x: 252, startPoint y: 189, endPoint x: 248, endPoint y: 136, distance: 53.0
click at [248, 136] on div "NLP 50th Anniversary Celebration" at bounding box center [384, 121] width 525 height 42
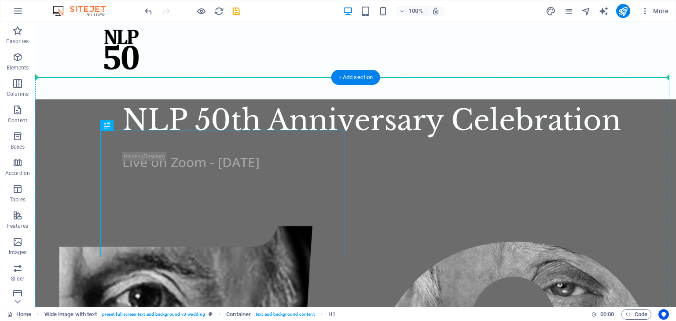
drag, startPoint x: 188, startPoint y: 148, endPoint x: 191, endPoint y: 113, distance: 34.5
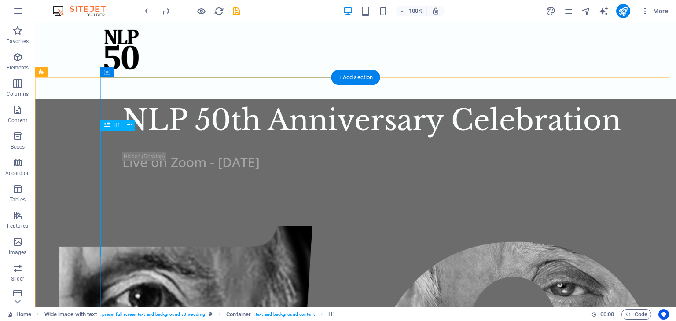
click at [203, 142] on div "NLP 50th Anniversary Celebration" at bounding box center [384, 121] width 525 height 42
click at [195, 101] on div "NLP 50th Anniversary Celebration Live on Zoom - [DATE]" at bounding box center [388, 145] width 576 height 90
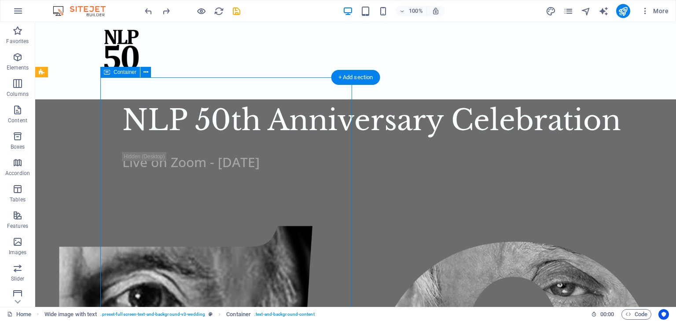
click at [187, 104] on div "NLP 50th Anniversary Celebration Live on Zoom - [DATE]" at bounding box center [388, 145] width 576 height 90
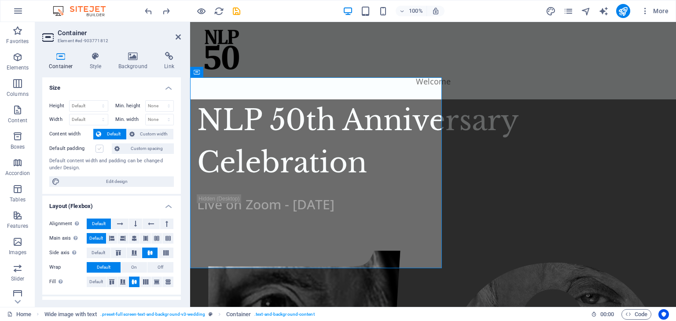
click at [102, 147] on label at bounding box center [100, 149] width 8 height 8
click at [0, 0] on input "Default padding" at bounding box center [0, 0] width 0 height 0
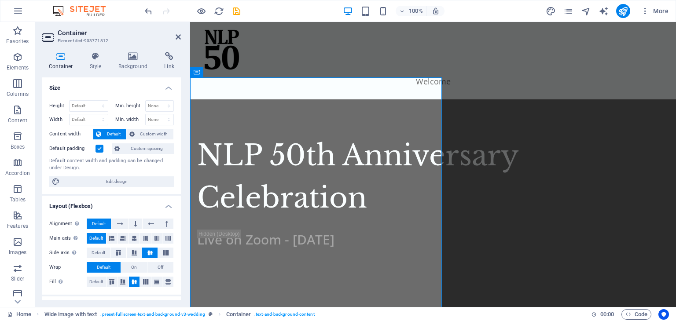
click at [99, 147] on label at bounding box center [100, 149] width 8 height 8
click at [0, 0] on input "Default padding" at bounding box center [0, 0] width 0 height 0
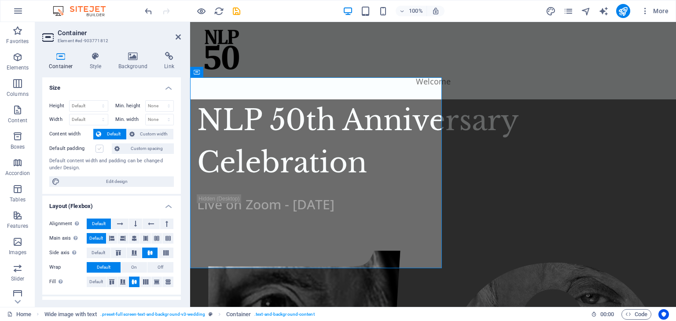
click at [99, 147] on label at bounding box center [100, 149] width 8 height 8
click at [0, 0] on input "Default padding" at bounding box center [0, 0] width 0 height 0
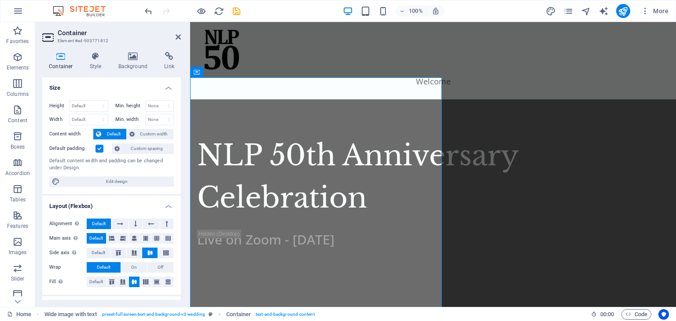
click at [99, 147] on label at bounding box center [100, 149] width 8 height 8
click at [0, 0] on input "Default padding" at bounding box center [0, 0] width 0 height 0
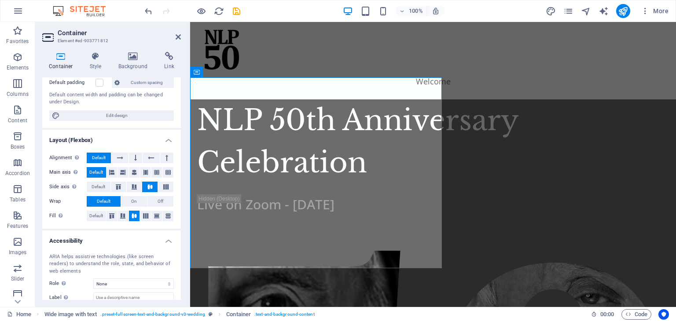
scroll to position [67, 0]
click at [118, 186] on icon at bounding box center [118, 186] width 11 height 5
click at [129, 186] on icon at bounding box center [134, 186] width 11 height 5
click at [148, 184] on icon at bounding box center [150, 186] width 11 height 5
click at [137, 199] on button "On" at bounding box center [134, 200] width 26 height 11
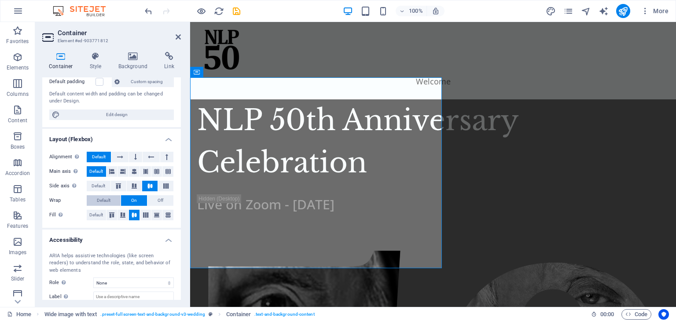
click at [114, 198] on button "Default" at bounding box center [104, 200] width 34 height 11
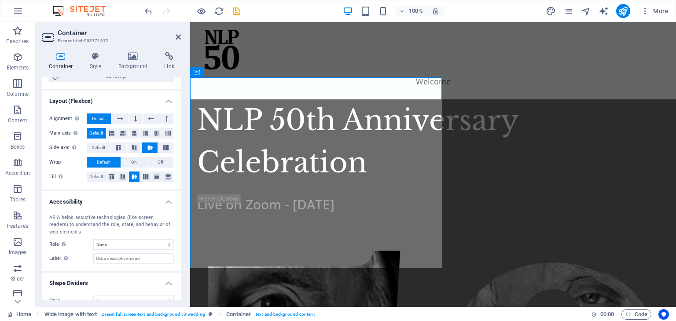
scroll to position [118, 0]
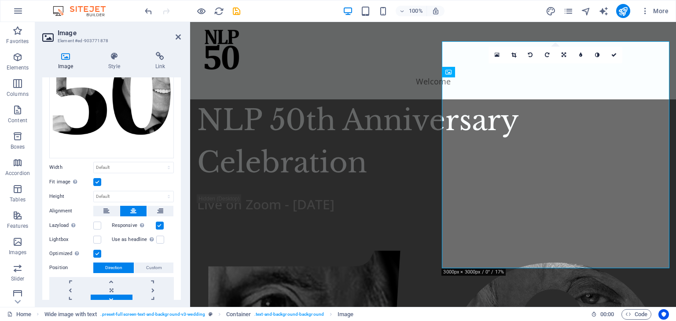
scroll to position [75, 0]
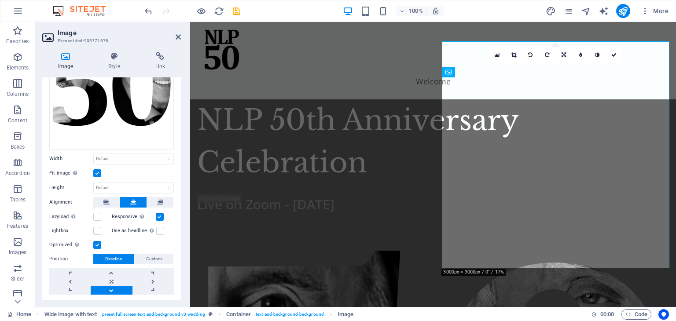
click at [158, 215] on label at bounding box center [160, 217] width 8 height 8
click at [0, 0] on input "Responsive Automatically load retina image and smartphone optimized sizes." at bounding box center [0, 0] width 0 height 0
click at [158, 215] on label at bounding box center [160, 217] width 8 height 8
click at [0, 0] on input "Responsive Automatically load retina image and smartphone optimized sizes." at bounding box center [0, 0] width 0 height 0
click at [158, 215] on label at bounding box center [160, 217] width 8 height 8
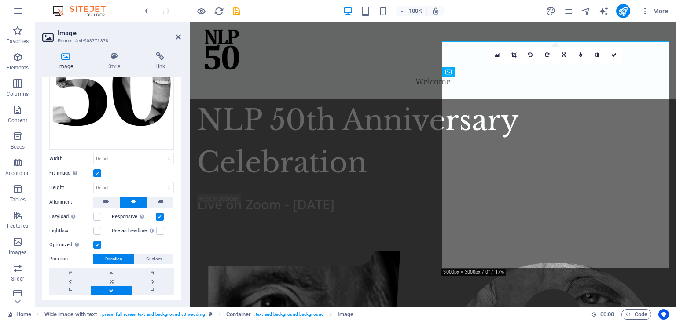
click at [0, 0] on input "Responsive Automatically load retina image and smartphone optimized sizes." at bounding box center [0, 0] width 0 height 0
click at [159, 215] on label at bounding box center [160, 217] width 8 height 8
click at [0, 0] on input "Responsive Automatically load retina image and smartphone optimized sizes." at bounding box center [0, 0] width 0 height 0
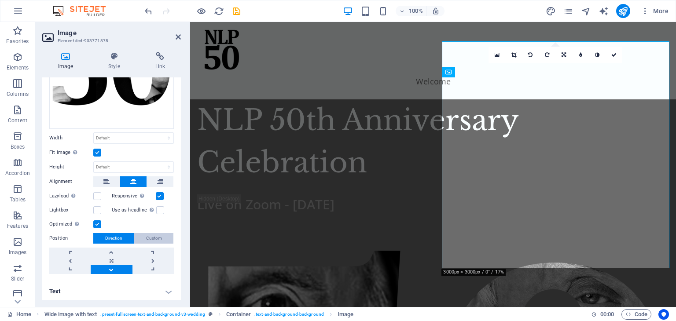
click at [144, 241] on button "Custom" at bounding box center [153, 238] width 39 height 11
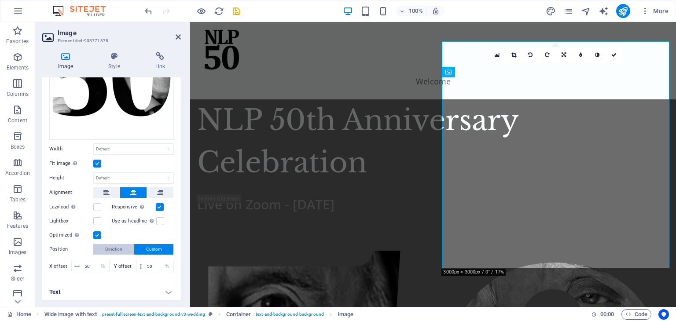
click at [114, 244] on span "Direction" at bounding box center [113, 249] width 17 height 11
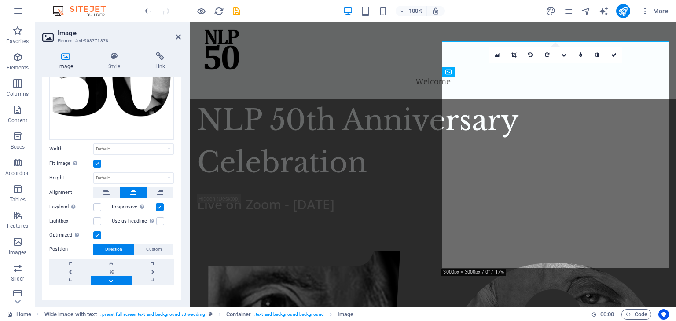
click at [96, 233] on label at bounding box center [97, 236] width 8 height 8
click at [0, 0] on input "Optimized Images are compressed to improve page speed." at bounding box center [0, 0] width 0 height 0
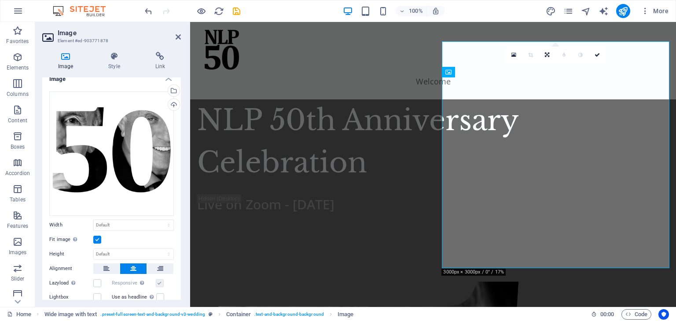
scroll to position [0, 0]
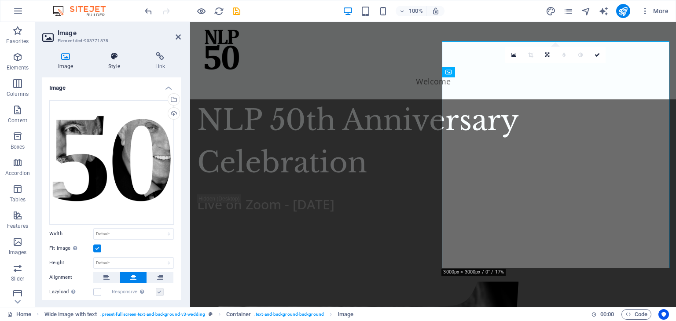
click at [117, 60] on icon at bounding box center [113, 56] width 43 height 9
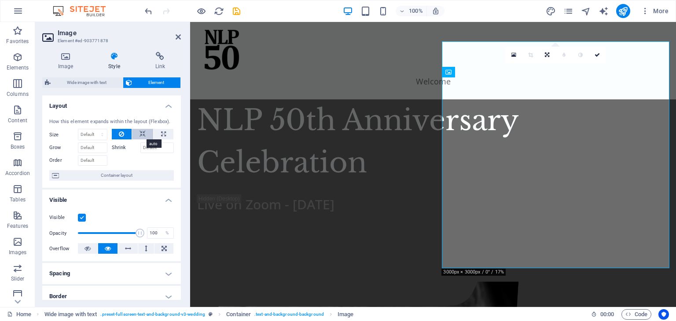
click at [140, 130] on icon at bounding box center [143, 134] width 6 height 11
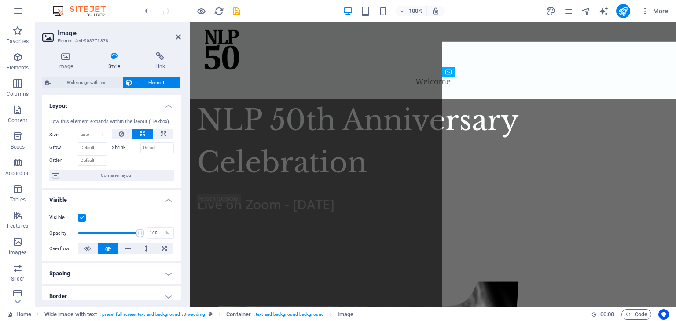
click at [140, 130] on icon at bounding box center [143, 134] width 6 height 11
click at [127, 130] on button at bounding box center [122, 134] width 20 height 11
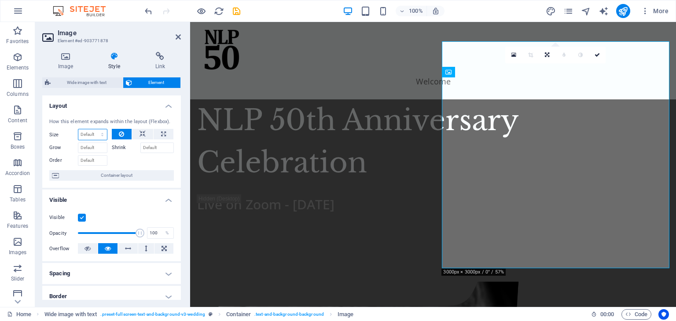
click at [102, 130] on select "Default auto px % 1/1 1/2 1/3 1/4 1/5 1/6 1/7 1/8 1/9 1/10" at bounding box center [92, 134] width 29 height 11
select select "%"
click at [93, 129] on select "Default auto px % 1/1 1/2 1/3 1/4 1/5 1/6 1/7 1/8 1/9 1/10" at bounding box center [92, 134] width 29 height 11
type input "100"
click at [86, 133] on input "100" at bounding box center [92, 134] width 29 height 11
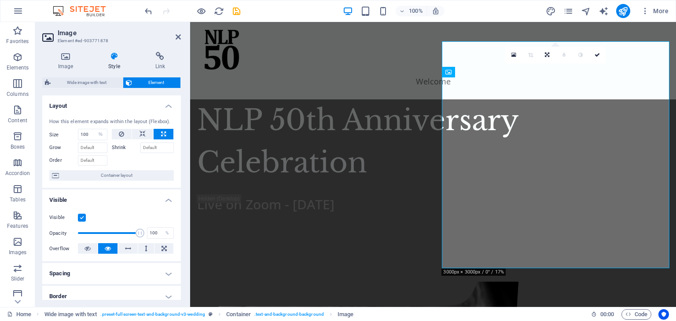
click at [128, 158] on div at bounding box center [143, 159] width 63 height 13
click at [141, 134] on icon at bounding box center [143, 134] width 6 height 11
select select "DISABLED_OPTION_VALUE"
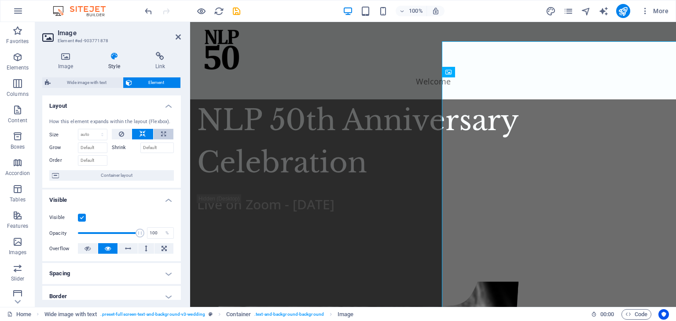
click at [157, 134] on button at bounding box center [164, 134] width 20 height 11
type input "100"
select select "%"
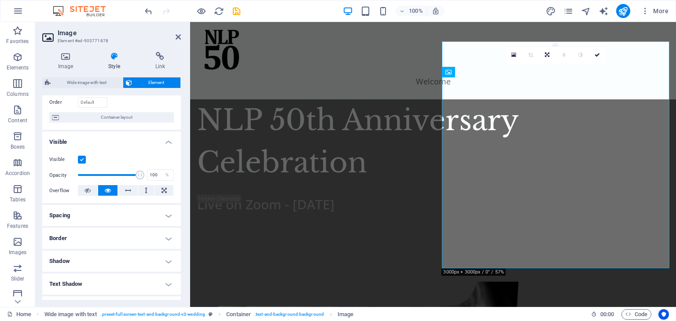
scroll to position [61, 0]
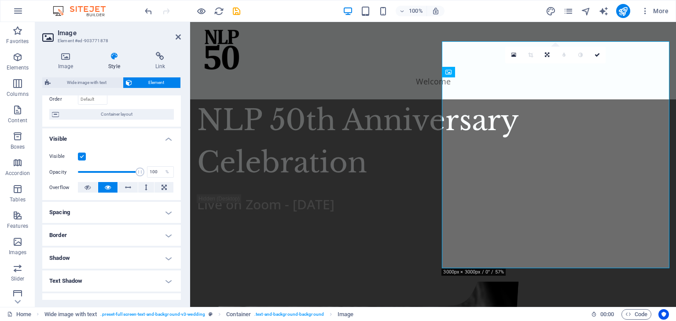
click at [107, 211] on h4 "Spacing" at bounding box center [111, 212] width 139 height 21
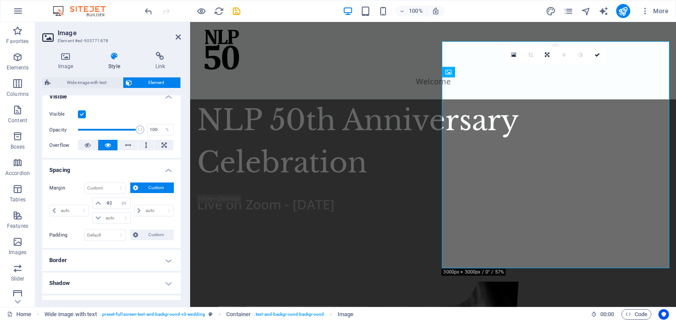
scroll to position [105, 0]
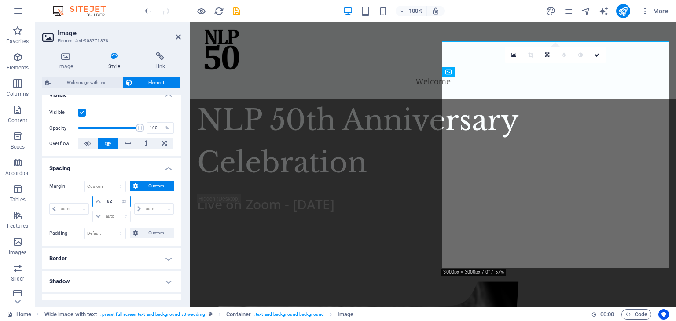
click at [110, 202] on input "-82" at bounding box center [116, 201] width 26 height 11
click at [122, 202] on select "auto px % rem vw vh" at bounding box center [124, 201] width 12 height 11
select select "auto"
click at [118, 196] on select "auto px % rem vw vh" at bounding box center [124, 201] width 12 height 11
select select "DISABLED_OPTION_VALUE"
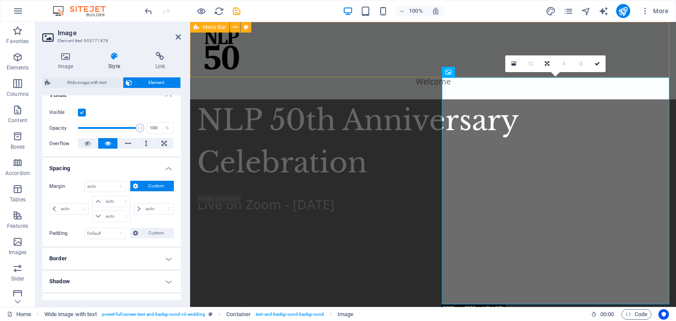
click at [317, 74] on div "Welcome" at bounding box center [433, 60] width 486 height 77
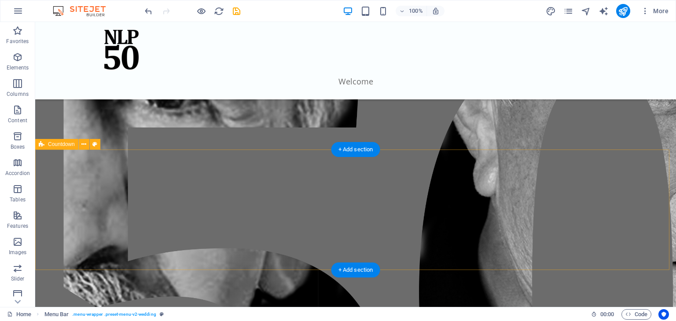
scroll to position [253, 0]
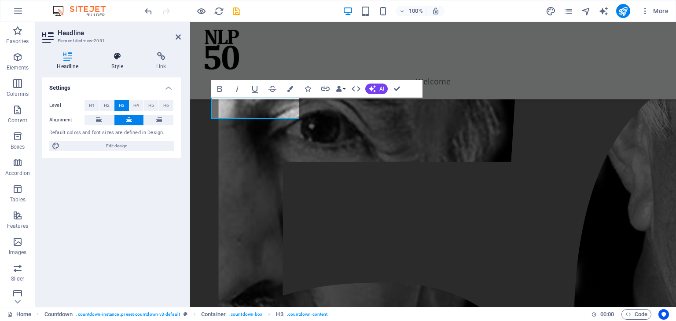
click at [118, 53] on icon at bounding box center [117, 56] width 41 height 9
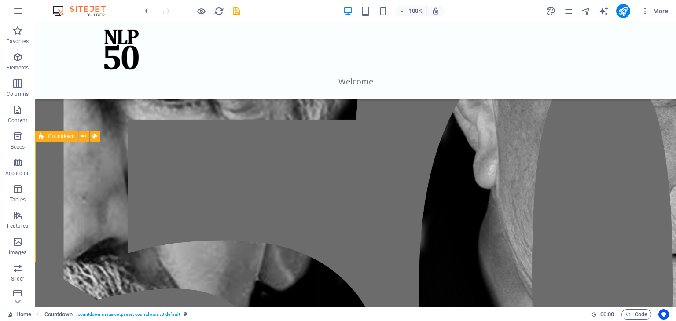
select select "rem"
select select "preset-countdown-v3-default"
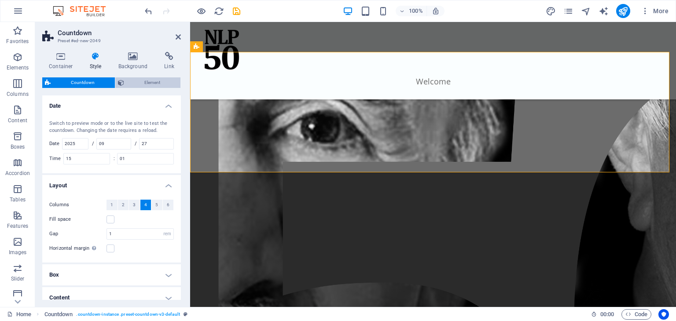
click at [133, 85] on span "Element" at bounding box center [152, 82] width 51 height 11
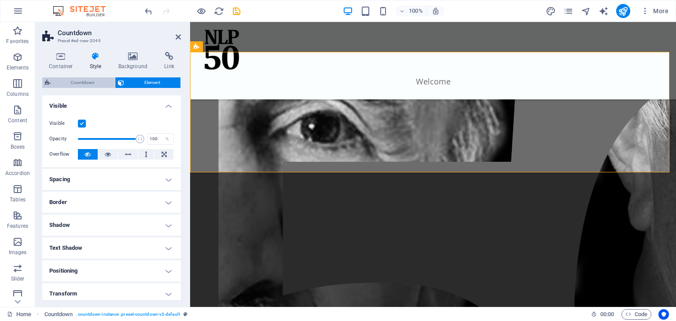
click at [87, 80] on span "Countdown" at bounding box center [82, 82] width 59 height 11
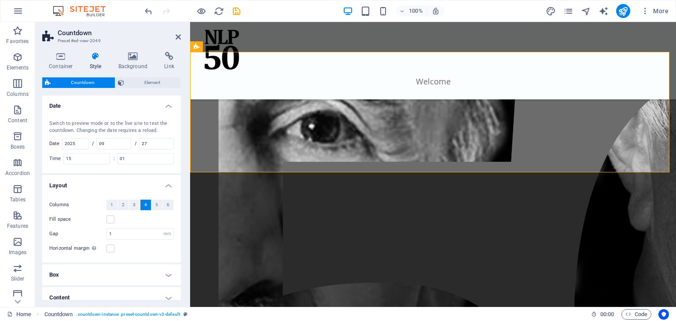
scroll to position [43, 0]
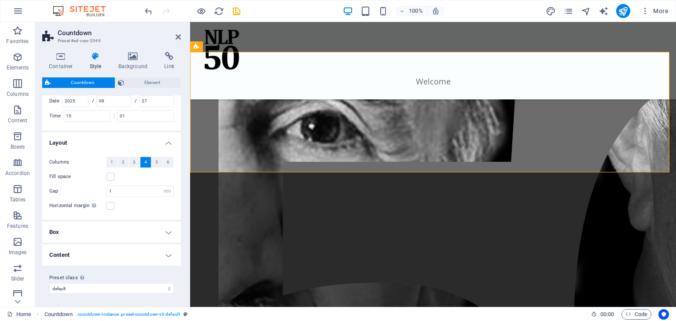
click at [79, 253] on h4 "Content" at bounding box center [111, 255] width 139 height 21
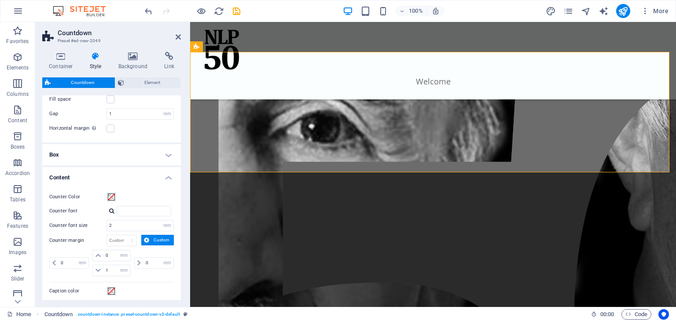
scroll to position [174, 0]
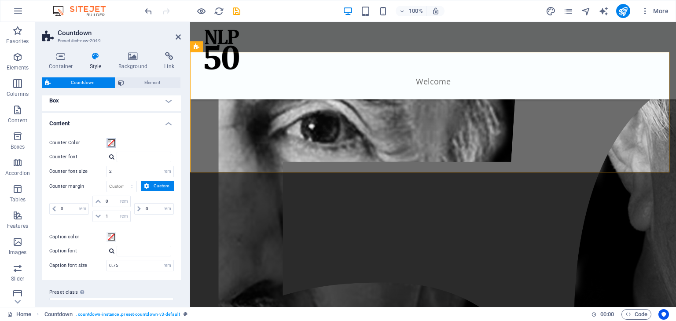
click at [112, 145] on span at bounding box center [111, 143] width 7 height 7
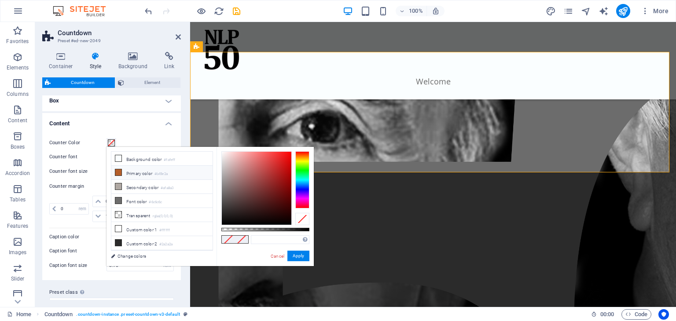
click at [124, 173] on li "Primary color #b45e2a" at bounding box center [161, 173] width 101 height 14
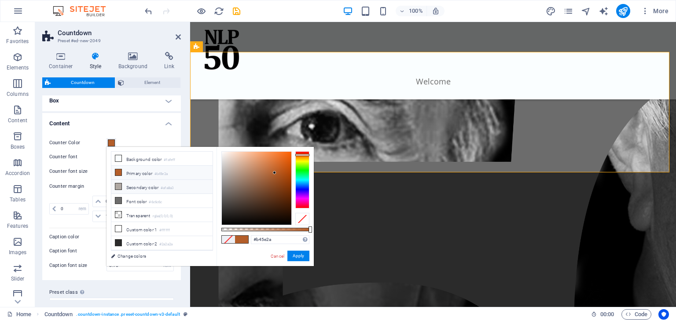
click at [127, 180] on li "Secondary color #afa8a3" at bounding box center [161, 187] width 101 height 14
click at [130, 196] on li "Font color #6c6c6c" at bounding box center [161, 201] width 101 height 14
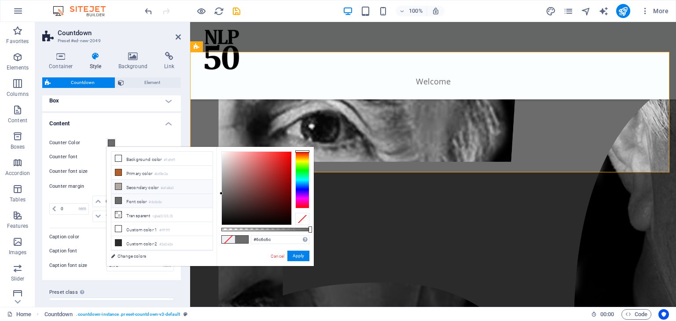
click at [133, 186] on li "Secondary color #afa8a3" at bounding box center [161, 187] width 101 height 14
type input "#afa8a3"
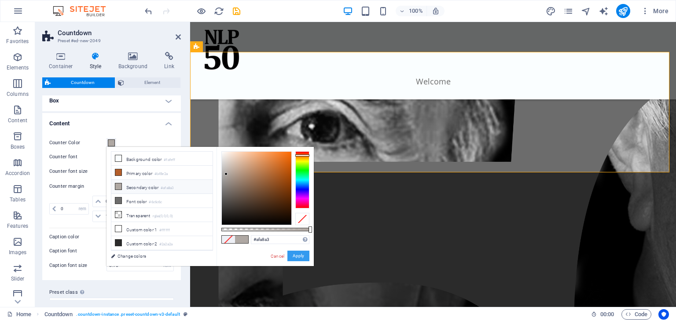
click at [302, 260] on button "Apply" at bounding box center [299, 256] width 22 height 11
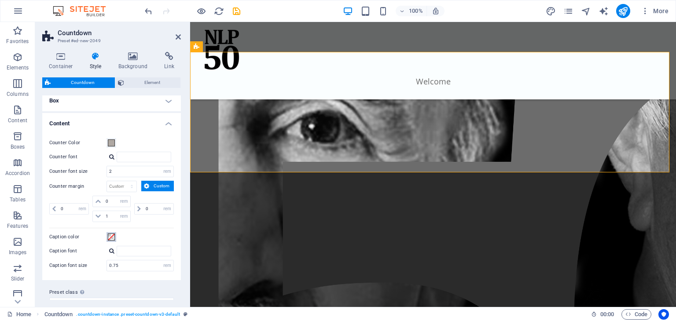
click at [112, 234] on span at bounding box center [111, 237] width 7 height 7
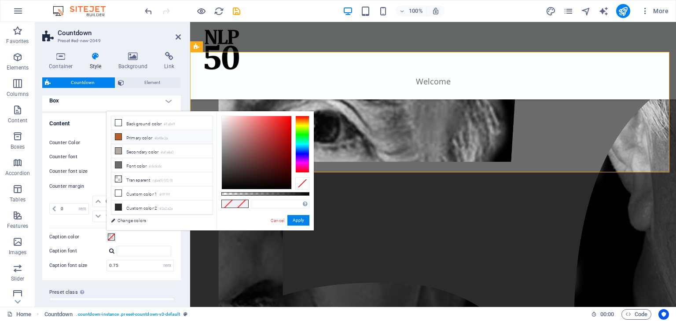
click at [136, 141] on li "Primary color #b45e2a" at bounding box center [161, 137] width 101 height 14
type input "#b45e2a"
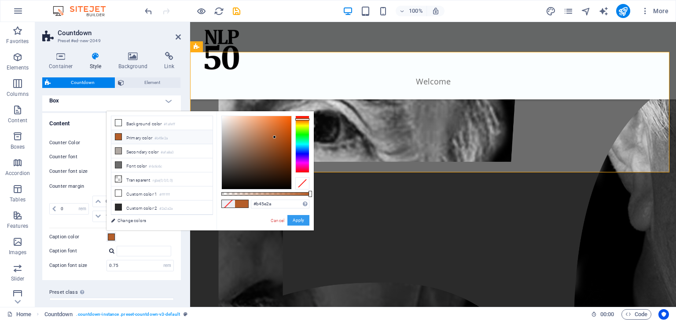
click at [297, 222] on button "Apply" at bounding box center [299, 220] width 22 height 11
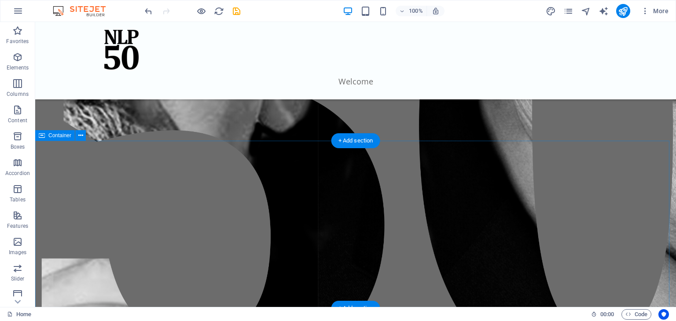
scroll to position [412, 0]
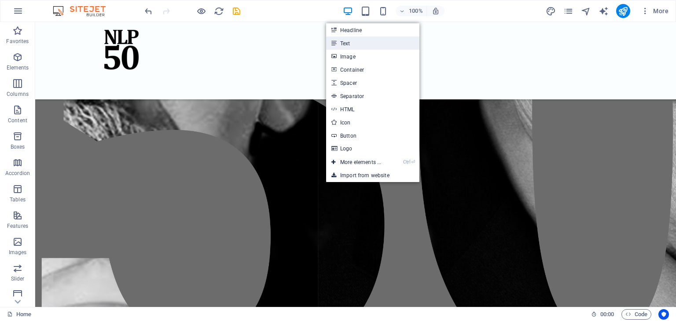
click at [363, 44] on link "Text" at bounding box center [372, 43] width 93 height 13
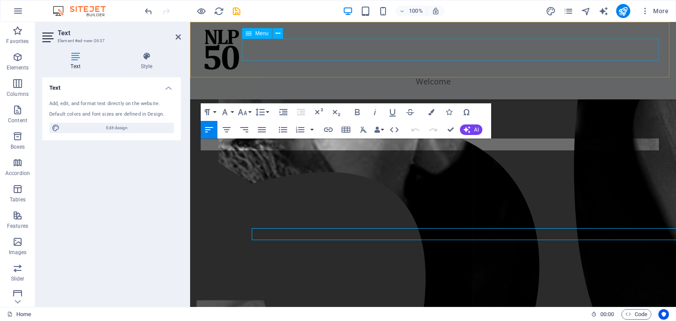
scroll to position [322, 0]
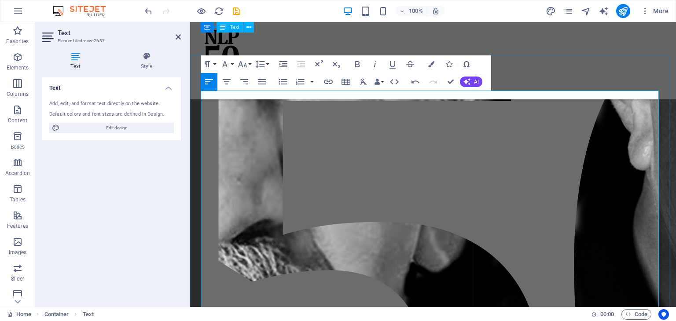
scroll to position [298, 0]
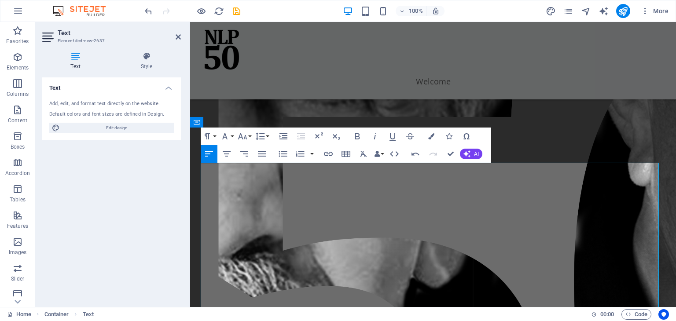
click at [179, 186] on div "Text Add, edit, and format text directly on the website. Default colors and fon…" at bounding box center [111, 188] width 139 height 223
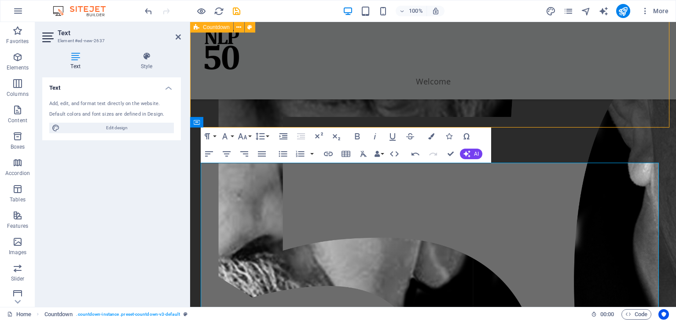
scroll to position [387, 0]
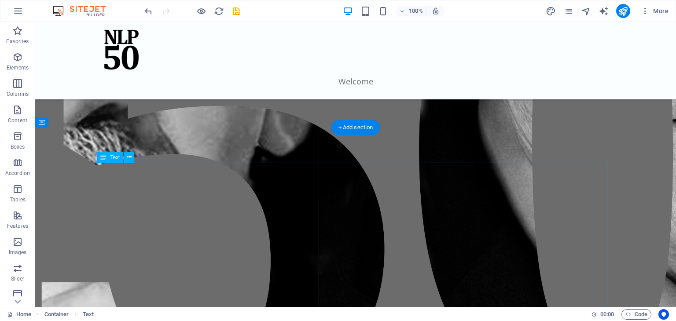
drag, startPoint x: 274, startPoint y: 178, endPoint x: 273, endPoint y: 193, distance: 15.4
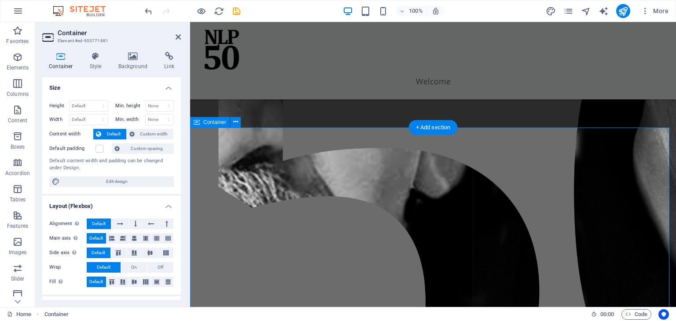
scroll to position [298, 0]
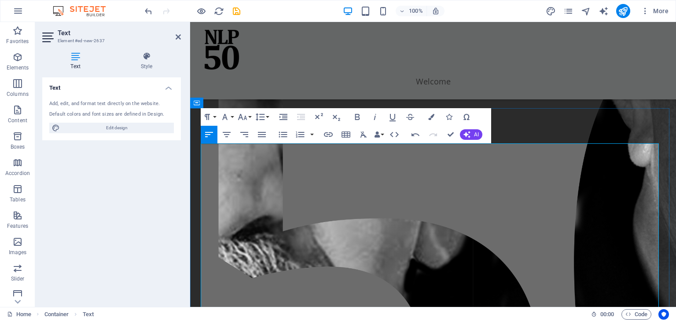
scroll to position [307, 0]
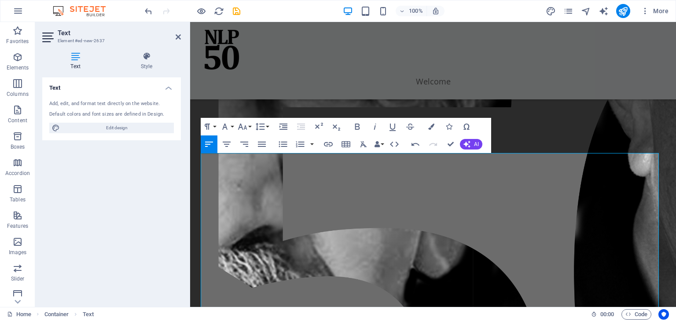
click at [99, 223] on div "Text Add, edit, and format text directly on the website. Default colors and fon…" at bounding box center [111, 188] width 139 height 223
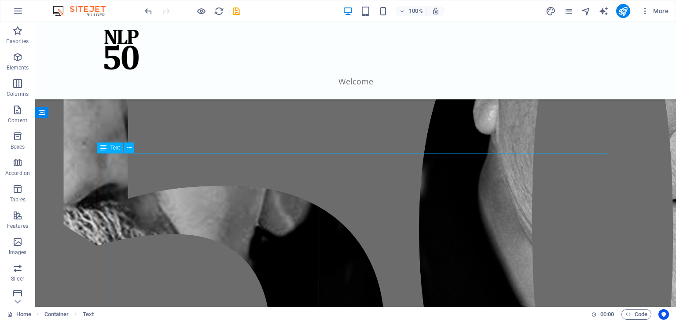
scroll to position [397, 0]
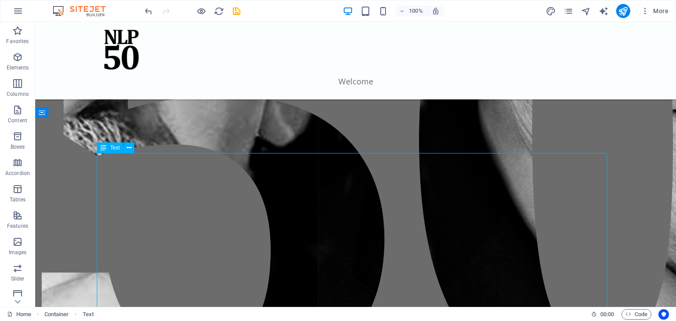
drag, startPoint x: 310, startPoint y: 170, endPoint x: 457, endPoint y: 159, distance: 147.0
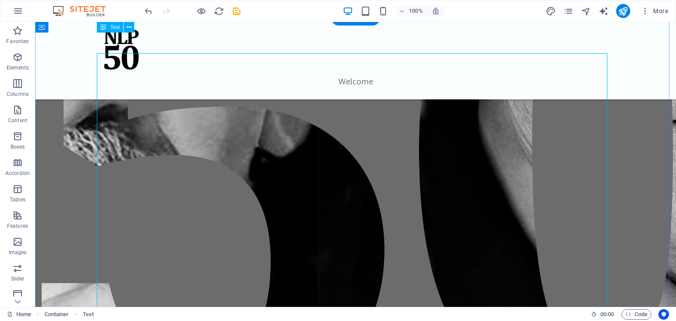
scroll to position [347, 0]
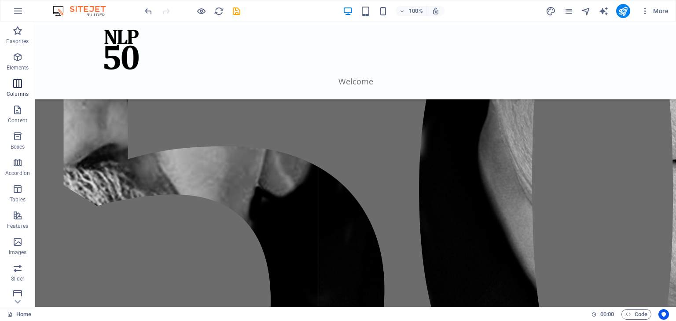
click at [18, 96] on p "Columns" at bounding box center [18, 94] width 22 height 7
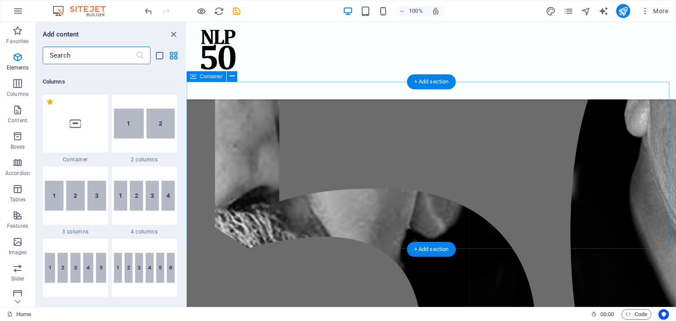
scroll to position [436, 0]
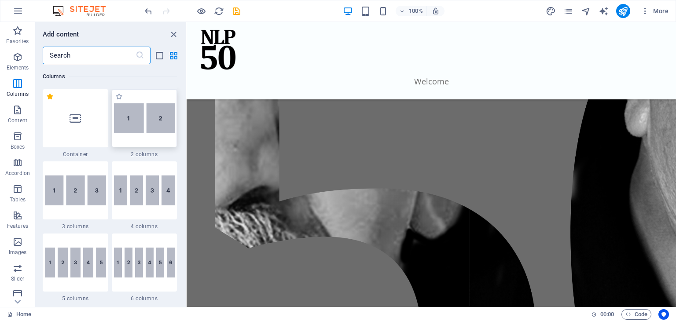
click at [150, 120] on img at bounding box center [144, 118] width 61 height 30
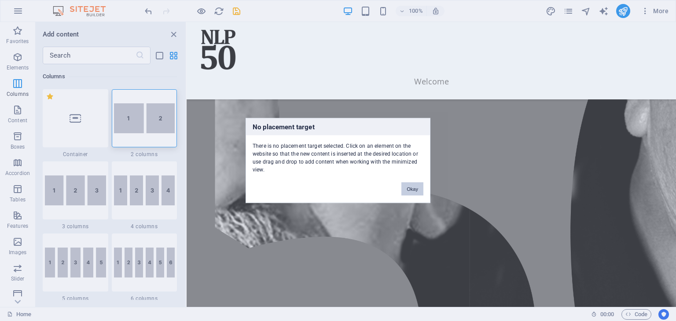
click at [404, 184] on button "Okay" at bounding box center [413, 189] width 22 height 13
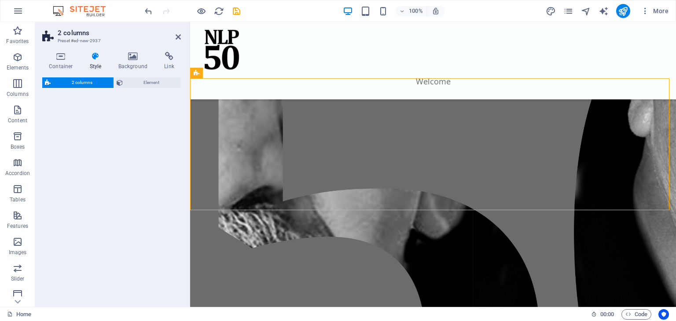
select select "rem"
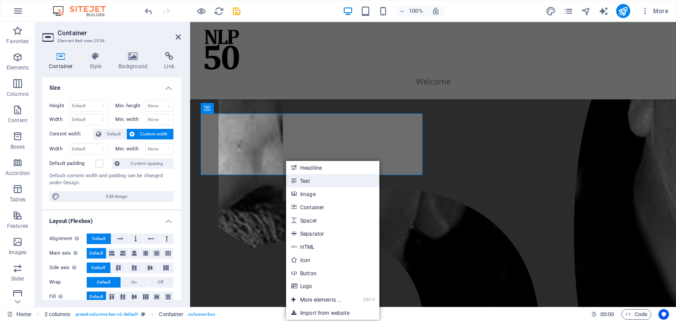
click at [300, 178] on link "Text" at bounding box center [332, 180] width 93 height 13
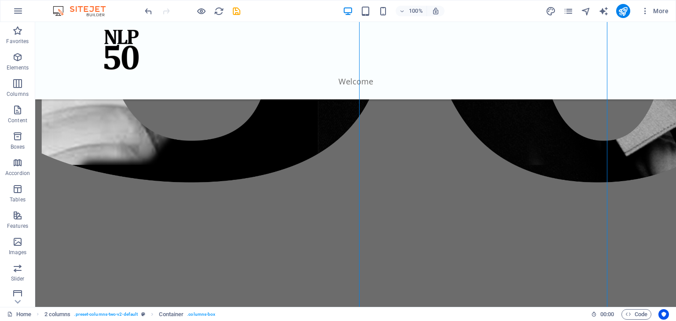
scroll to position [732, 0]
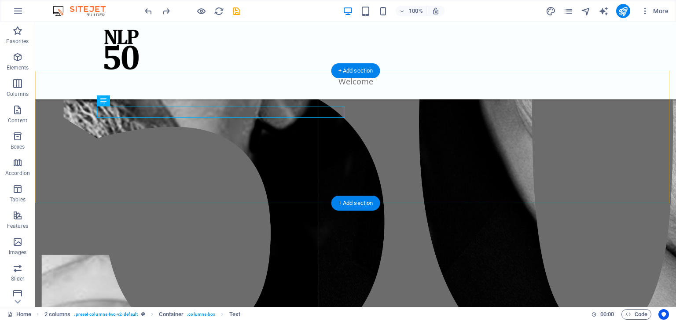
scroll to position [391, 0]
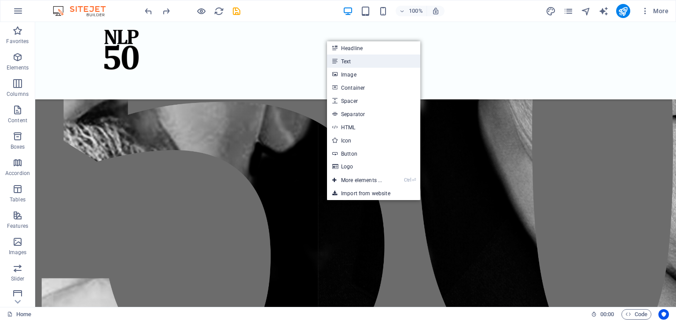
drag, startPoint x: 345, startPoint y: 60, endPoint x: 118, endPoint y: 149, distance: 243.8
click at [345, 60] on link "Text" at bounding box center [373, 61] width 93 height 13
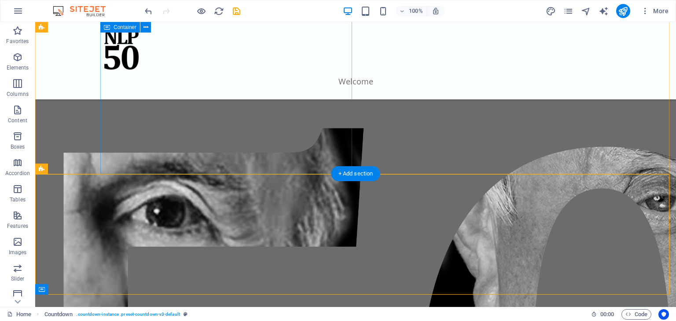
scroll to position [0, 0]
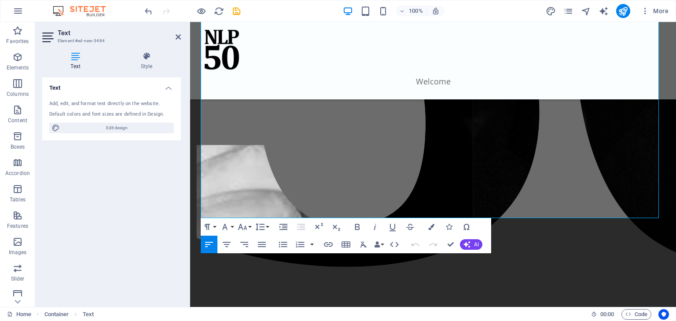
scroll to position [567, 0]
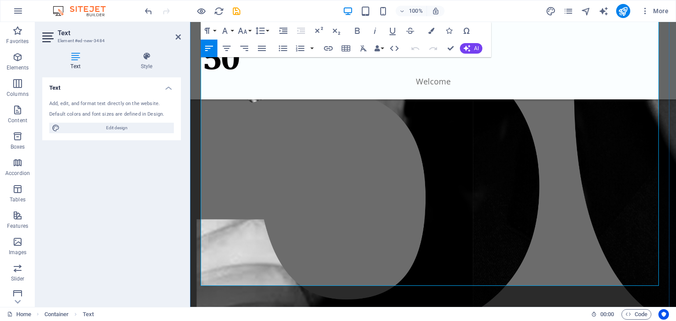
scroll to position [492, 0]
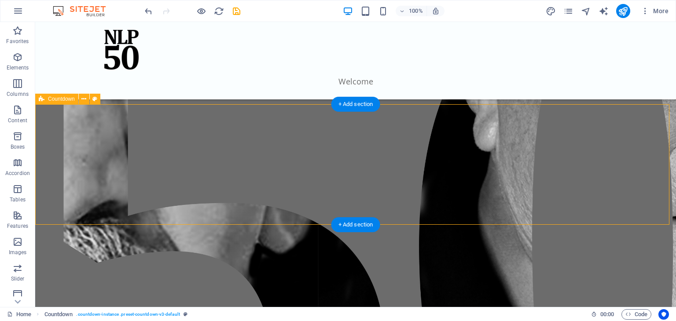
click at [63, 100] on span "Countdown" at bounding box center [61, 98] width 27 height 5
click at [82, 100] on icon at bounding box center [83, 99] width 5 height 9
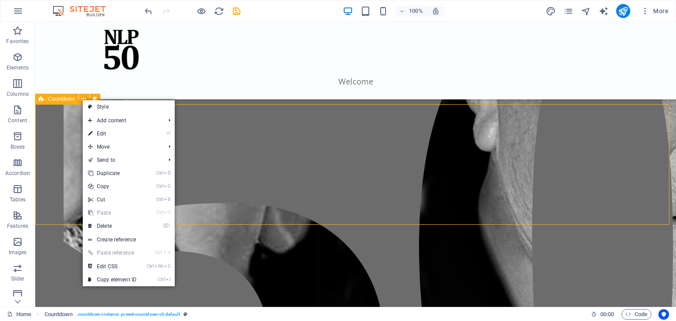
click at [67, 100] on span "Countdown" at bounding box center [61, 98] width 27 height 5
select select "rem"
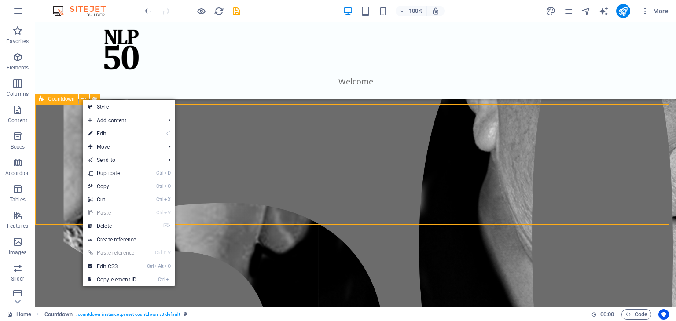
select select "rem"
select select "preset-countdown-v3-default"
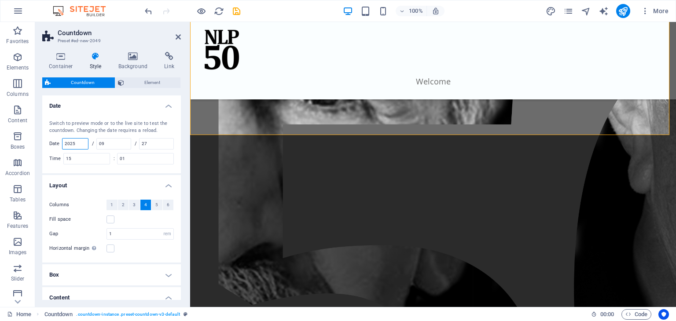
click at [85, 141] on input "2025" at bounding box center [76, 144] width 26 height 11
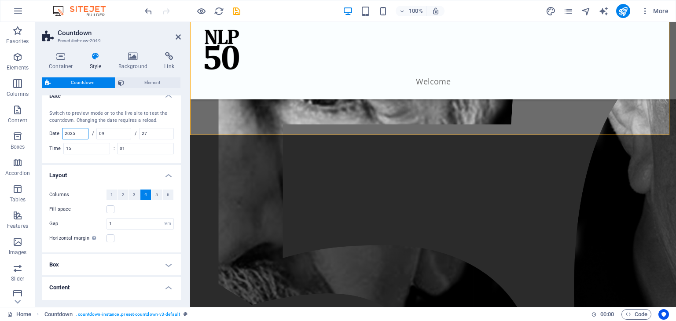
scroll to position [15, 0]
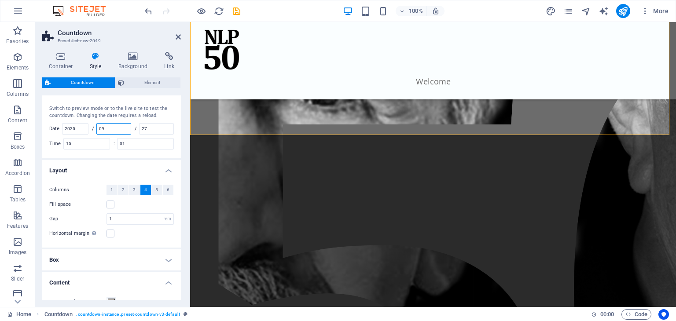
click at [117, 124] on input "09" at bounding box center [114, 129] width 34 height 11
type input "0"
type input "9"
click at [107, 113] on div "Switch to preview mode or to the live site to test the countdown. Changing the …" at bounding box center [111, 112] width 125 height 15
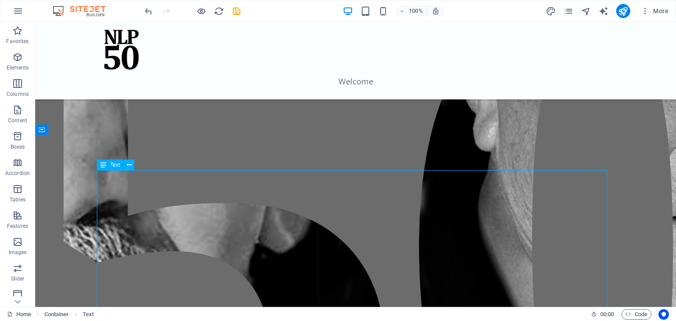
scroll to position [380, 0]
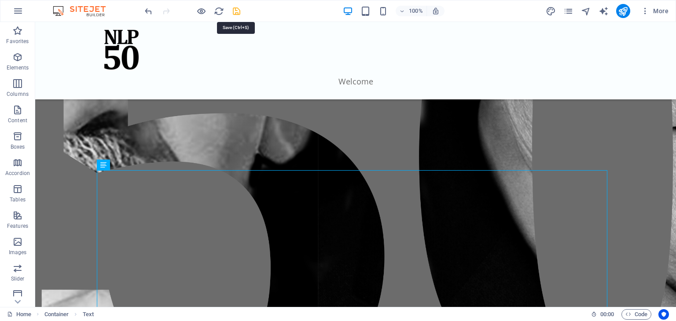
click at [238, 13] on icon "save" at bounding box center [237, 11] width 10 height 10
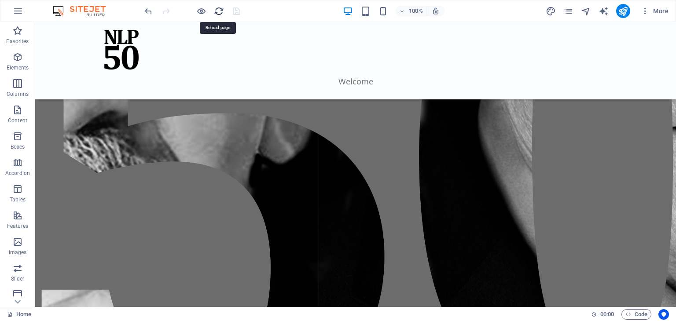
click at [218, 11] on icon "reload" at bounding box center [219, 11] width 10 height 10
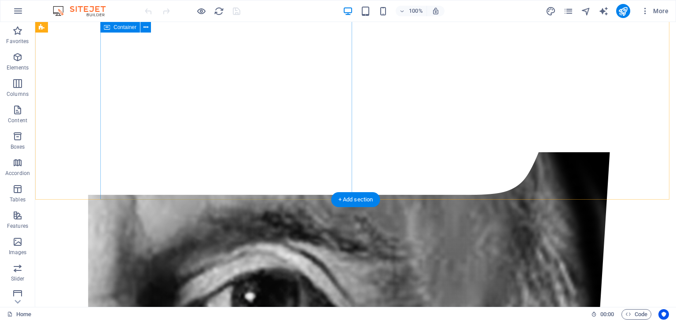
scroll to position [197, 0]
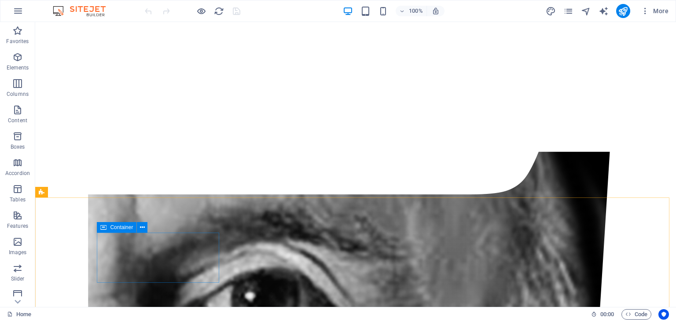
click at [121, 225] on span "Container" at bounding box center [121, 227] width 23 height 5
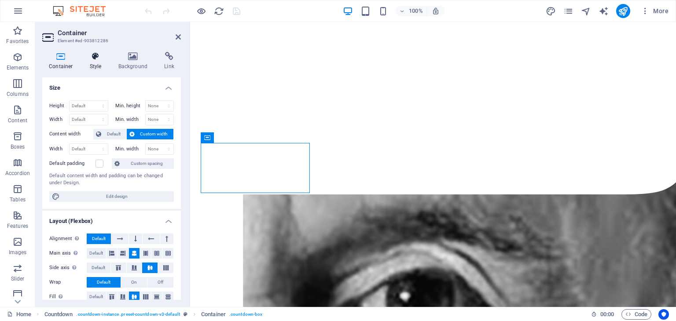
click at [94, 59] on icon at bounding box center [95, 56] width 25 height 9
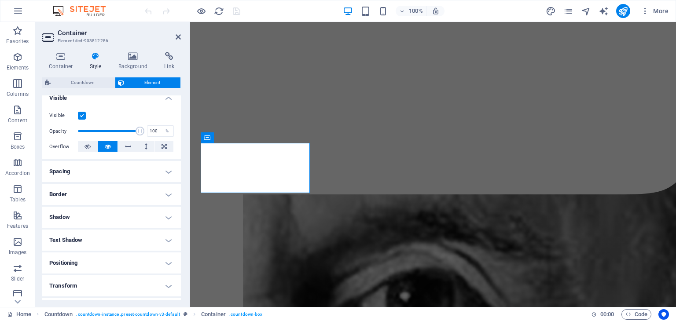
scroll to position [0, 0]
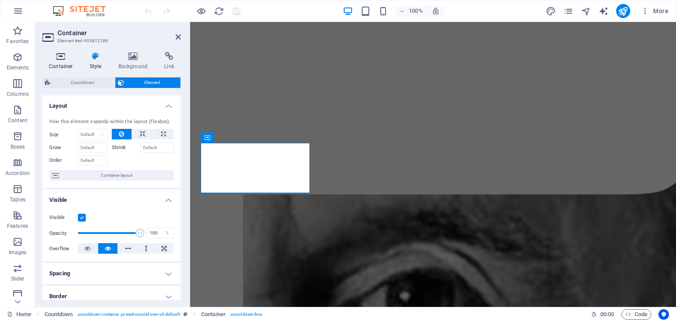
click at [67, 60] on icon at bounding box center [60, 56] width 37 height 9
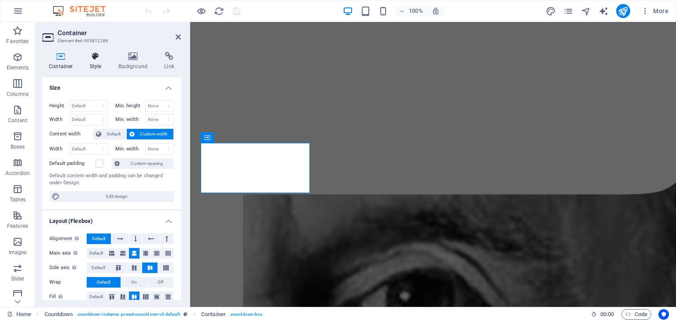
click at [95, 62] on h4 "Style" at bounding box center [97, 61] width 29 height 18
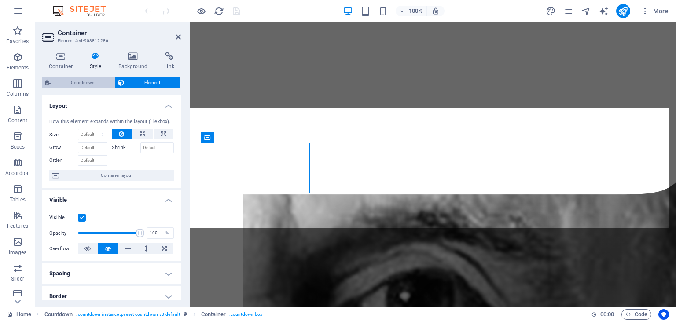
click at [82, 83] on span "Countdown" at bounding box center [82, 82] width 59 height 11
select select "preset-countdown-v3-default"
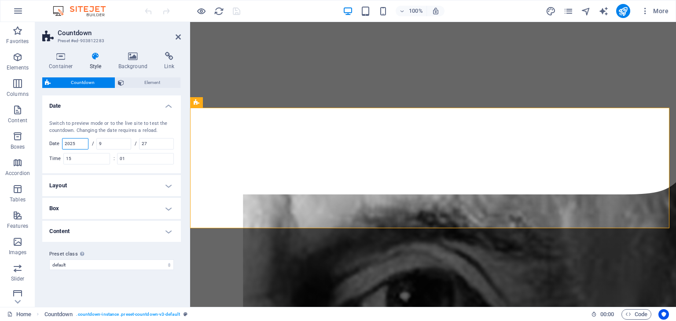
click at [76, 141] on input "2025" at bounding box center [76, 144] width 26 height 11
click at [87, 103] on h4 "Date" at bounding box center [111, 104] width 139 height 16
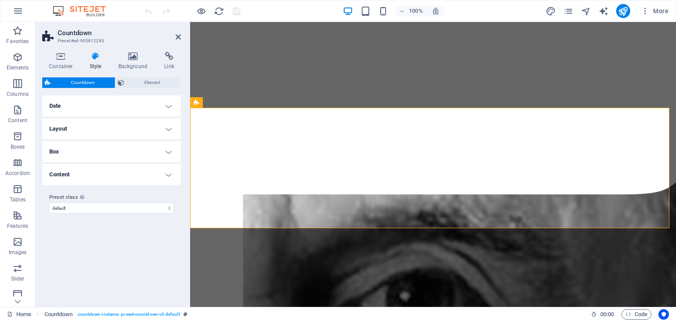
click at [85, 111] on h4 "Date" at bounding box center [111, 106] width 139 height 21
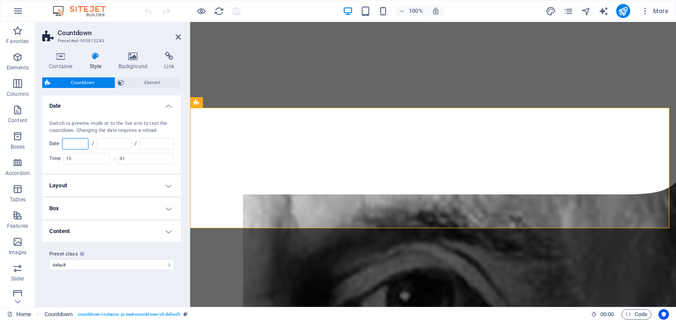
click at [76, 143] on input "number" at bounding box center [76, 144] width 26 height 11
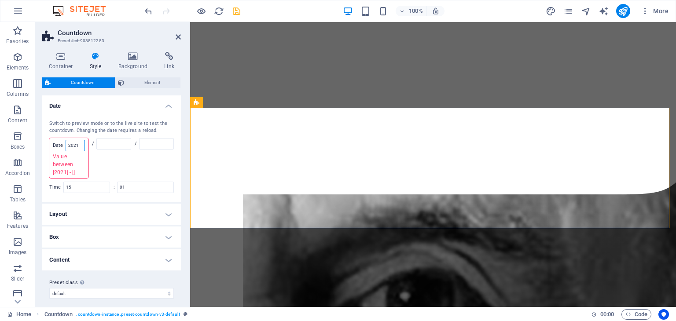
click at [76, 143] on input "2021" at bounding box center [75, 145] width 18 height 11
type input "2021"
type input "9"
type input "27"
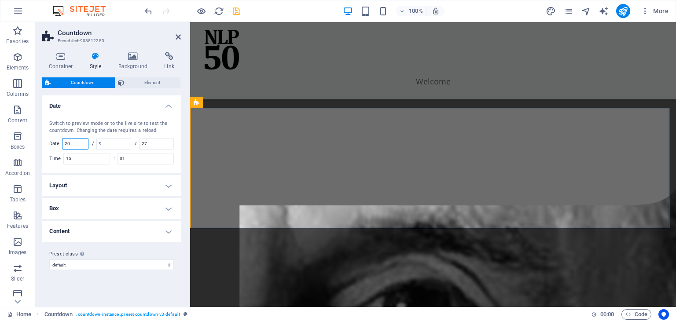
type input "2"
type input "2025"
type input "1"
type input "12"
type input "1"
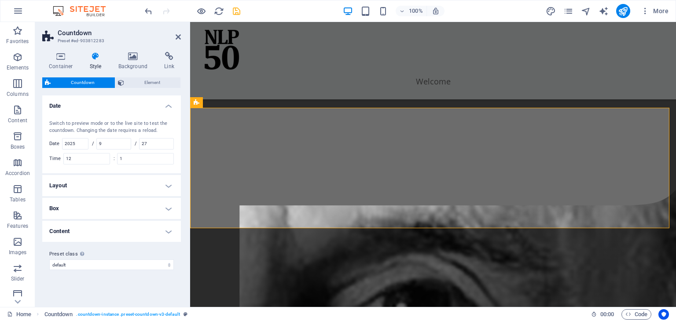
click at [82, 119] on div "Switch to preview mode or to the live site to test the countdown. Changing the …" at bounding box center [112, 142] width 142 height 62
click at [130, 159] on input "1" at bounding box center [146, 159] width 56 height 11
click at [90, 159] on input "12" at bounding box center [87, 159] width 46 height 11
type input "1"
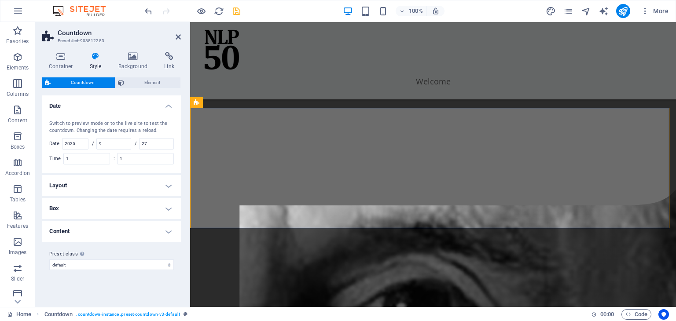
click at [93, 170] on div "Switch to preview mode or to the live site to test the countdown. Changing the …" at bounding box center [112, 142] width 142 height 62
click at [178, 35] on icon at bounding box center [178, 36] width 5 height 7
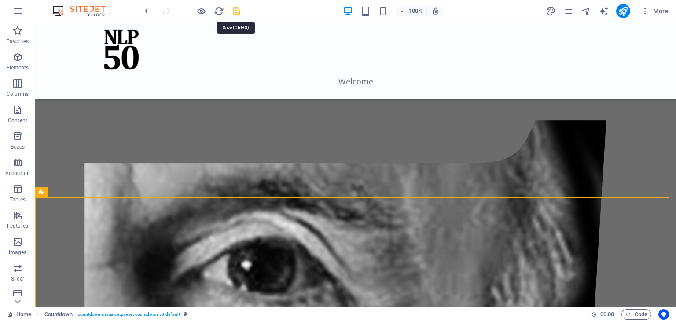
click at [234, 10] on icon "save" at bounding box center [237, 11] width 10 height 10
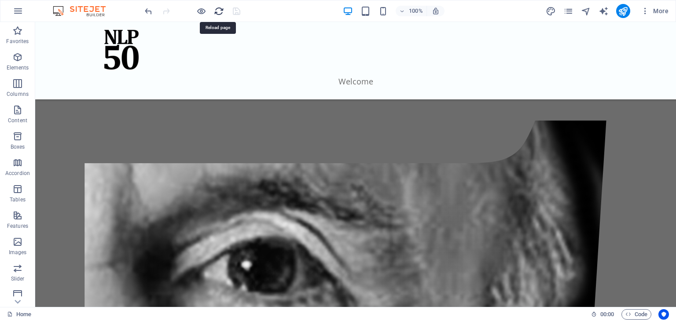
click at [219, 11] on icon "reload" at bounding box center [219, 11] width 10 height 10
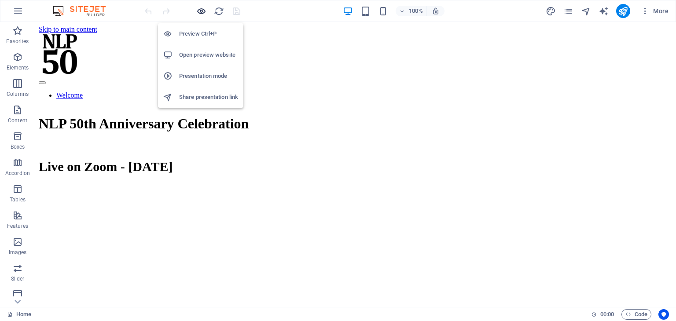
click at [202, 11] on icon "button" at bounding box center [201, 11] width 10 height 10
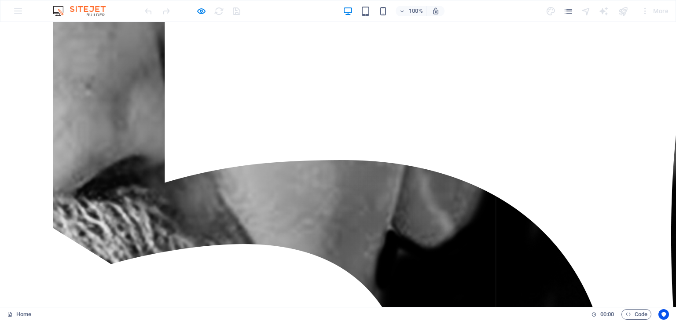
scroll to position [606, 0]
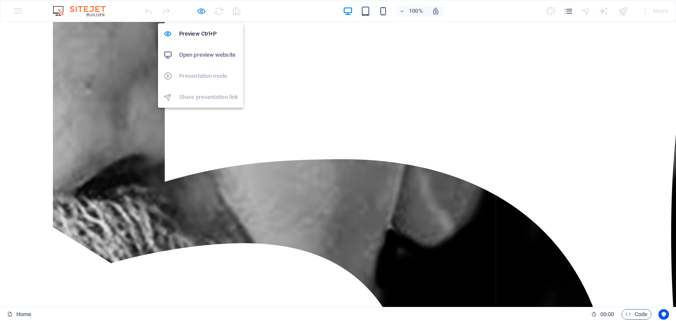
click at [202, 11] on icon "button" at bounding box center [201, 11] width 10 height 10
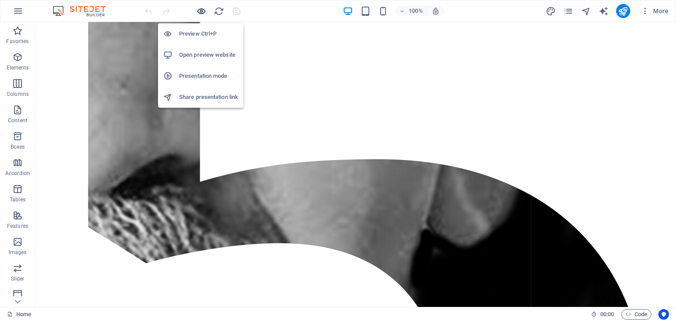
scroll to position [588, 0]
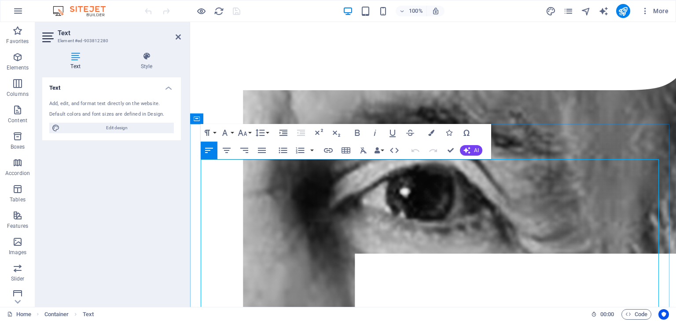
click at [137, 128] on span "Edit design" at bounding box center [117, 128] width 109 height 11
select select "px"
select select "300"
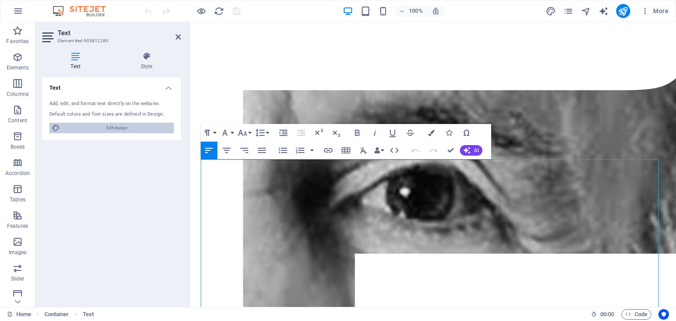
select select "px"
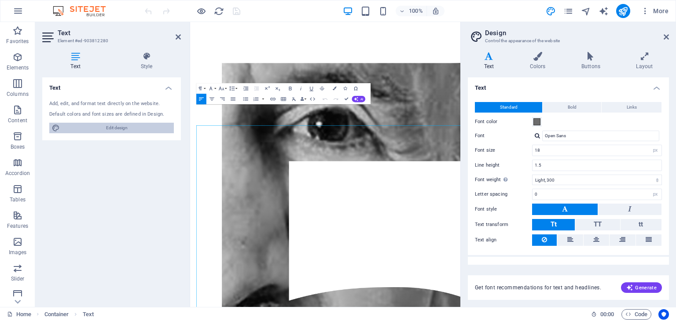
scroll to position [266, 0]
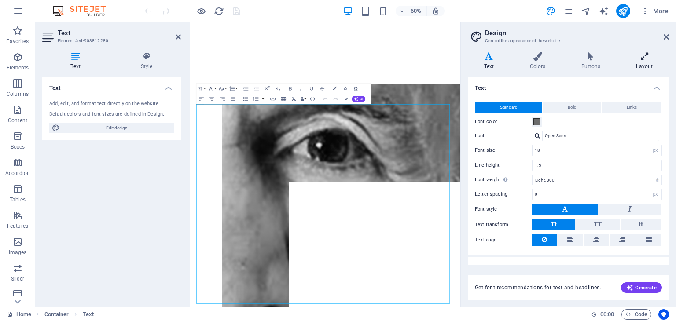
click at [640, 64] on h4 "Layout" at bounding box center [644, 61] width 49 height 18
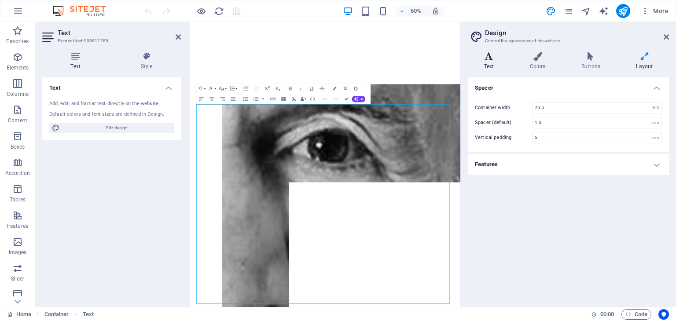
click at [502, 59] on icon at bounding box center [489, 56] width 42 height 9
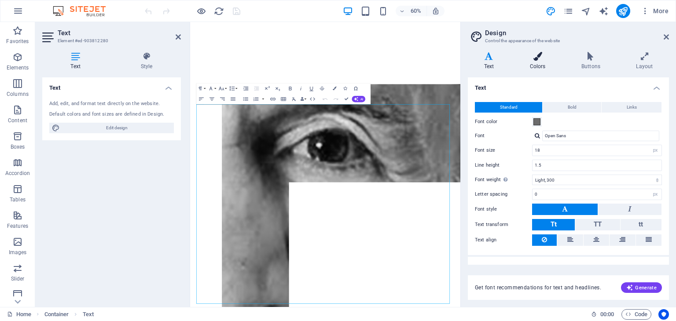
click at [525, 60] on icon at bounding box center [538, 56] width 48 height 9
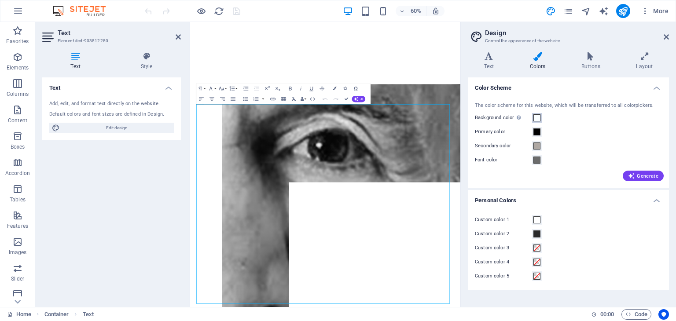
click at [540, 119] on span at bounding box center [537, 117] width 7 height 7
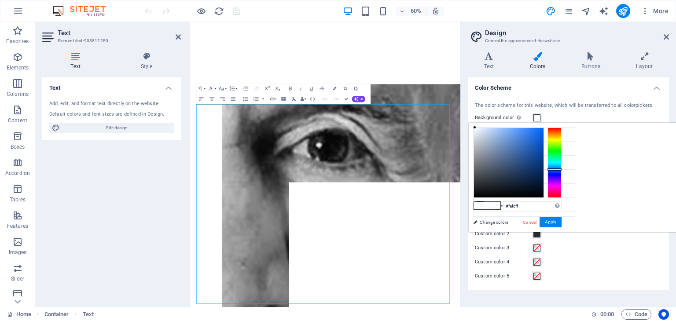
drag, startPoint x: 665, startPoint y: 164, endPoint x: 665, endPoint y: 169, distance: 4.8
click at [562, 169] on div at bounding box center [555, 170] width 14 height 2
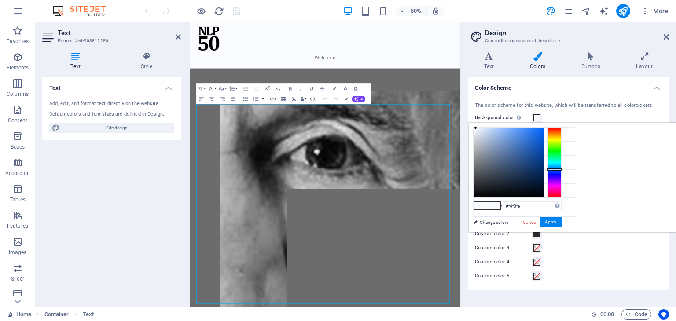
type input "#f2f7fe"
click at [544, 128] on div at bounding box center [509, 163] width 70 height 70
click at [538, 221] on link "Cancel" at bounding box center [529, 222] width 15 height 7
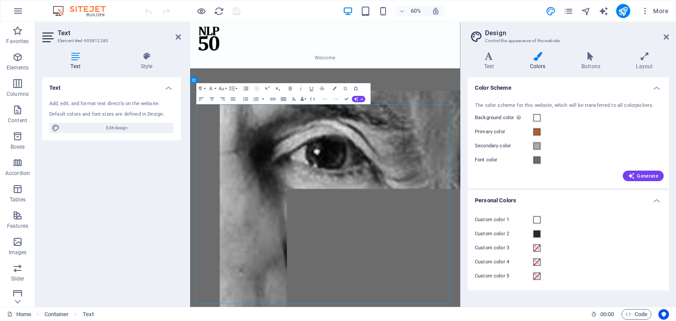
click at [588, 53] on icon at bounding box center [590, 56] width 51 height 9
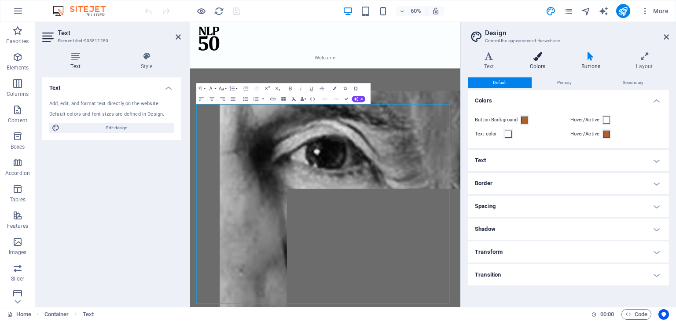
click at [535, 60] on icon at bounding box center [538, 56] width 48 height 9
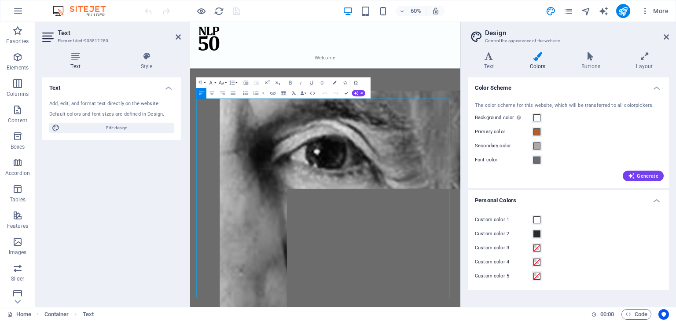
scroll to position [234, 0]
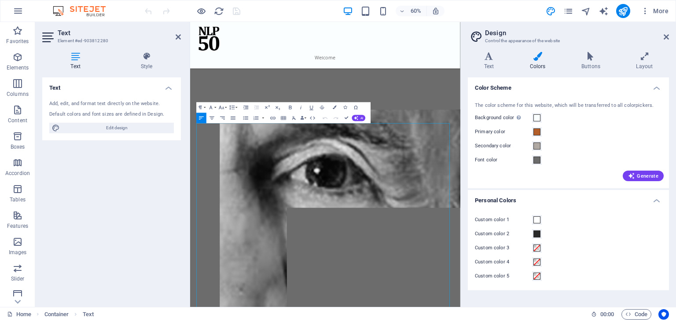
drag, startPoint x: 420, startPoint y: 361, endPoint x: 376, endPoint y: 116, distance: 248.7
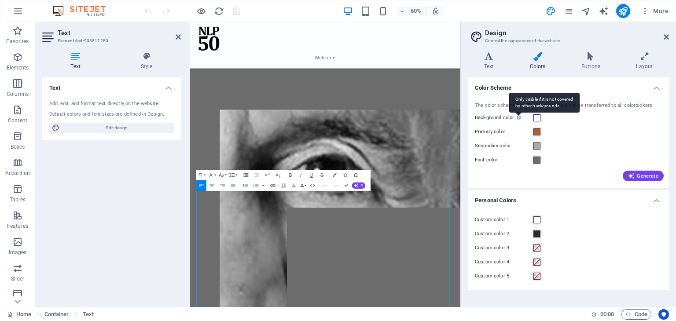
scroll to position [121, 0]
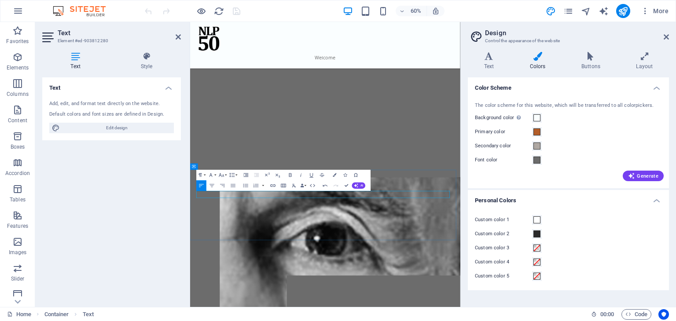
click at [133, 223] on div "Text Add, edit, and format text directly on the website. Default colors and fon…" at bounding box center [111, 188] width 139 height 223
click at [157, 214] on div "Text Add, edit, and format text directly on the website. Default colors and fon…" at bounding box center [111, 188] width 139 height 223
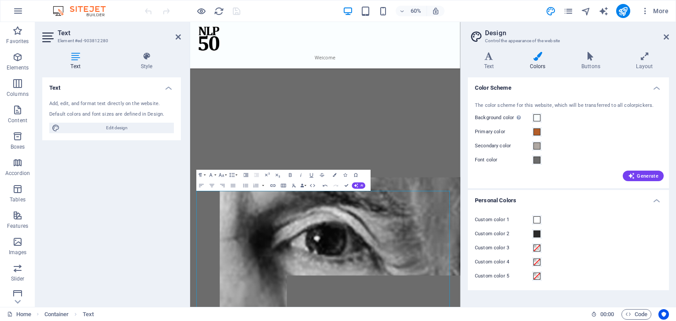
click at [157, 214] on div "Text Add, edit, and format text directly on the website. Default colors and fon…" at bounding box center [111, 188] width 139 height 223
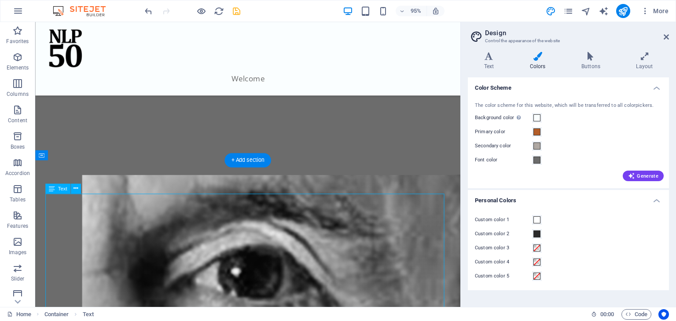
drag, startPoint x: 206, startPoint y: 214, endPoint x: 207, endPoint y: 204, distance: 10.1
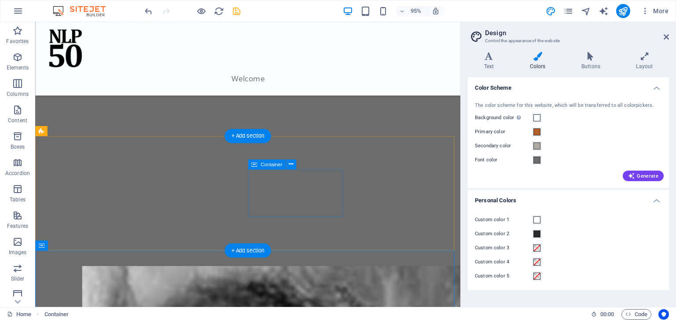
scroll to position [124, 0]
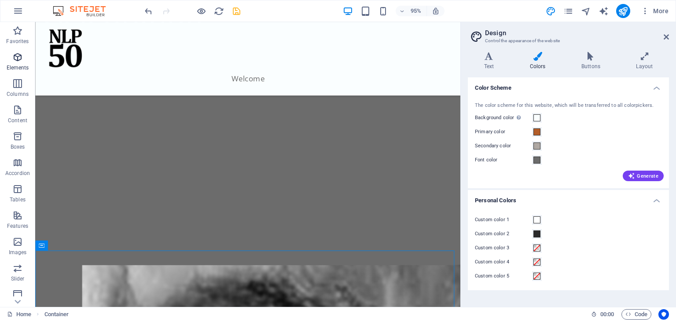
click at [14, 66] on p "Elements" at bounding box center [18, 67] width 22 height 7
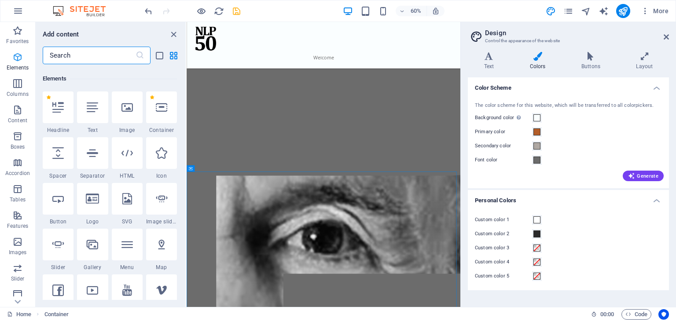
scroll to position [93, 0]
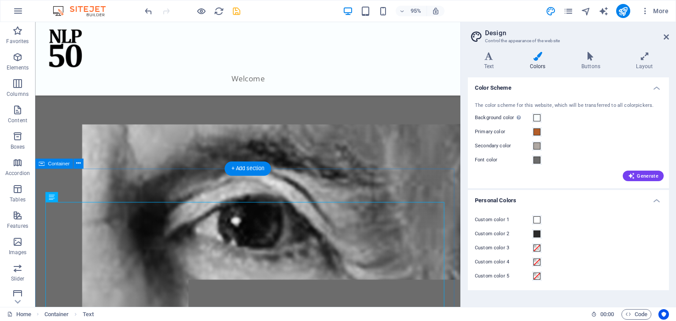
scroll to position [228, 0]
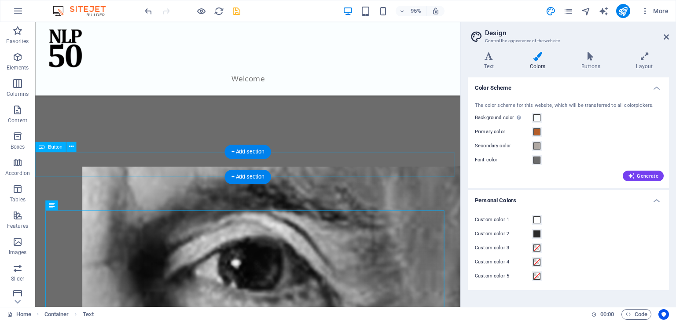
drag, startPoint x: 108, startPoint y: 168, endPoint x: 172, endPoint y: 170, distance: 63.4
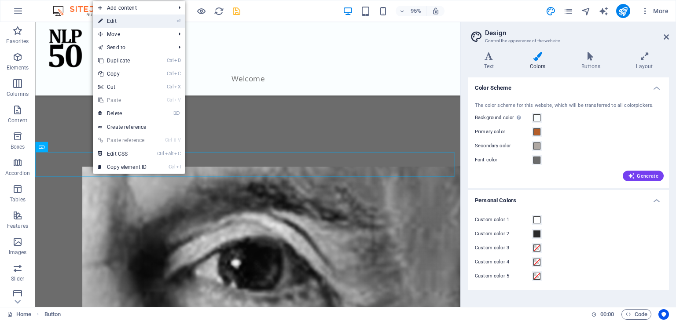
click at [129, 23] on link "⏎ Edit" at bounding box center [122, 21] width 59 height 13
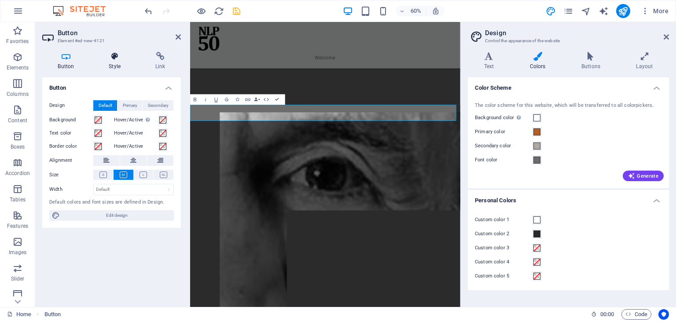
click at [118, 53] on icon at bounding box center [114, 56] width 43 height 9
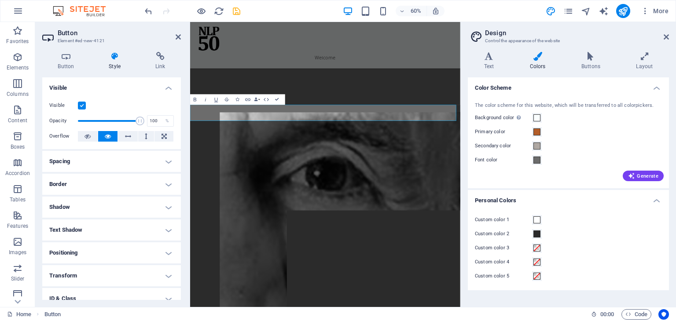
click at [111, 169] on h4 "Spacing" at bounding box center [111, 161] width 139 height 21
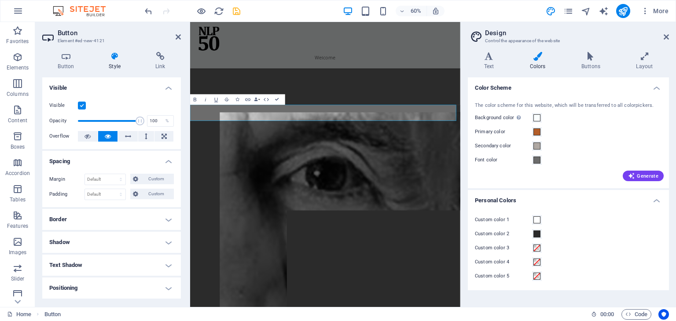
click at [107, 165] on h4 "Spacing" at bounding box center [111, 159] width 139 height 16
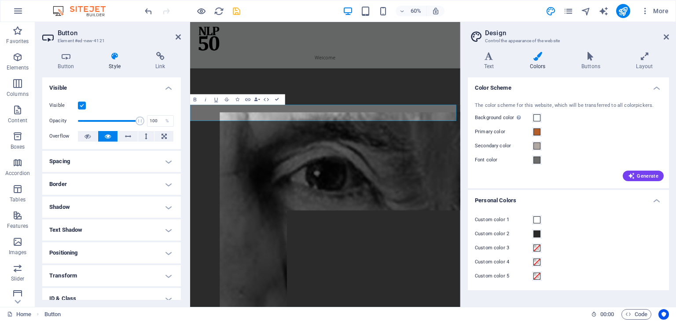
scroll to position [22, 0]
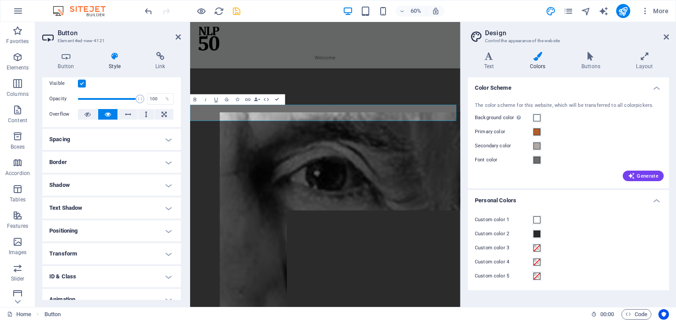
click at [74, 236] on h4 "Positioning" at bounding box center [111, 231] width 139 height 21
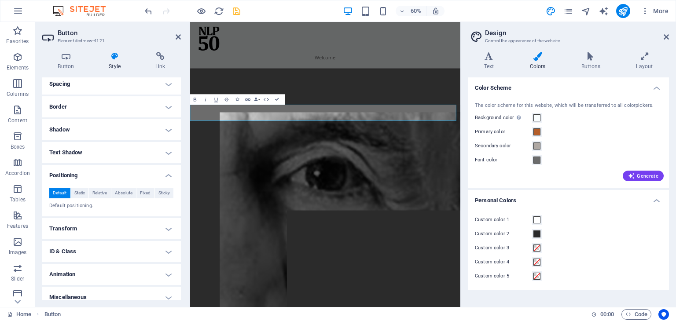
scroll to position [77, 0]
click at [100, 191] on span "Relative" at bounding box center [99, 193] width 15 height 11
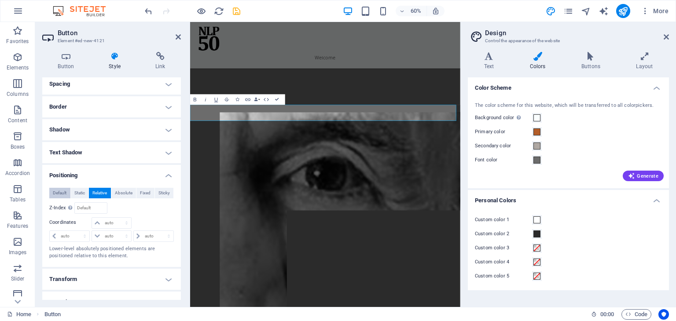
click at [55, 192] on span "Default" at bounding box center [60, 193] width 14 height 11
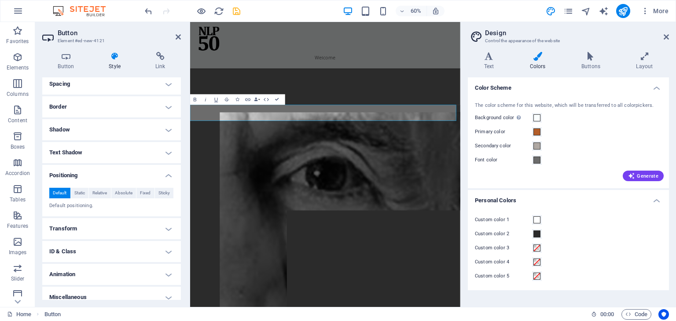
scroll to position [85, 0]
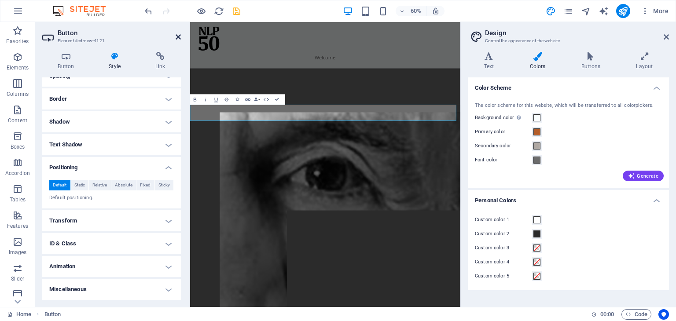
click at [178, 39] on icon at bounding box center [178, 36] width 5 height 7
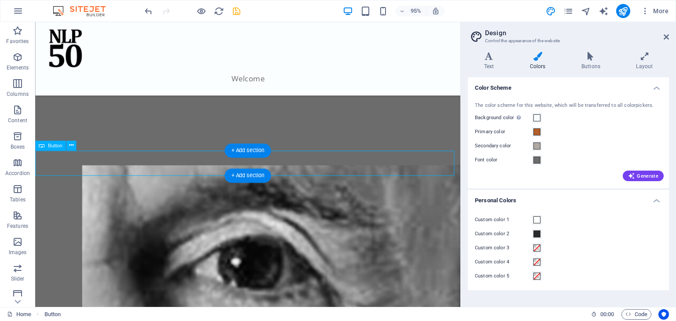
drag, startPoint x: 104, startPoint y: 167, endPoint x: 134, endPoint y: 164, distance: 29.7
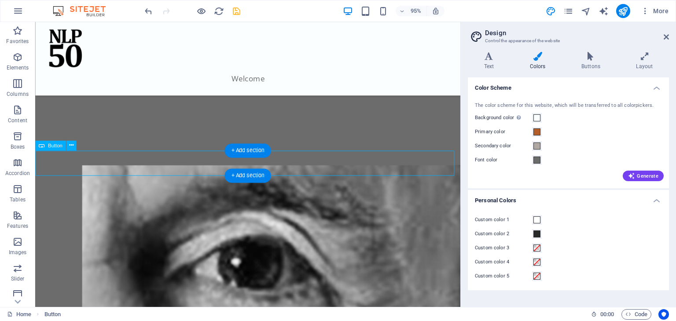
scroll to position [231, 0]
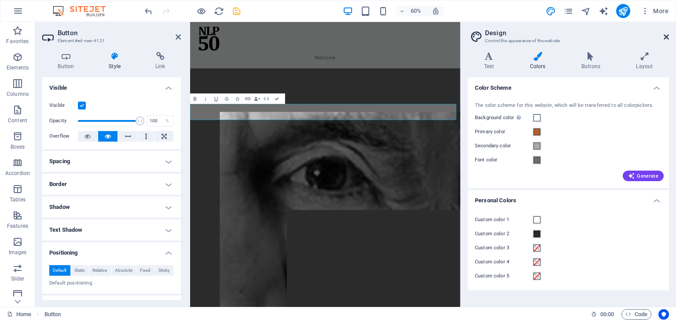
click at [666, 36] on icon at bounding box center [666, 36] width 5 height 7
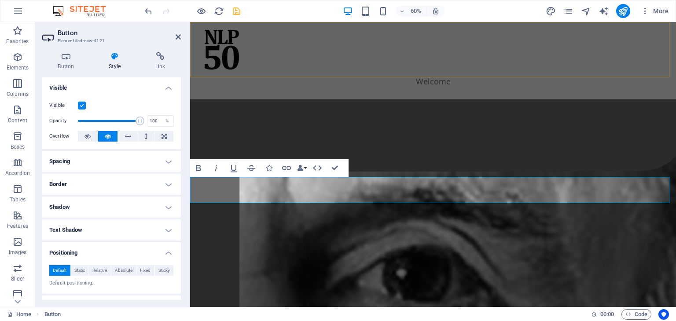
scroll to position [248, 0]
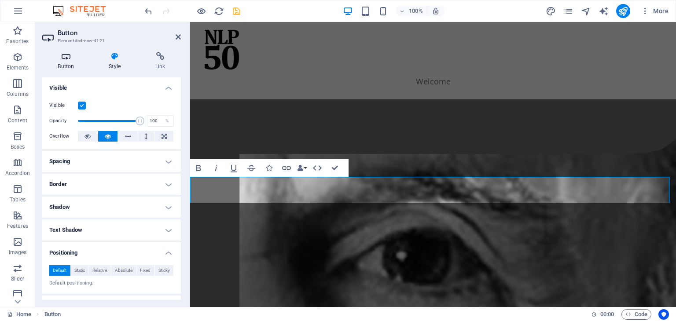
click at [70, 59] on icon at bounding box center [66, 56] width 48 height 9
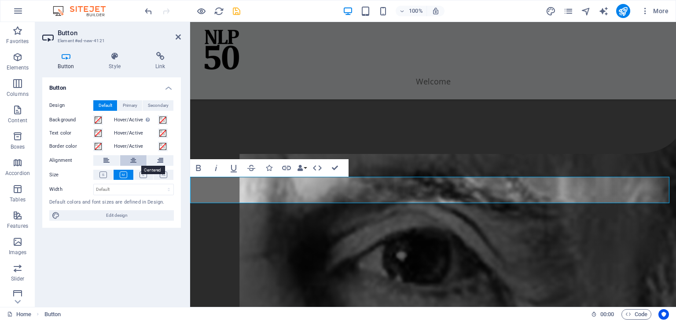
click at [125, 162] on button at bounding box center [133, 160] width 26 height 11
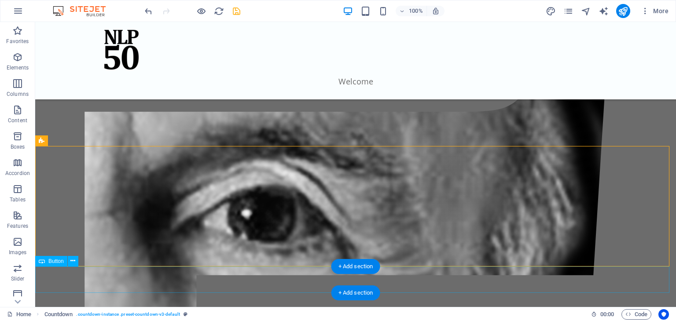
scroll to position [255, 0]
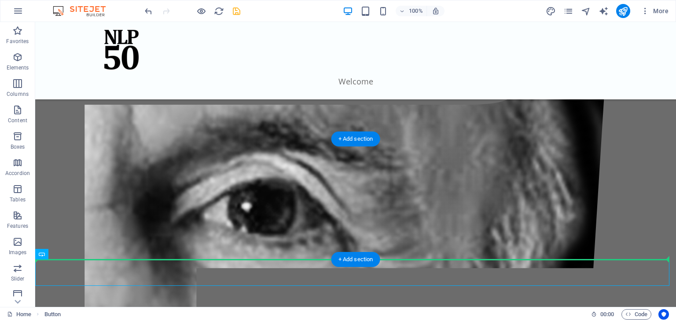
drag, startPoint x: 324, startPoint y: 282, endPoint x: 324, endPoint y: 232, distance: 49.3
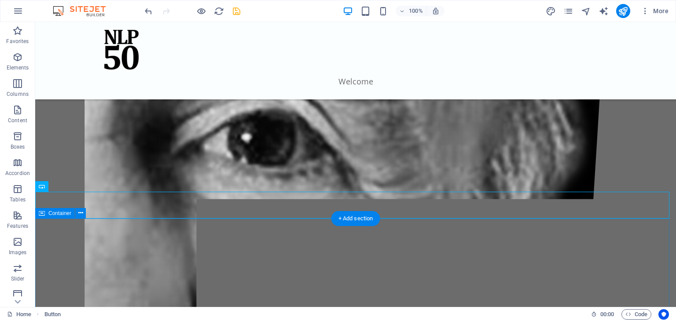
scroll to position [327, 0]
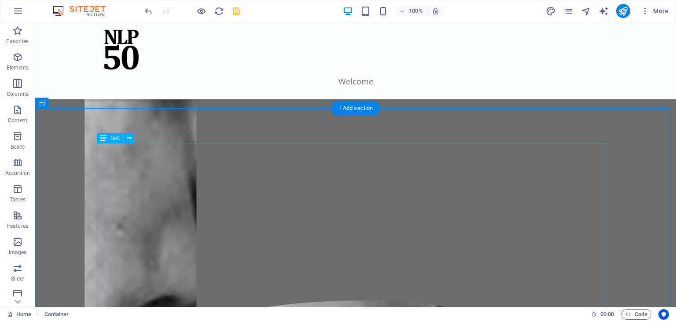
scroll to position [434, 0]
drag, startPoint x: 51, startPoint y: 79, endPoint x: 321, endPoint y: 124, distance: 273.1
drag, startPoint x: 55, startPoint y: 81, endPoint x: 256, endPoint y: 127, distance: 205.6
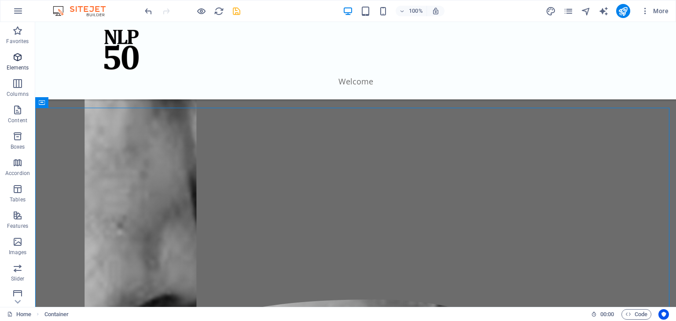
click at [24, 60] on span "Elements" at bounding box center [17, 62] width 35 height 21
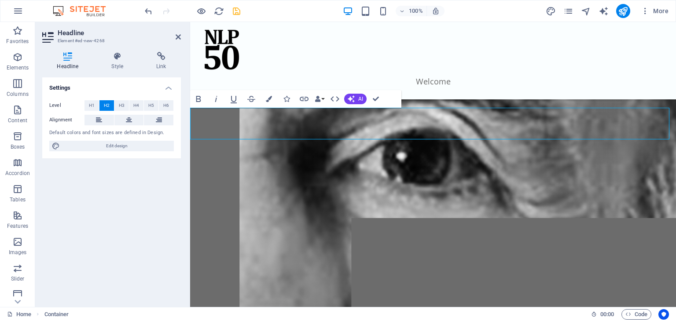
scroll to position [344, 0]
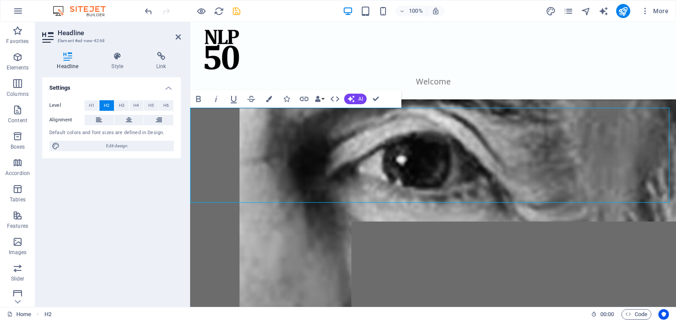
drag, startPoint x: 262, startPoint y: 177, endPoint x: 188, endPoint y: 150, distance: 78.8
click at [129, 116] on icon at bounding box center [129, 120] width 6 height 11
click at [122, 103] on span "H3" at bounding box center [122, 105] width 6 height 11
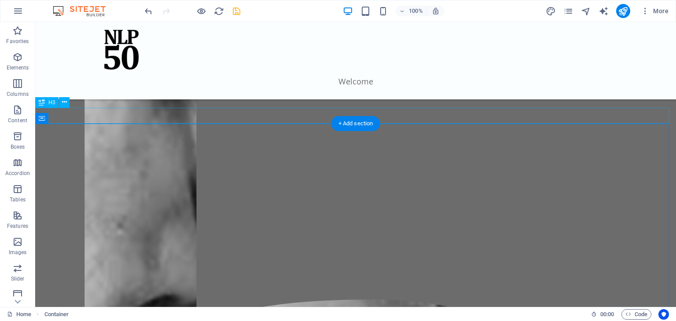
click at [340, 131] on div "+ Add section" at bounding box center [356, 123] width 49 height 15
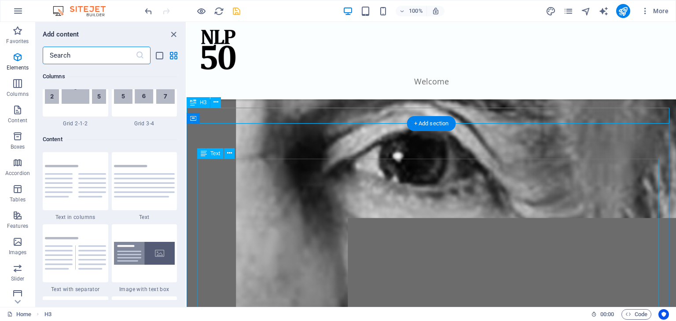
scroll to position [1541, 0]
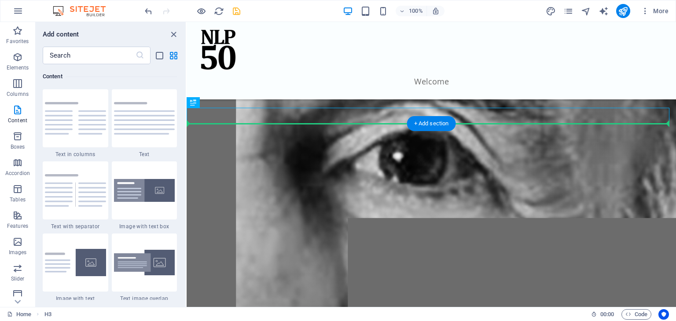
drag, startPoint x: 344, startPoint y: 118, endPoint x: 344, endPoint y: 152, distance: 33.5
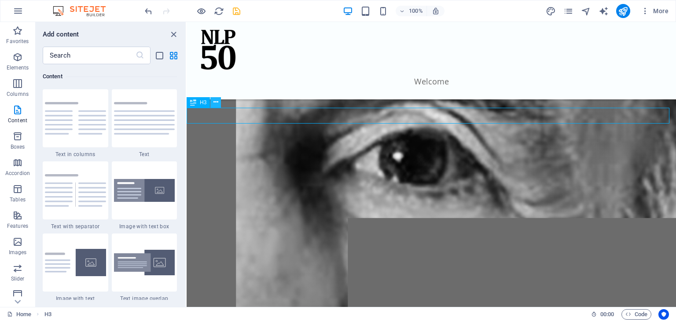
click at [216, 101] on icon at bounding box center [216, 102] width 5 height 9
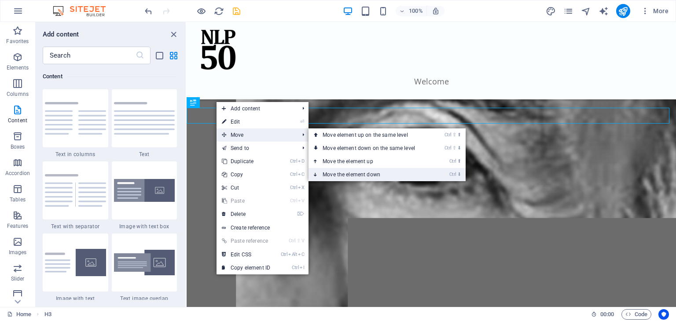
click at [346, 177] on link "Ctrl ⬇ Move the element down" at bounding box center [371, 174] width 124 height 13
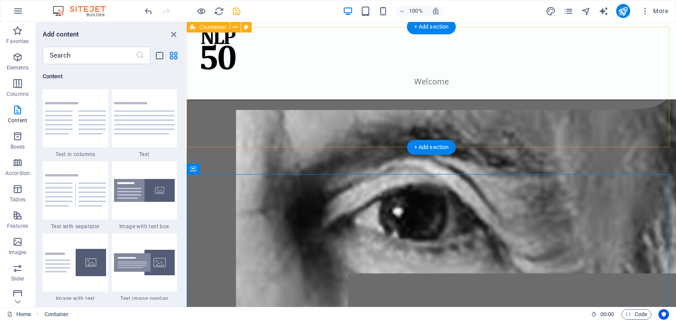
scroll to position [270, 0]
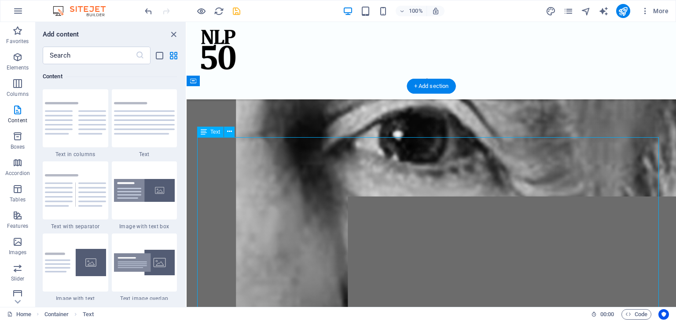
drag, startPoint x: 315, startPoint y: 187, endPoint x: 317, endPoint y: 237, distance: 50.2
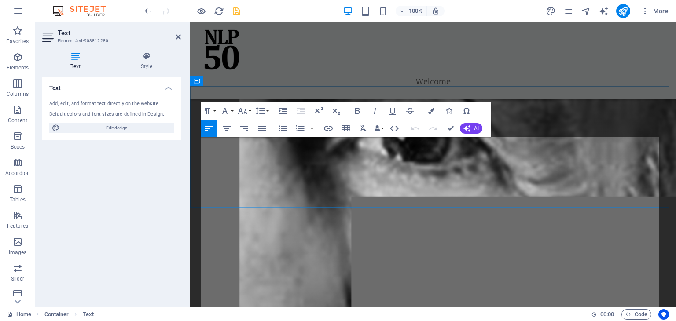
scroll to position [366, 0]
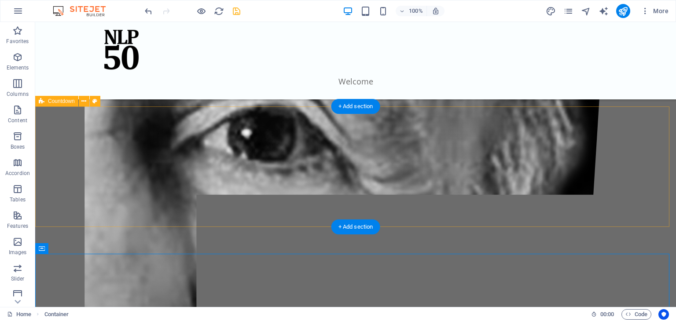
scroll to position [276, 0]
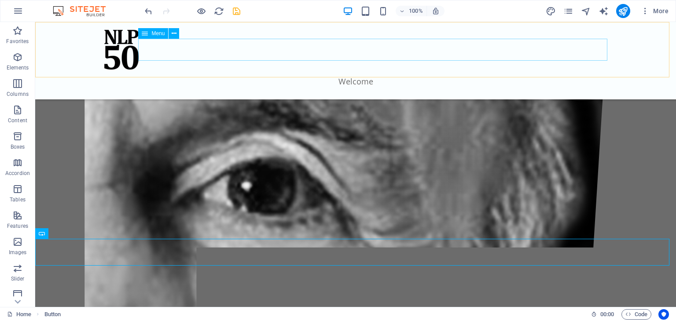
click at [376, 70] on nav "Welcome" at bounding box center [355, 81] width 511 height 22
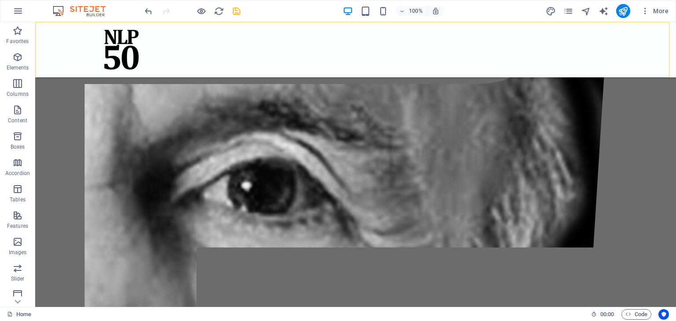
scroll to position [0, 0]
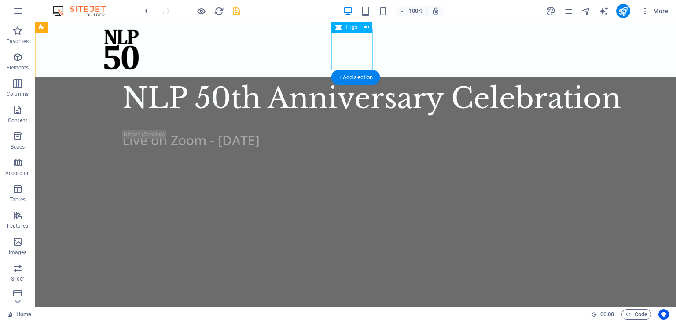
click at [358, 62] on div at bounding box center [355, 49] width 511 height 41
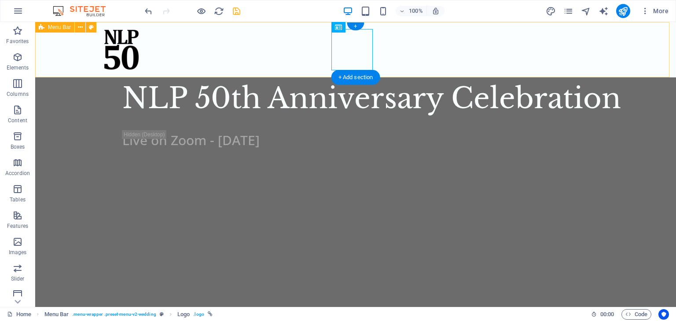
click at [414, 48] on div at bounding box center [355, 49] width 641 height 55
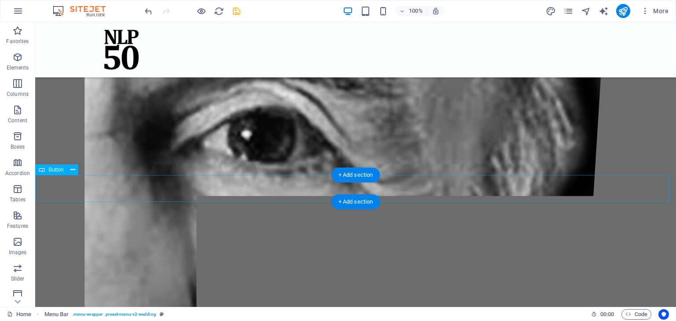
scroll to position [347, 0]
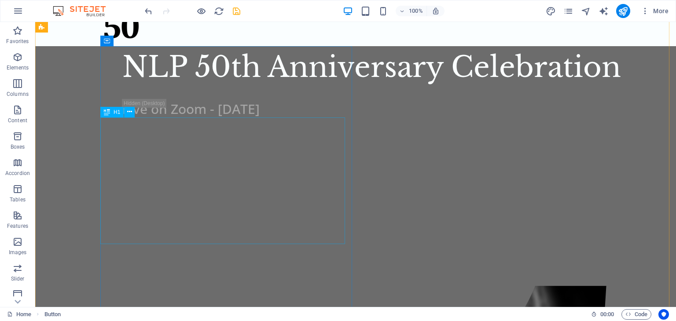
scroll to position [0, 0]
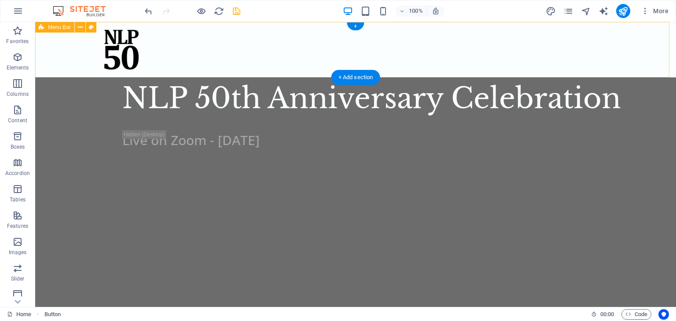
click at [413, 48] on div at bounding box center [355, 49] width 641 height 55
select select "header"
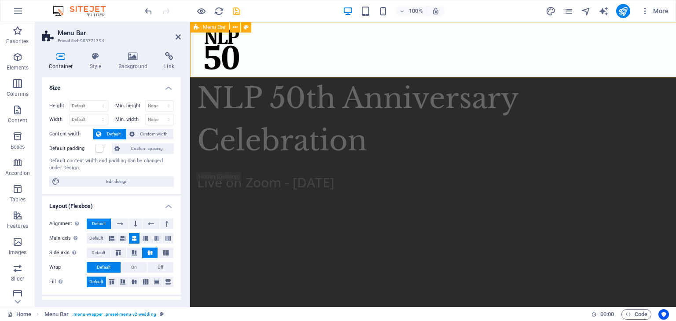
click at [471, 51] on div at bounding box center [433, 49] width 486 height 55
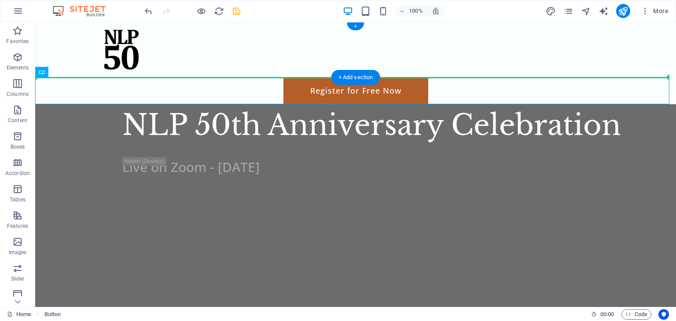
drag, startPoint x: 390, startPoint y: 85, endPoint x: 466, endPoint y: 59, distance: 81.0
drag, startPoint x: 389, startPoint y: 89, endPoint x: 411, endPoint y: 54, distance: 40.8
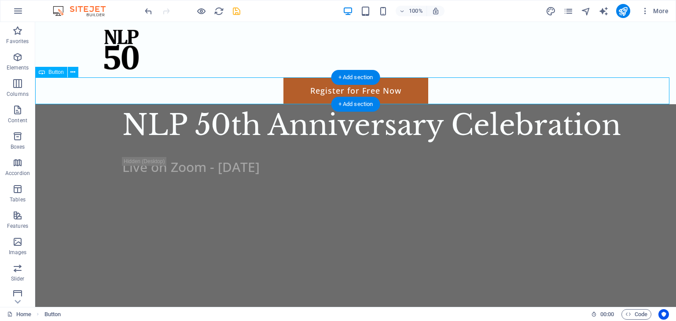
click at [387, 89] on div "Register for Free Now" at bounding box center [355, 90] width 641 height 27
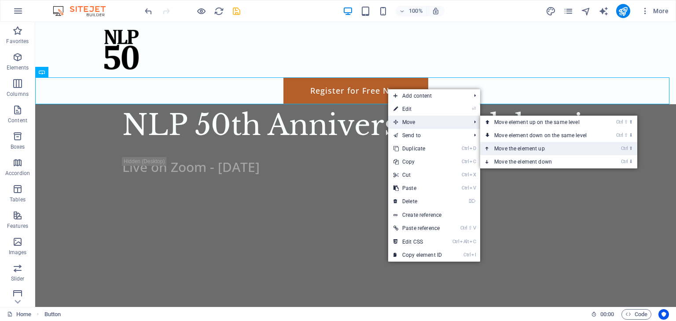
click at [494, 147] on link "Ctrl ⬆ Move the element up" at bounding box center [542, 148] width 124 height 13
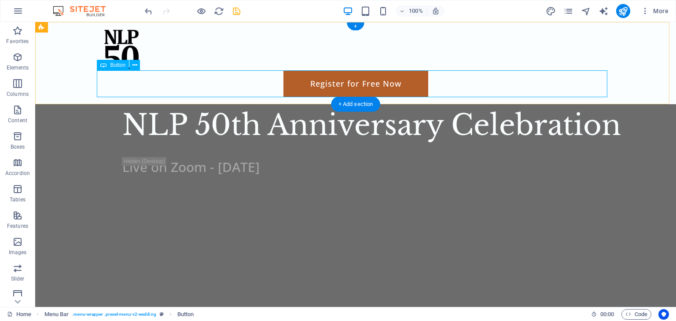
click at [424, 81] on div "Register for Free Now" at bounding box center [355, 83] width 511 height 27
click at [370, 87] on div "Register for Free Now" at bounding box center [355, 83] width 511 height 27
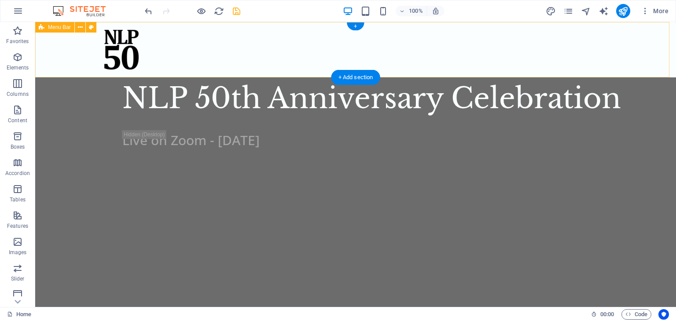
click at [419, 52] on div at bounding box center [355, 49] width 641 height 55
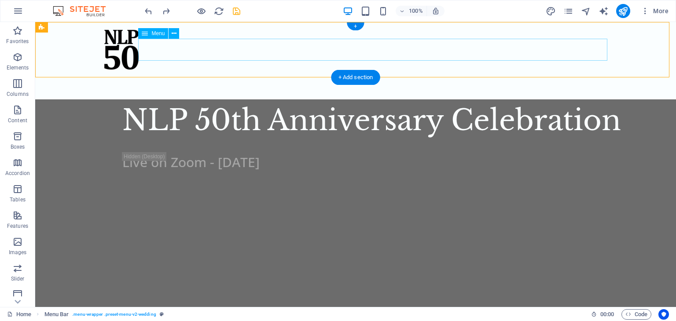
click at [391, 70] on nav "Welcome" at bounding box center [355, 81] width 511 height 22
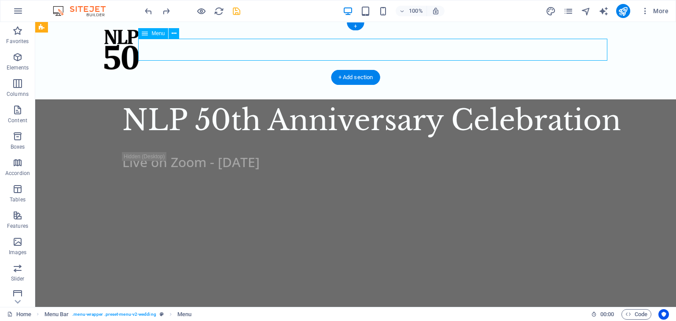
click at [366, 70] on nav "Welcome" at bounding box center [355, 81] width 511 height 22
select select
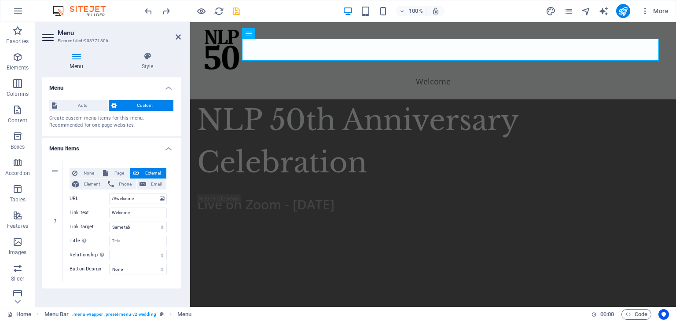
scroll to position [6, 0]
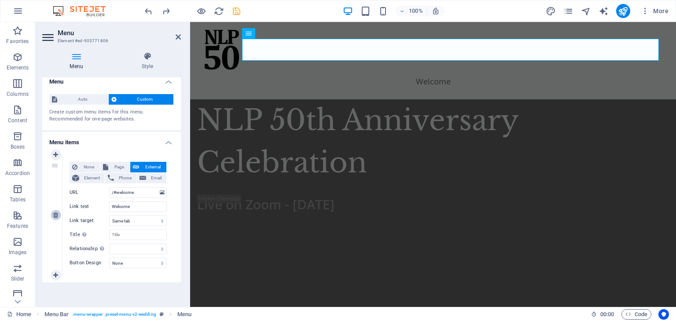
click at [56, 214] on icon at bounding box center [55, 215] width 5 height 6
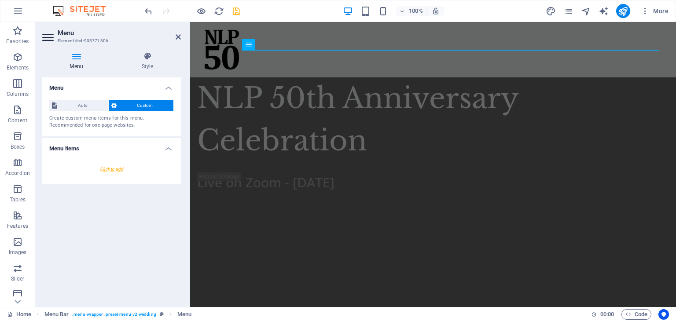
click at [113, 166] on div at bounding box center [111, 169] width 125 height 16
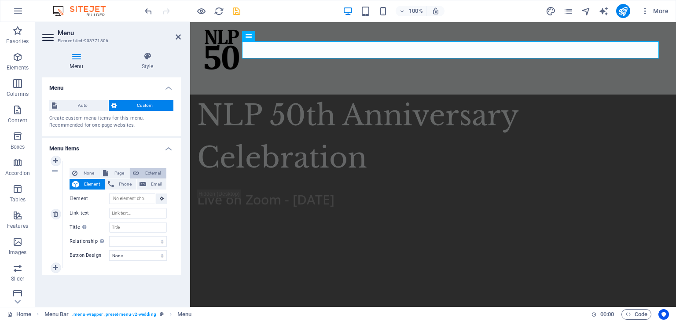
click at [147, 175] on span "External" at bounding box center [153, 173] width 22 height 11
select select "blank"
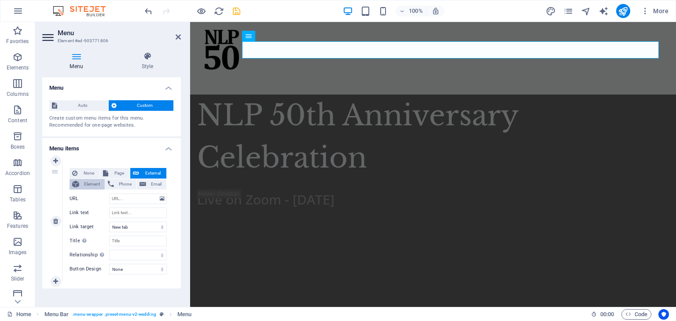
click at [92, 184] on span "Element" at bounding box center [92, 184] width 20 height 11
select select
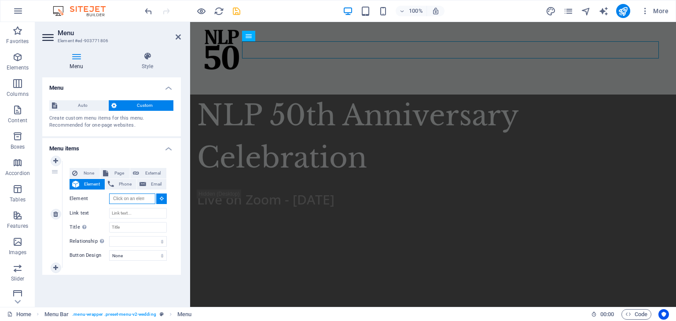
click at [124, 198] on input "Element" at bounding box center [132, 199] width 46 height 11
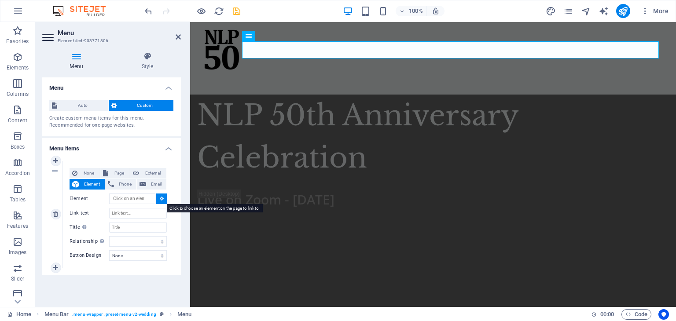
click at [163, 199] on icon at bounding box center [162, 198] width 4 height 4
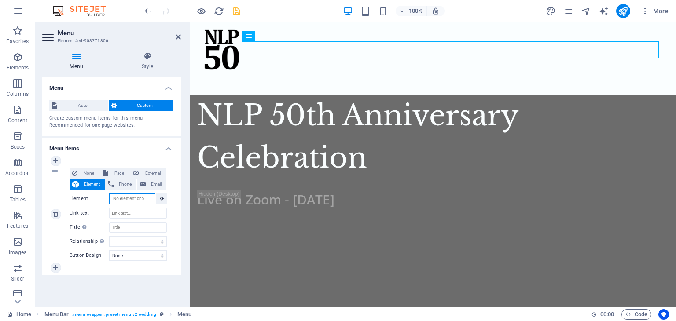
click at [148, 200] on input "Element" at bounding box center [132, 199] width 46 height 11
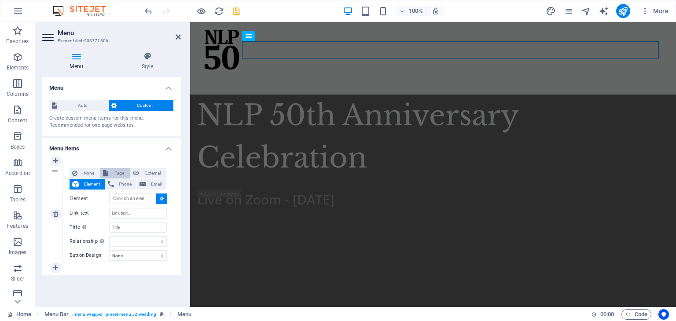
click at [124, 171] on span "Page" at bounding box center [119, 173] width 16 height 11
select select
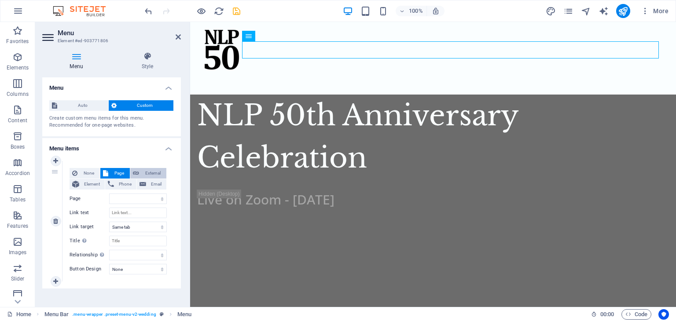
click at [136, 171] on icon at bounding box center [136, 173] width 6 height 11
select select "blank"
select select
click at [132, 196] on input "URL" at bounding box center [138, 199] width 58 height 11
click at [127, 270] on select "None Default Primary Secondary" at bounding box center [138, 269] width 58 height 11
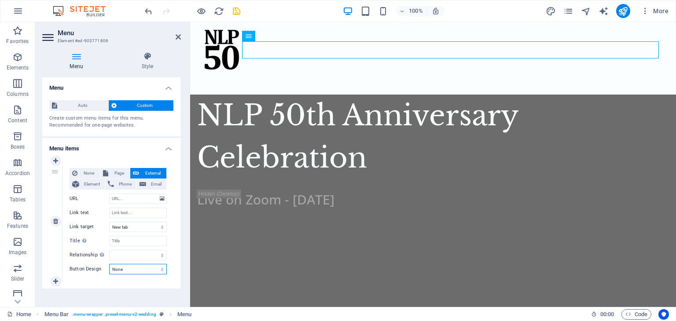
select select "default"
click at [109, 264] on select "None Default Primary Secondary" at bounding box center [138, 269] width 58 height 11
select select
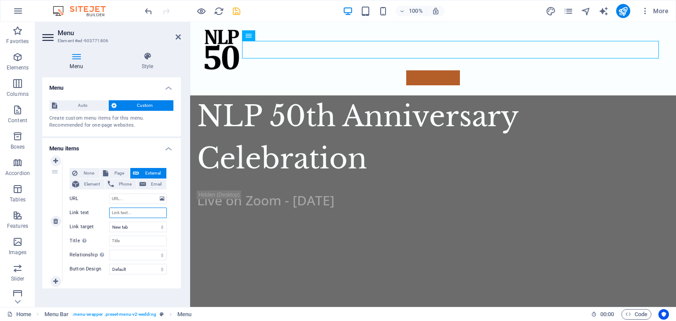
click at [125, 211] on input "Link text" at bounding box center [138, 213] width 58 height 11
type input "J"
type input "Register for Free Now"
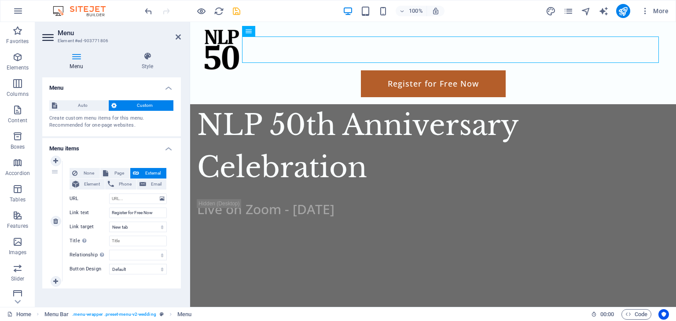
scroll to position [6, 0]
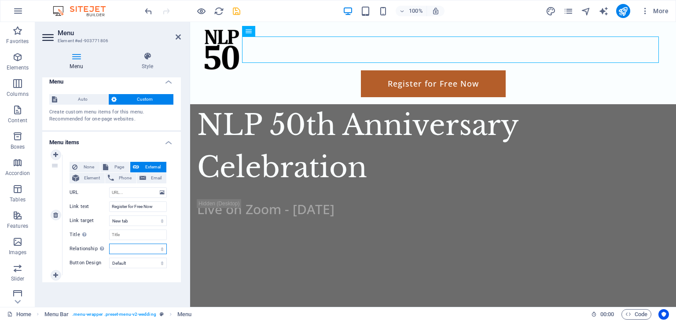
click at [151, 249] on select "alternate author bookmark external help license next nofollow noreferrer noopen…" at bounding box center [138, 249] width 58 height 11
select select "external"
click at [109, 244] on select "alternate author bookmark external help license next nofollow noreferrer noopen…" at bounding box center [138, 249] width 58 height 11
click at [125, 249] on select "alternate author bookmark external help license next nofollow noreferrer noopen…" at bounding box center [138, 249] width 58 height 11
click at [123, 249] on select "alternate author bookmark external help license next nofollow noreferrer noopen…" at bounding box center [138, 249] width 58 height 11
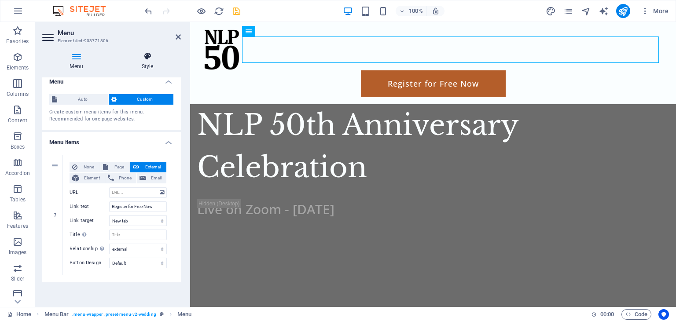
click at [164, 55] on icon at bounding box center [147, 56] width 67 height 9
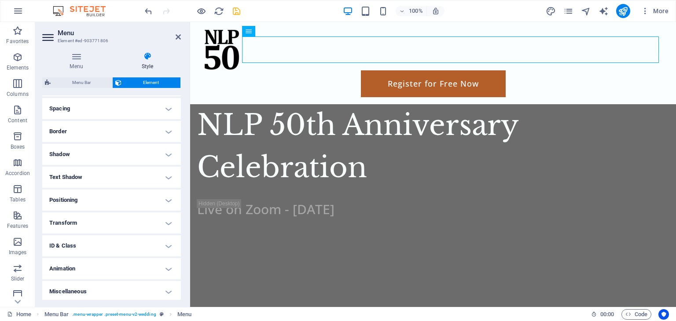
scroll to position [167, 0]
click at [136, 201] on h4 "Positioning" at bounding box center [111, 198] width 139 height 21
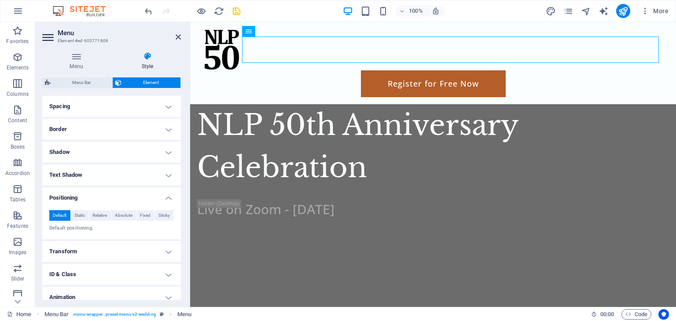
click at [136, 201] on h4 "Positioning" at bounding box center [111, 196] width 139 height 16
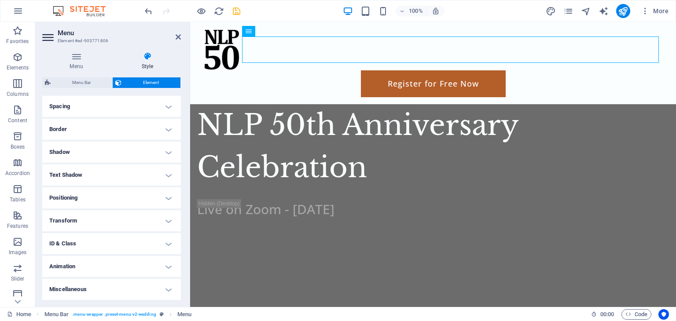
click at [104, 282] on h4 "Miscellaneous" at bounding box center [111, 289] width 139 height 21
click at [104, 282] on h4 "Miscellaneous" at bounding box center [111, 287] width 139 height 16
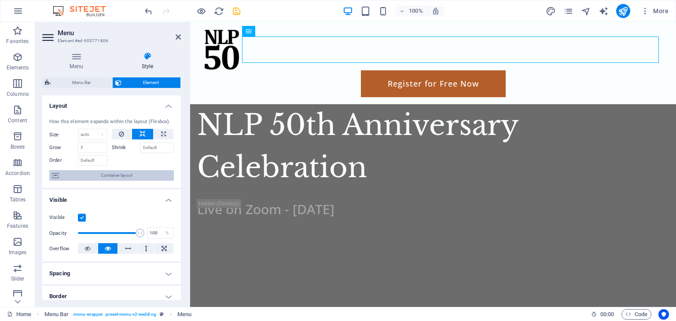
click at [113, 173] on span "Container layout" at bounding box center [117, 175] width 110 height 11
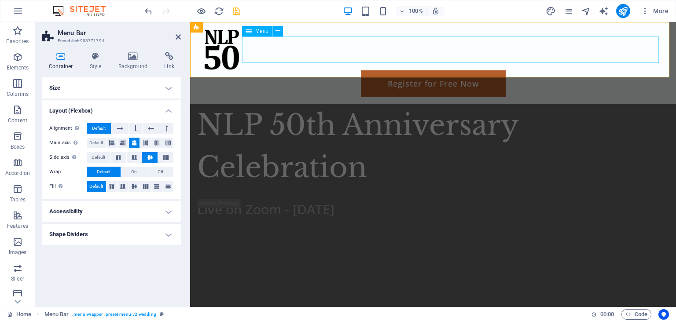
click at [409, 70] on nav "Register for Free Now" at bounding box center [433, 83] width 465 height 27
click at [121, 128] on icon at bounding box center [120, 128] width 6 height 11
click at [118, 131] on icon at bounding box center [120, 128] width 6 height 11
click at [106, 129] on button "Default" at bounding box center [99, 128] width 24 height 11
click at [120, 143] on button at bounding box center [123, 143] width 11 height 11
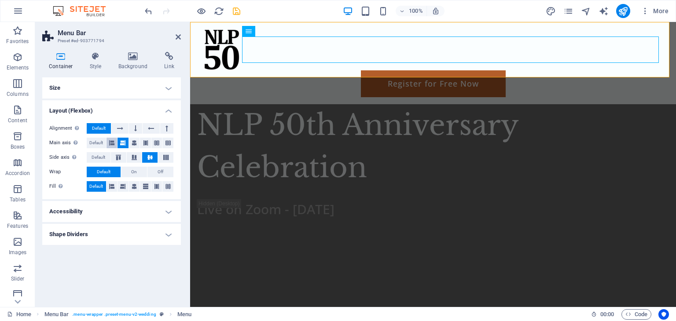
click at [117, 143] on button at bounding box center [112, 143] width 11 height 11
click at [121, 143] on icon at bounding box center [122, 143] width 5 height 11
click at [169, 153] on button at bounding box center [165, 157] width 15 height 11
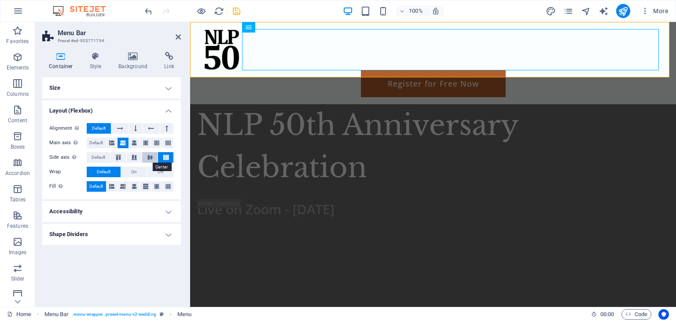
click at [146, 154] on button at bounding box center [149, 157] width 15 height 11
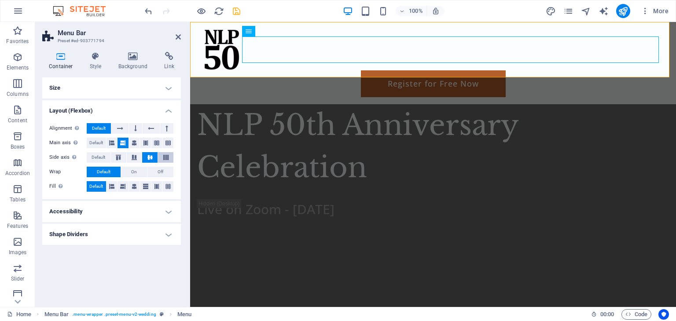
click at [169, 154] on button at bounding box center [165, 157] width 15 height 11
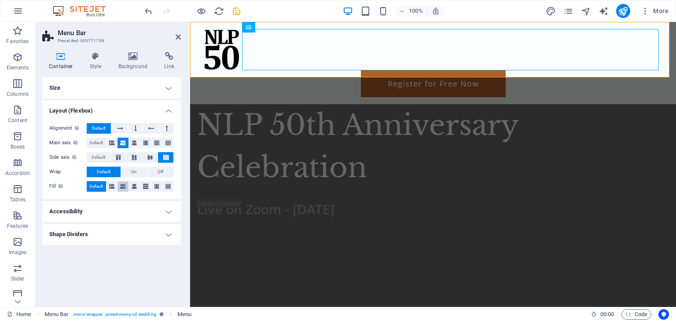
click at [128, 185] on button at bounding box center [123, 186] width 11 height 11
click at [112, 186] on icon at bounding box center [111, 186] width 5 height 11
click at [98, 186] on span "Default" at bounding box center [96, 186] width 14 height 11
click at [99, 140] on span "Default" at bounding box center [96, 143] width 14 height 11
click at [99, 155] on span "Default" at bounding box center [99, 157] width 14 height 11
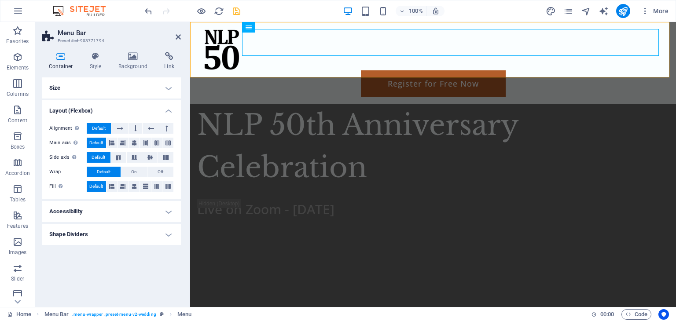
click at [146, 89] on h4 "Size" at bounding box center [111, 87] width 139 height 21
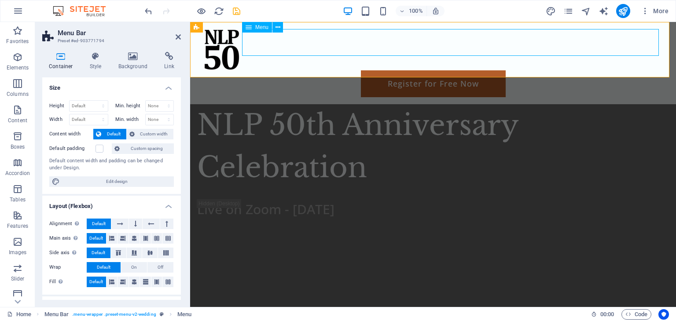
click at [357, 70] on nav "Register for Free Now" at bounding box center [433, 83] width 465 height 27
click at [245, 70] on nav "Register for Free Now" at bounding box center [433, 83] width 465 height 27
click at [279, 29] on icon at bounding box center [278, 27] width 5 height 9
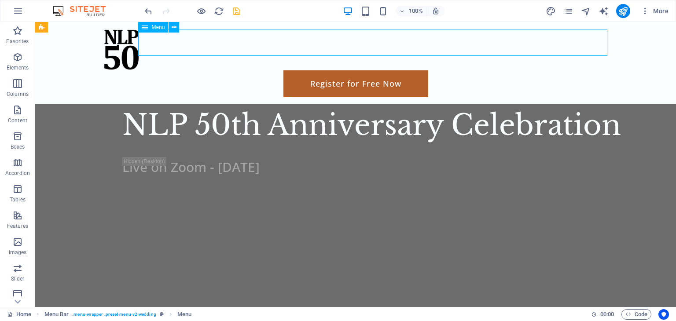
drag, startPoint x: 296, startPoint y: 39, endPoint x: 551, endPoint y: 44, distance: 255.4
click at [551, 70] on nav "Register for Free Now" at bounding box center [355, 83] width 511 height 27
drag, startPoint x: 287, startPoint y: 42, endPoint x: 395, endPoint y: 56, distance: 108.8
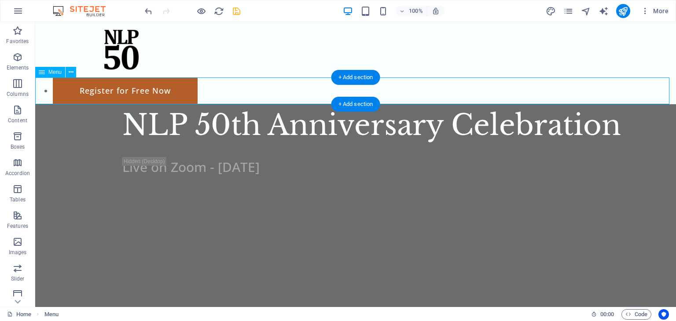
click at [146, 86] on nav "Register for Free Now" at bounding box center [355, 90] width 641 height 27
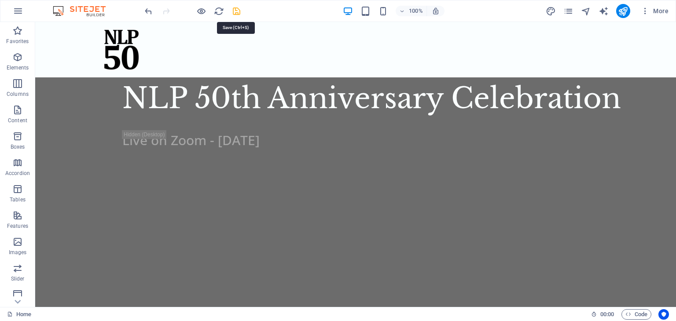
click at [239, 7] on icon "save" at bounding box center [237, 11] width 10 height 10
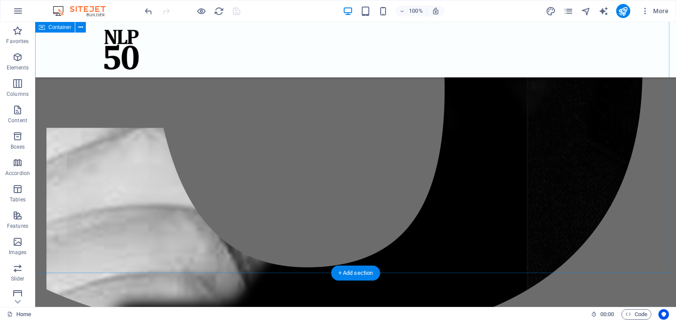
scroll to position [990, 0]
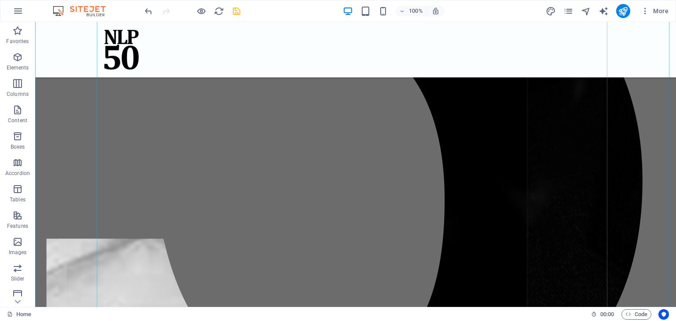
scroll to position [1011, 0]
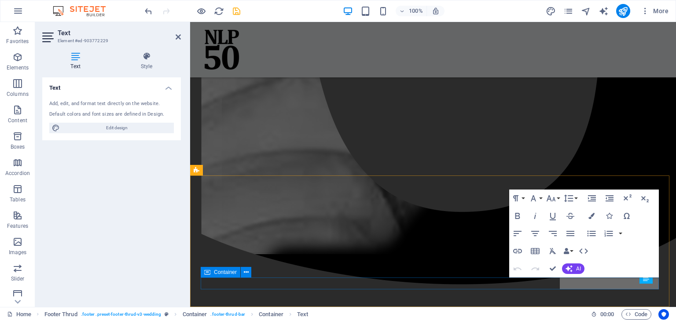
scroll to position [944, 0]
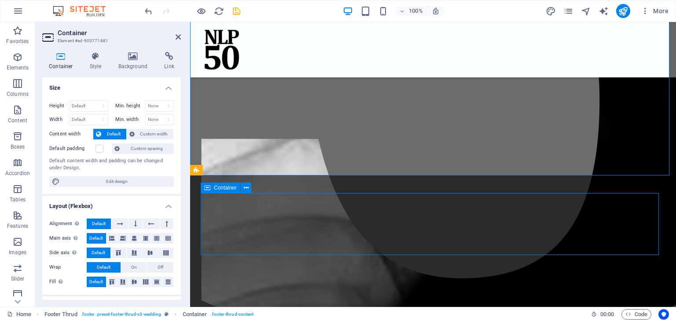
scroll to position [1011, 0]
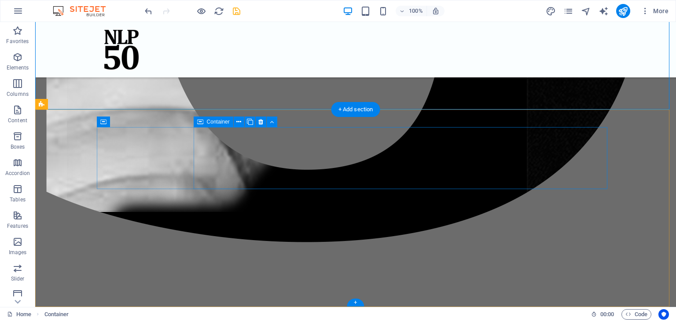
scroll to position [1077, 0]
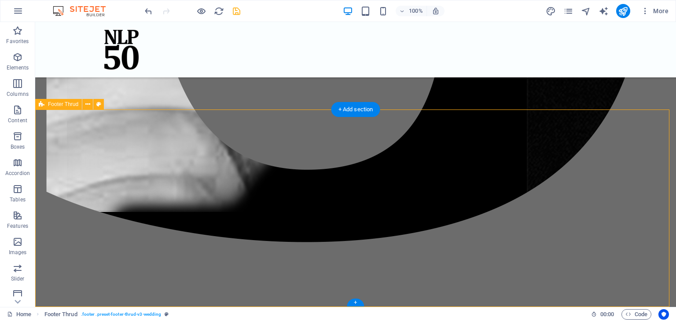
select select "footer"
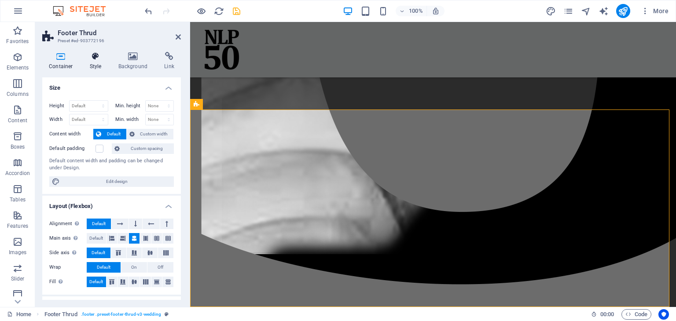
click at [100, 60] on icon at bounding box center [95, 56] width 25 height 9
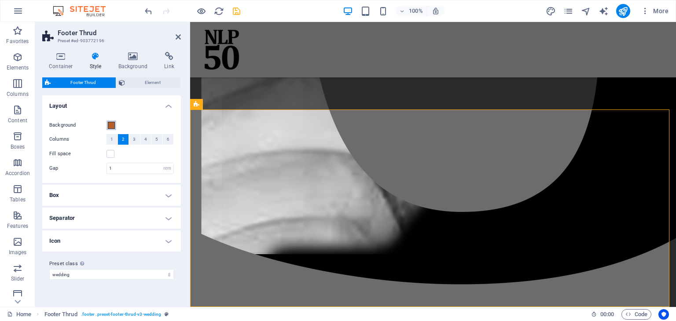
click at [111, 124] on span at bounding box center [111, 125] width 7 height 7
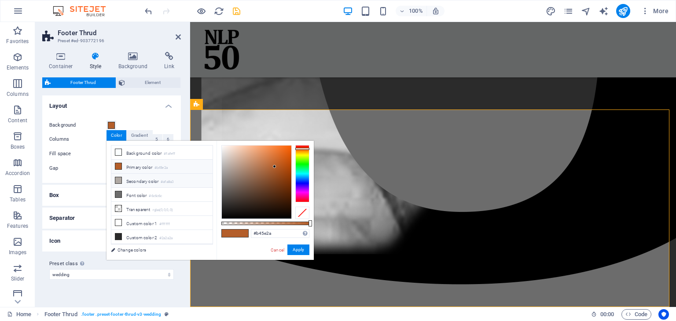
click at [126, 177] on li "Secondary color #afa8a3" at bounding box center [161, 181] width 101 height 14
type input "#afa8a3"
click at [299, 256] on div "#afa8a3 Supported formats #0852ed rgb(8, 82, 237) rgba(8, 82, 237, 90%) hsv(221…" at bounding box center [265, 264] width 97 height 247
click at [298, 252] on button "Apply" at bounding box center [299, 250] width 22 height 11
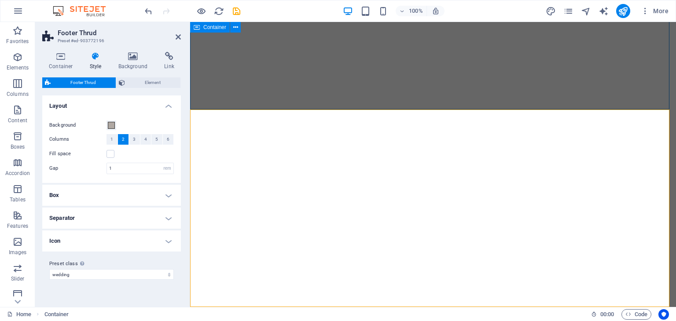
select select "rem"
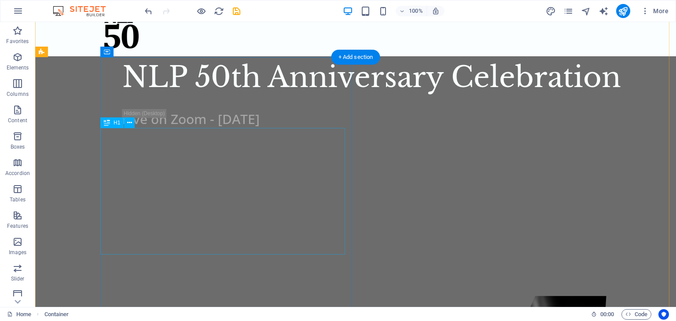
scroll to position [20, 0]
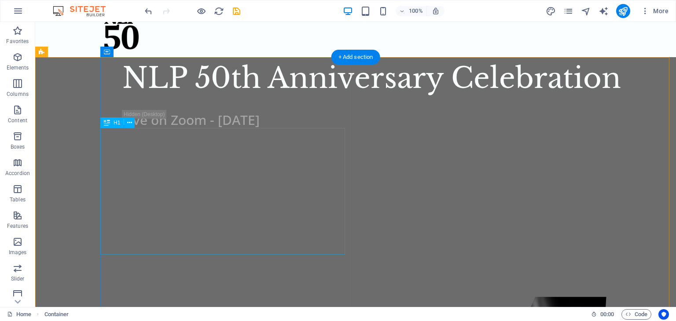
click at [149, 100] on div "NLP 50th Anniversary Celebration" at bounding box center [384, 78] width 525 height 42
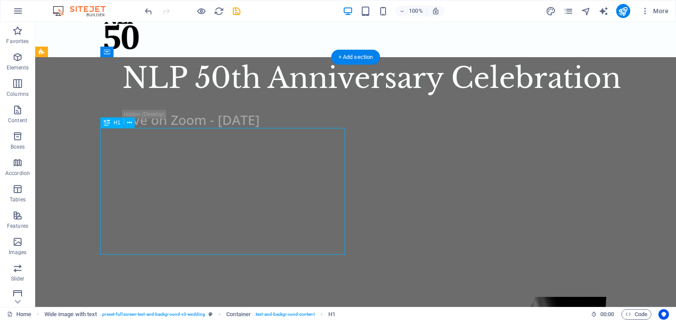
click at [170, 100] on div "NLP 50th Anniversary Celebration" at bounding box center [384, 78] width 525 height 42
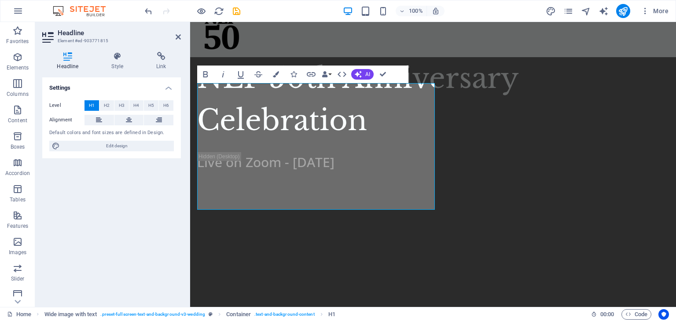
click at [157, 231] on div "Settings Level H1 H2 H3 H4 H5 H6 Alignment Default colors and font sizes are de…" at bounding box center [111, 188] width 139 height 223
click at [339, 39] on div at bounding box center [433, 29] width 486 height 55
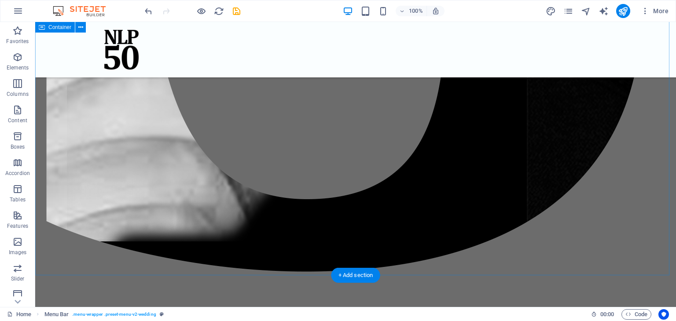
scroll to position [1077, 0]
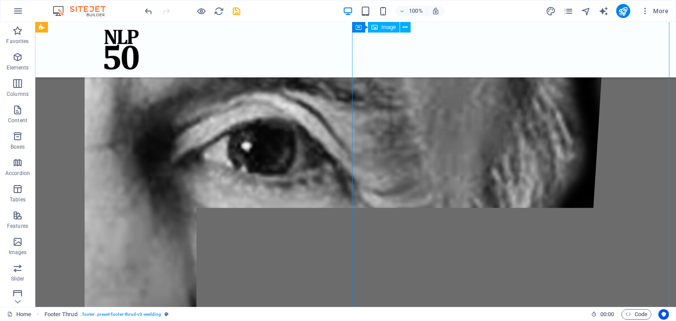
scroll to position [0, 0]
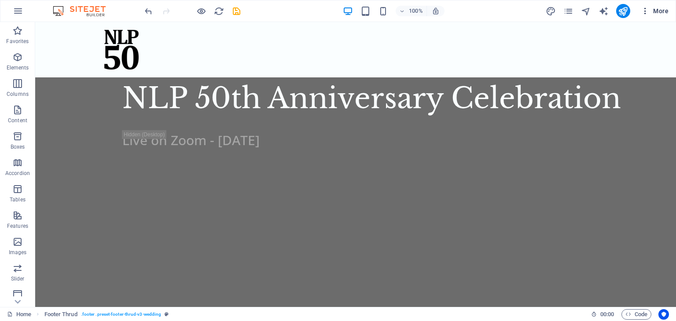
click at [658, 11] on span "More" at bounding box center [655, 11] width 28 height 9
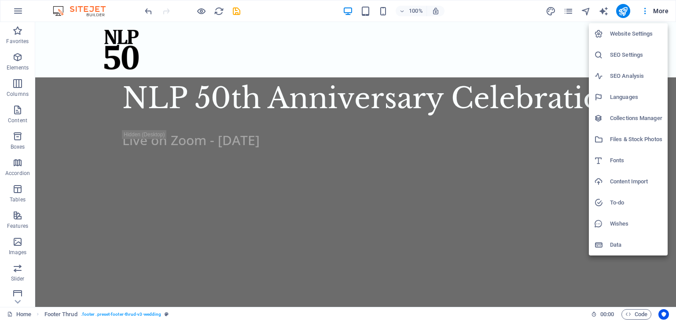
click at [657, 11] on div at bounding box center [338, 160] width 676 height 321
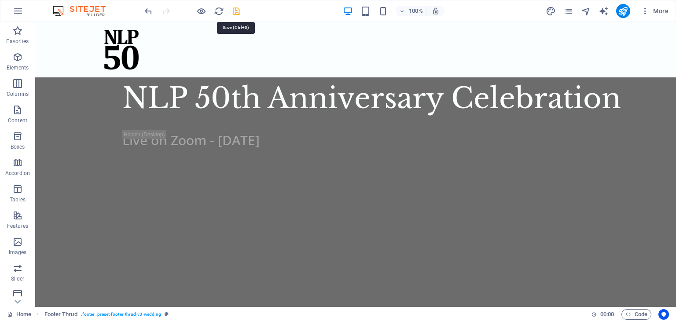
click at [240, 12] on icon "save" at bounding box center [237, 11] width 10 height 10
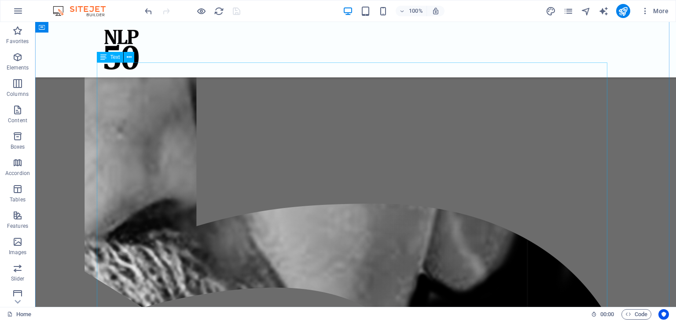
scroll to position [430, 0]
